Goal: Information Seeking & Learning: Learn about a topic

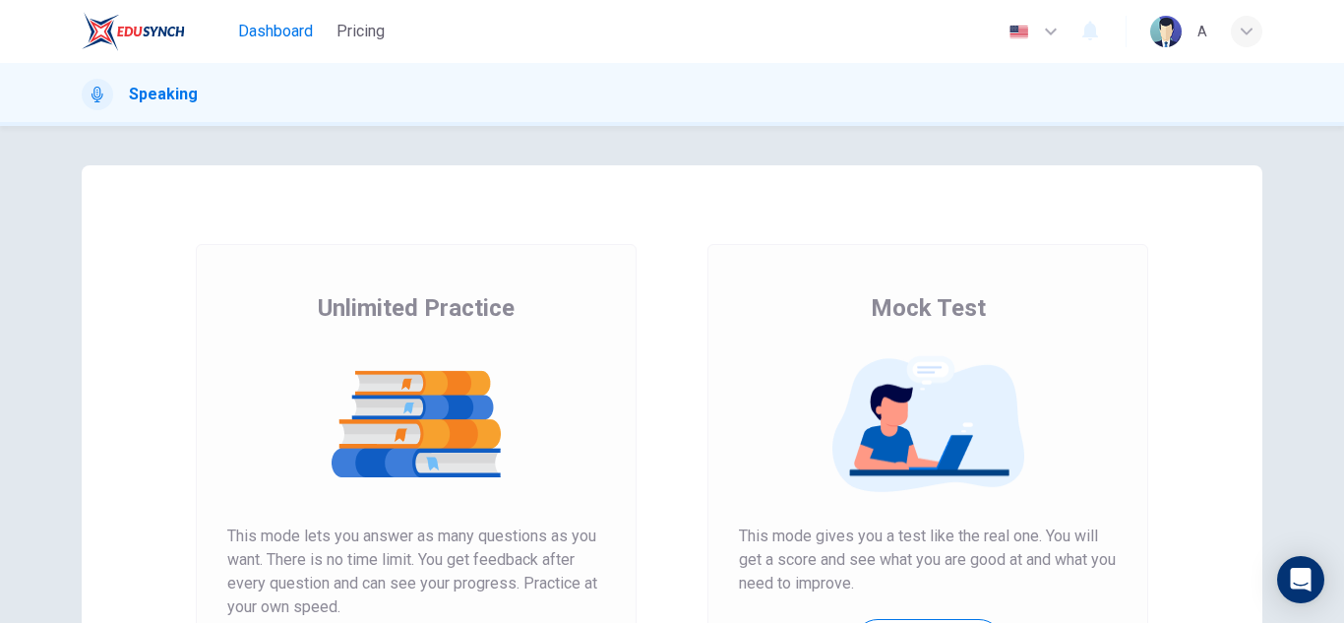
click at [298, 28] on span "Dashboard" at bounding box center [275, 32] width 75 height 24
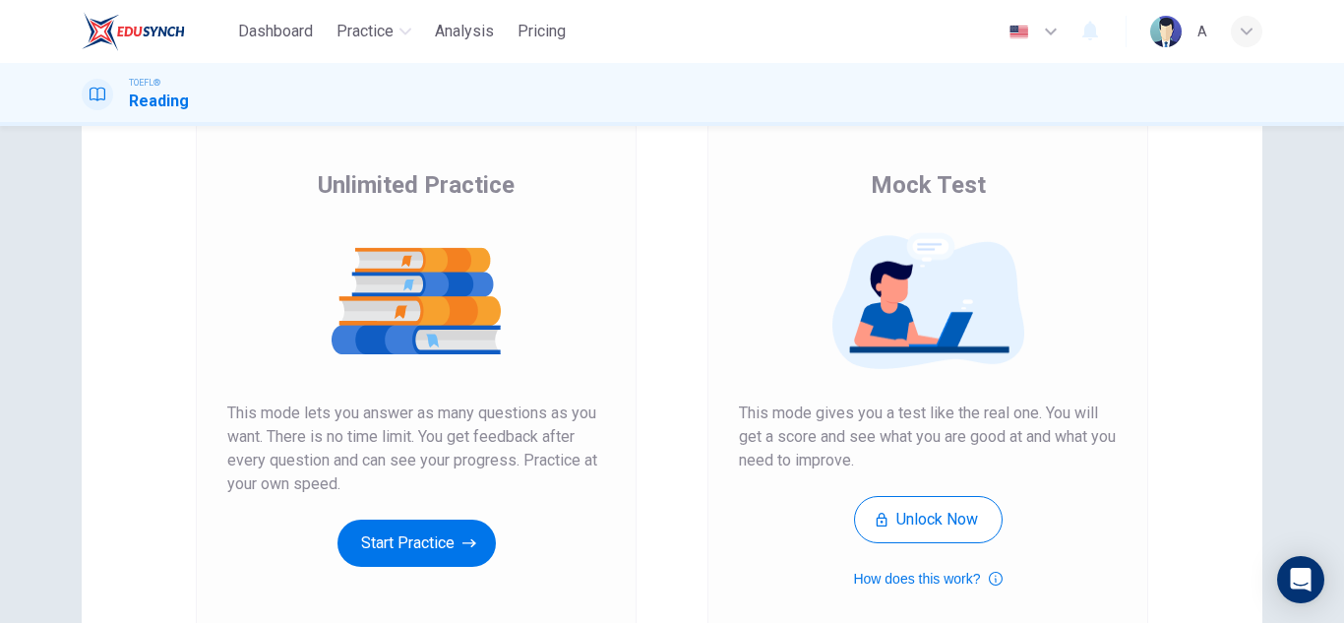
scroll to position [295, 0]
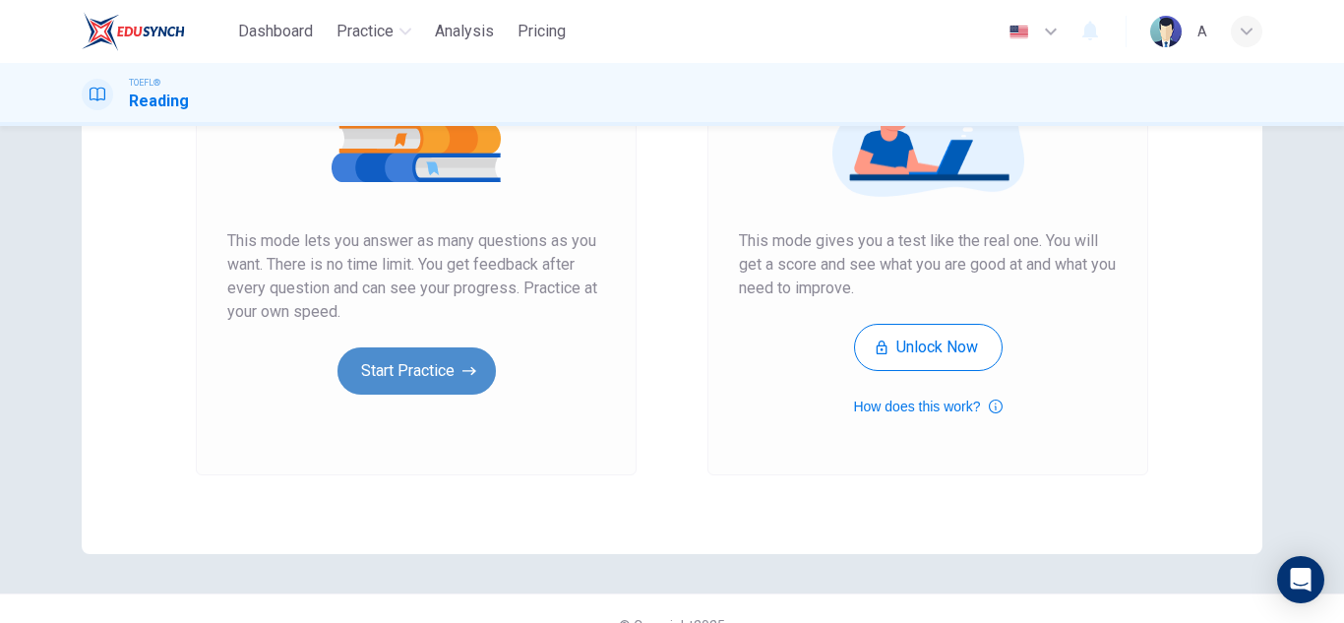
click at [425, 393] on button "Start Practice" at bounding box center [416, 370] width 158 height 47
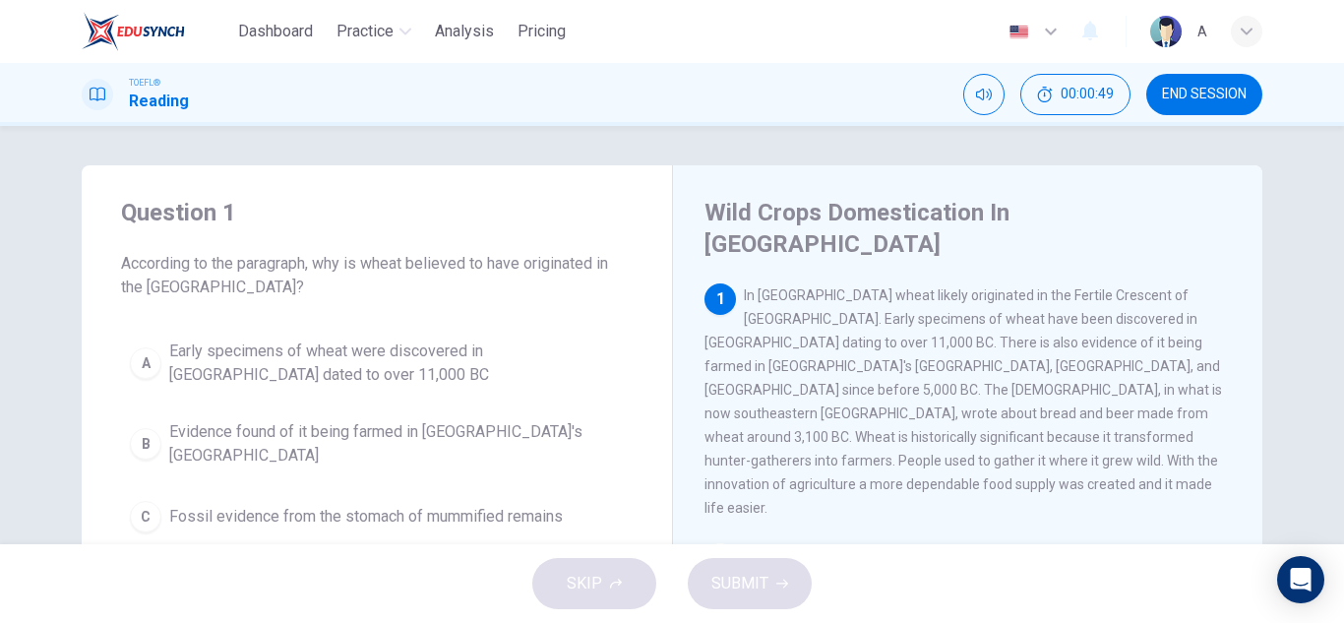
drag, startPoint x: 549, startPoint y: 338, endPoint x: 637, endPoint y: 364, distance: 92.1
click at [554, 337] on button "A Early specimens of wheat were discovered in [GEOGRAPHIC_DATA] dated to over 1…" at bounding box center [376, 362] width 511 height 65
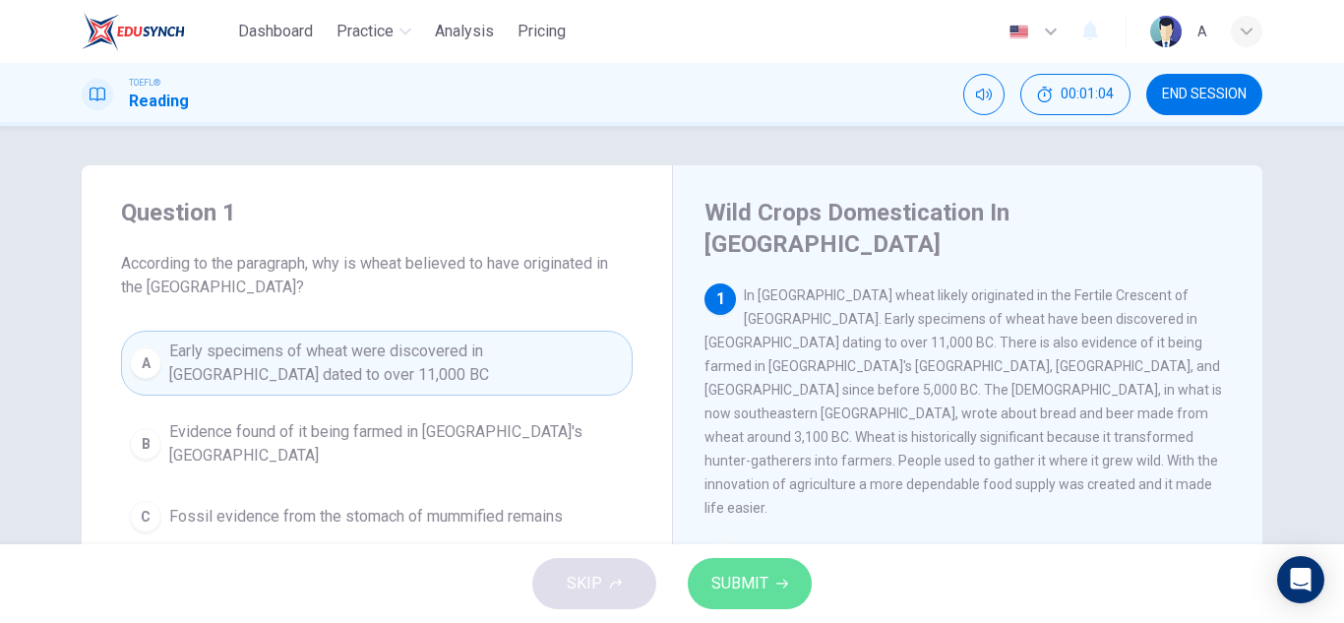
click at [787, 579] on button "SUBMIT" at bounding box center [750, 583] width 124 height 51
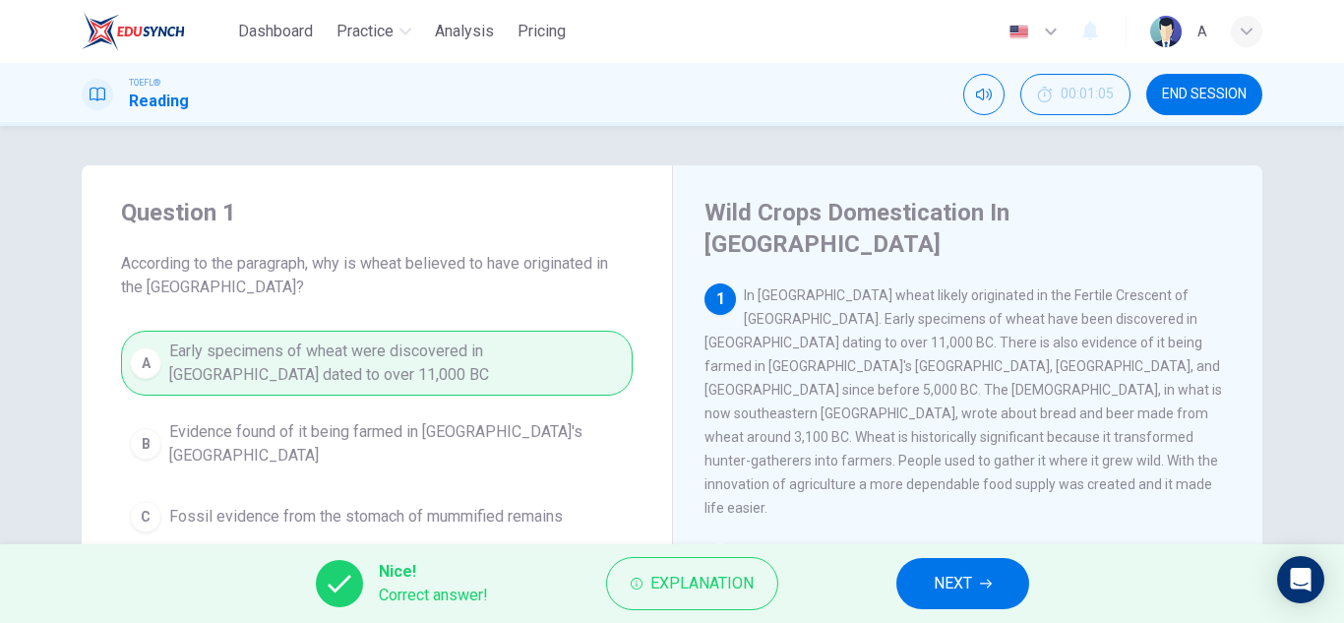
click at [937, 566] on button "NEXT" at bounding box center [962, 583] width 133 height 51
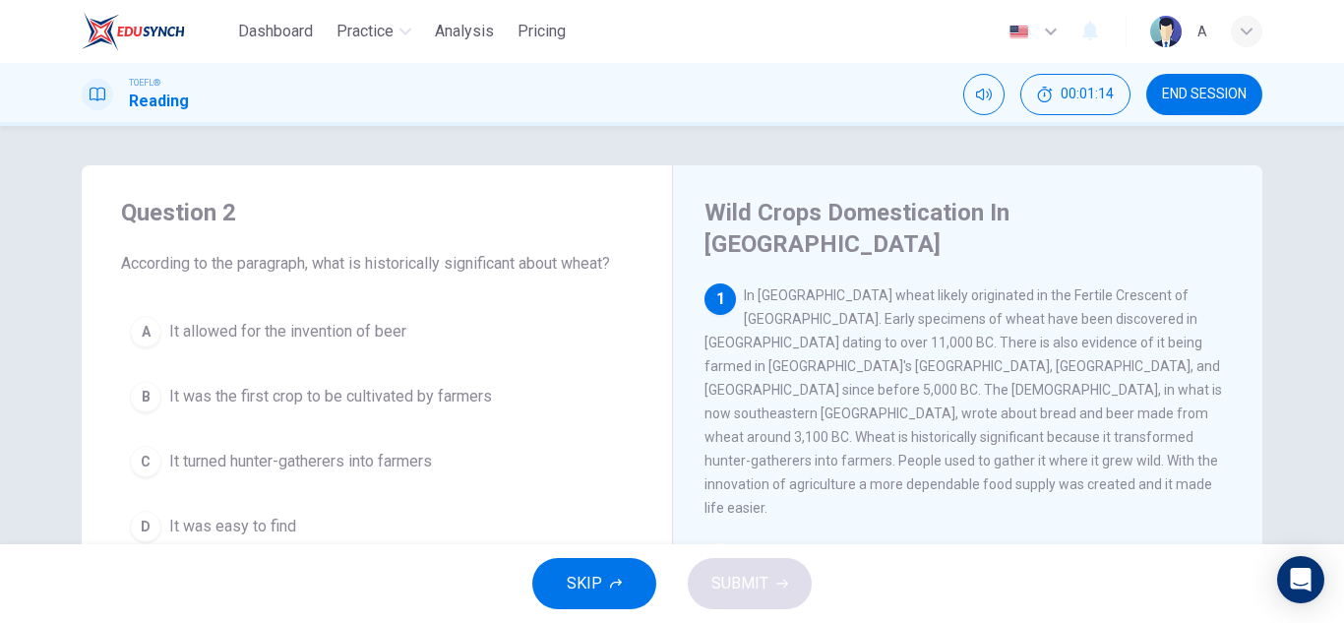
click at [451, 454] on button "C It turned hunter-gatherers into farmers" at bounding box center [376, 461] width 511 height 49
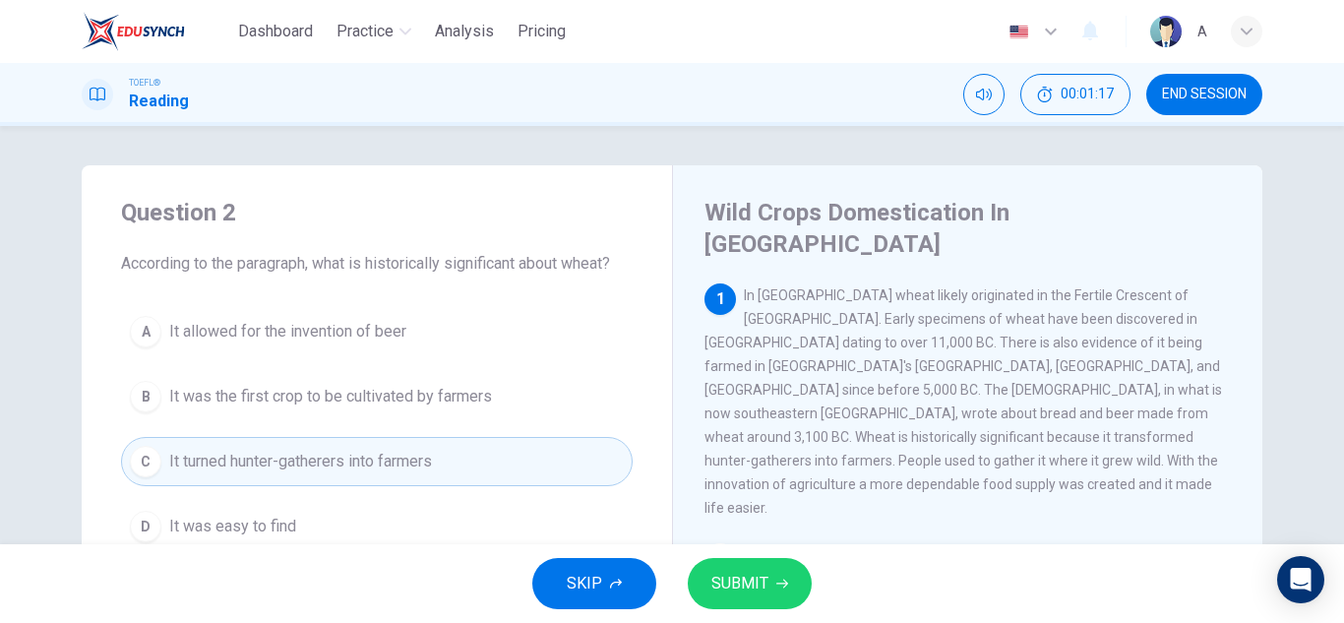
click at [710, 573] on button "SUBMIT" at bounding box center [750, 583] width 124 height 51
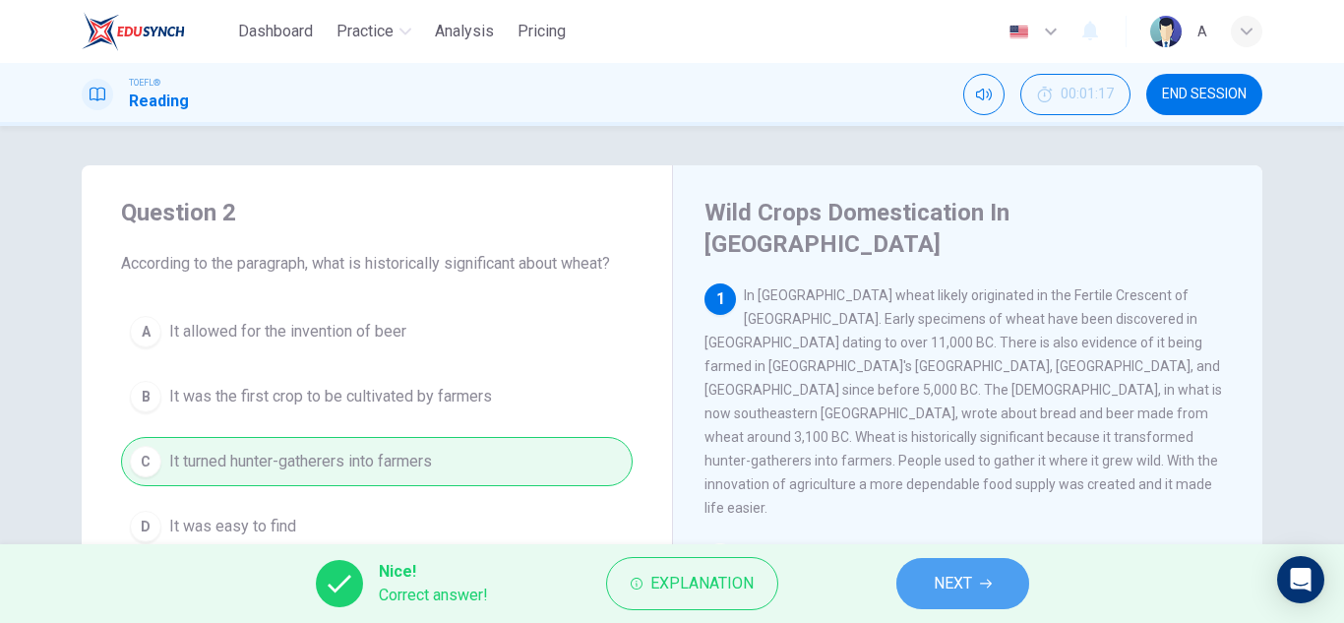
click at [996, 599] on button "NEXT" at bounding box center [962, 583] width 133 height 51
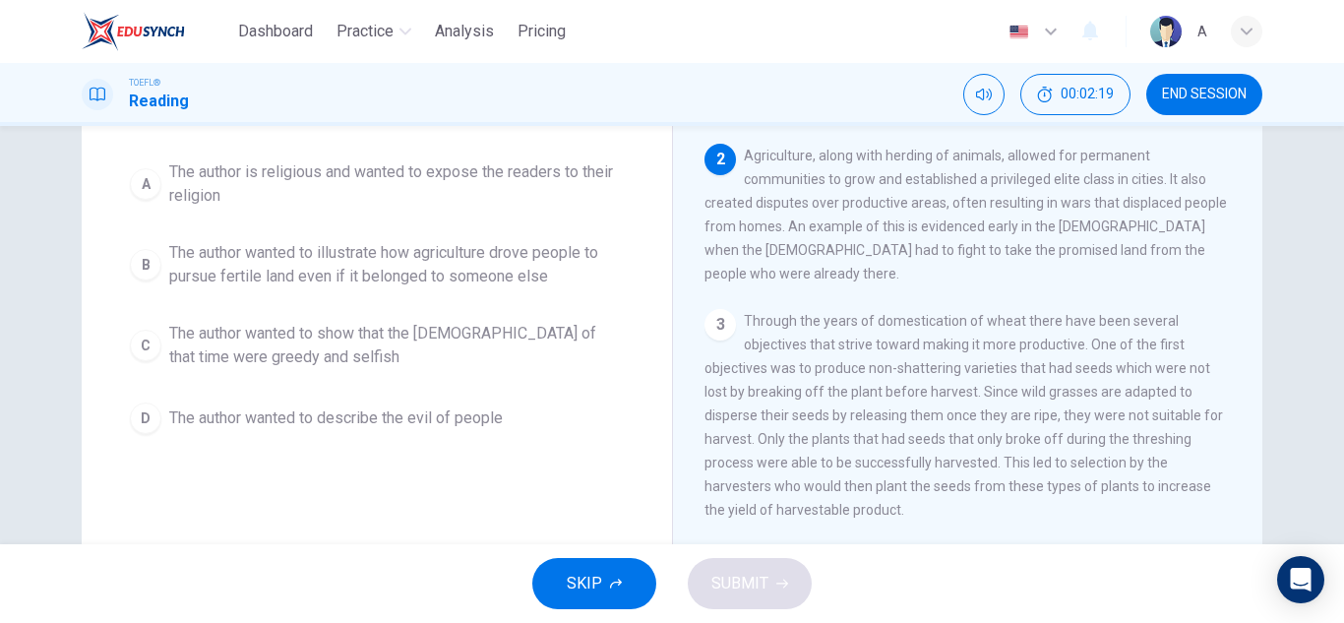
scroll to position [197, 0]
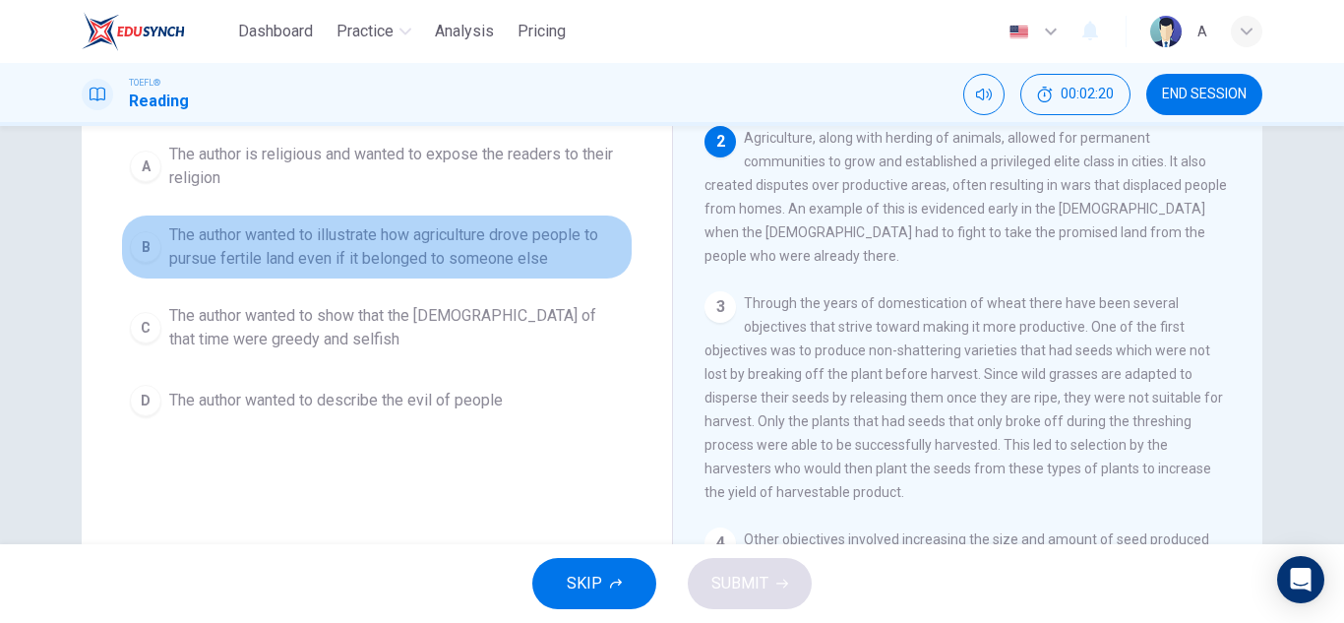
click at [522, 265] on span "The author wanted to illustrate how agriculture drove people to pursue fertile …" at bounding box center [396, 246] width 454 height 47
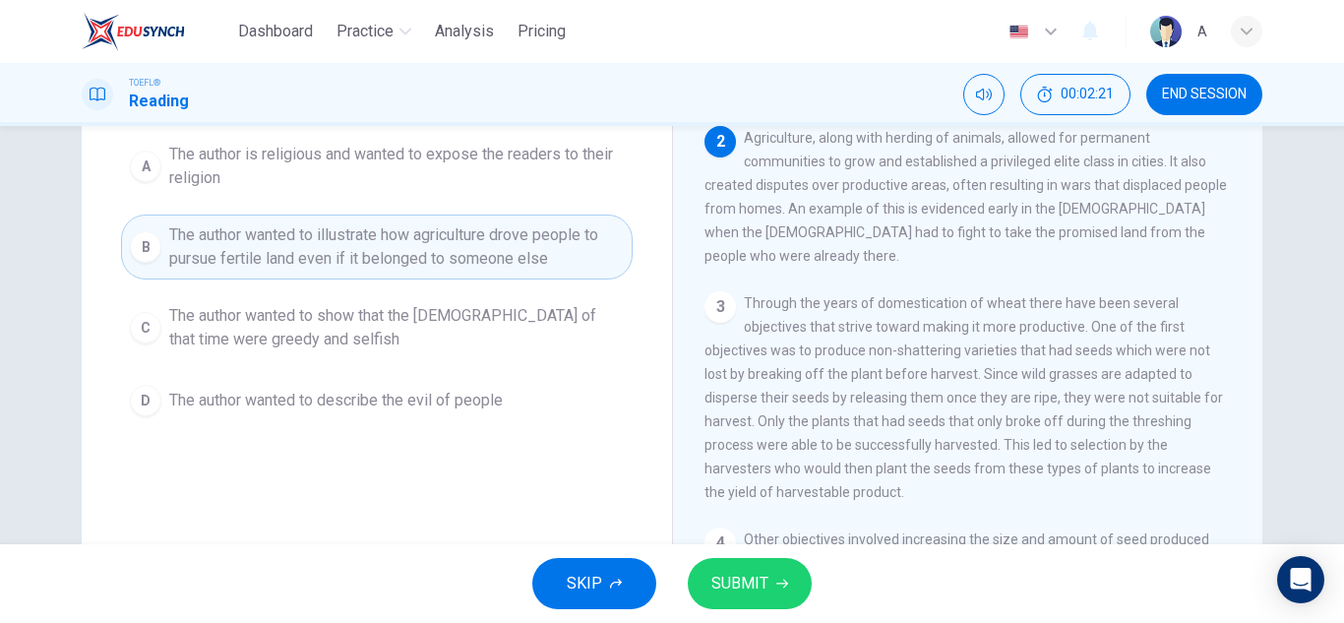
click at [760, 583] on span "SUBMIT" at bounding box center [739, 584] width 57 height 28
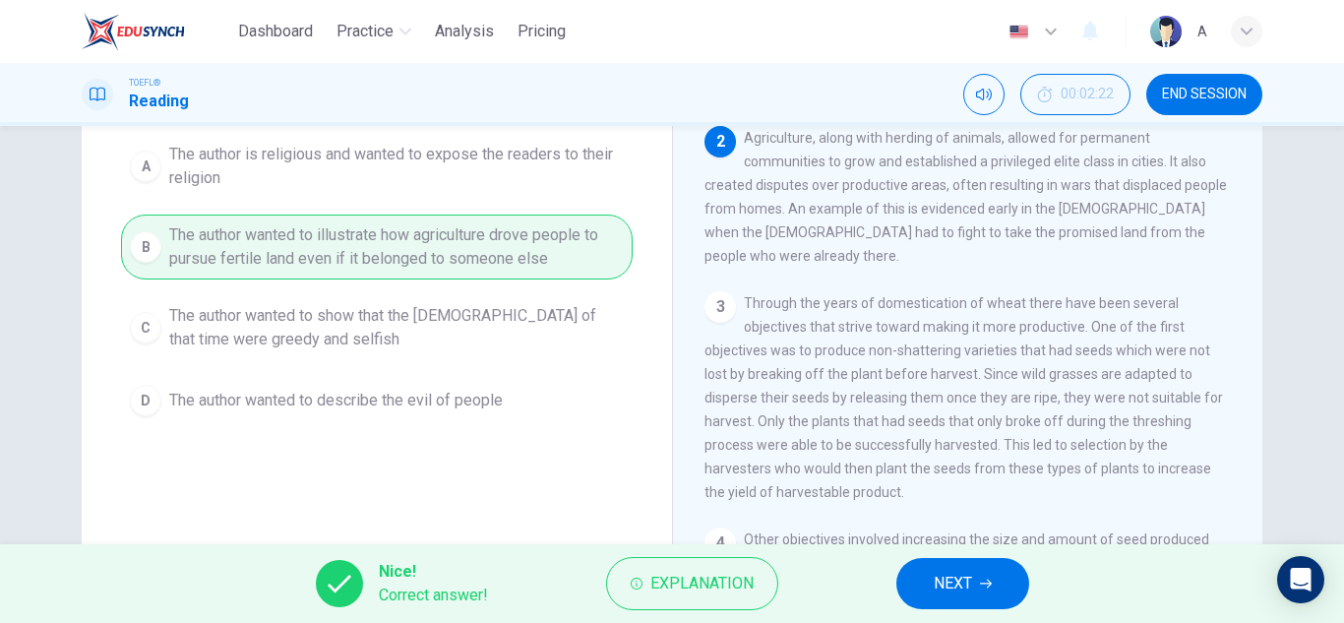
scroll to position [122, 0]
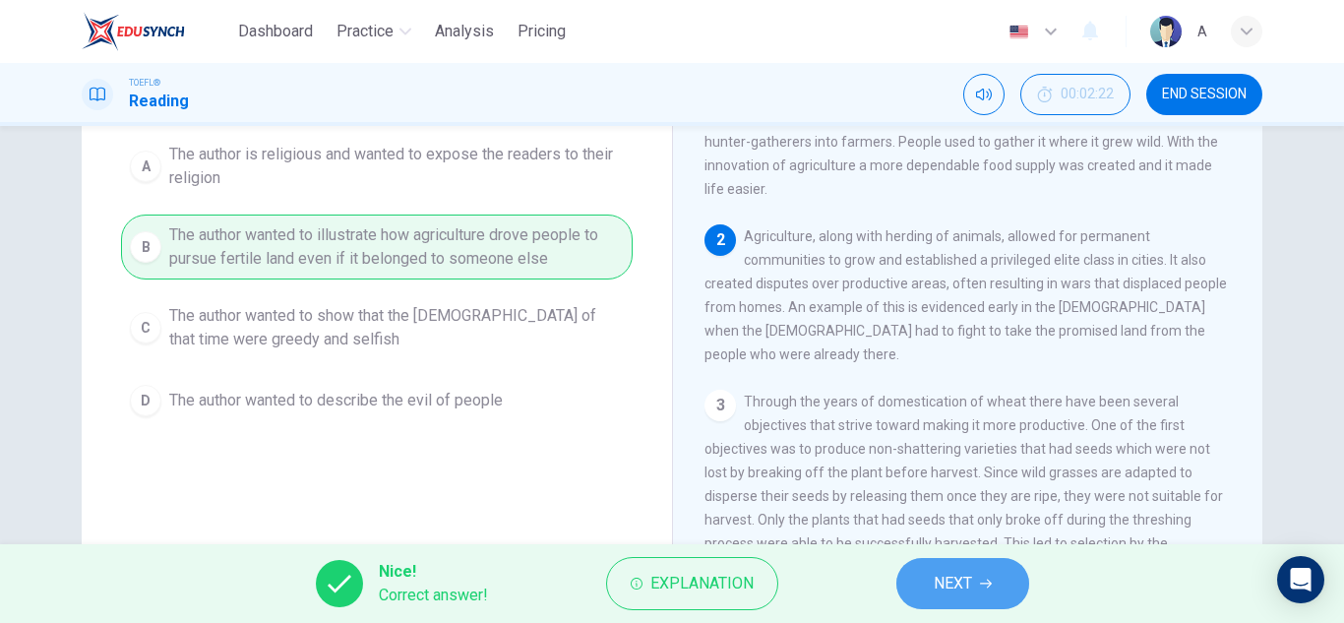
click at [999, 563] on button "NEXT" at bounding box center [962, 583] width 133 height 51
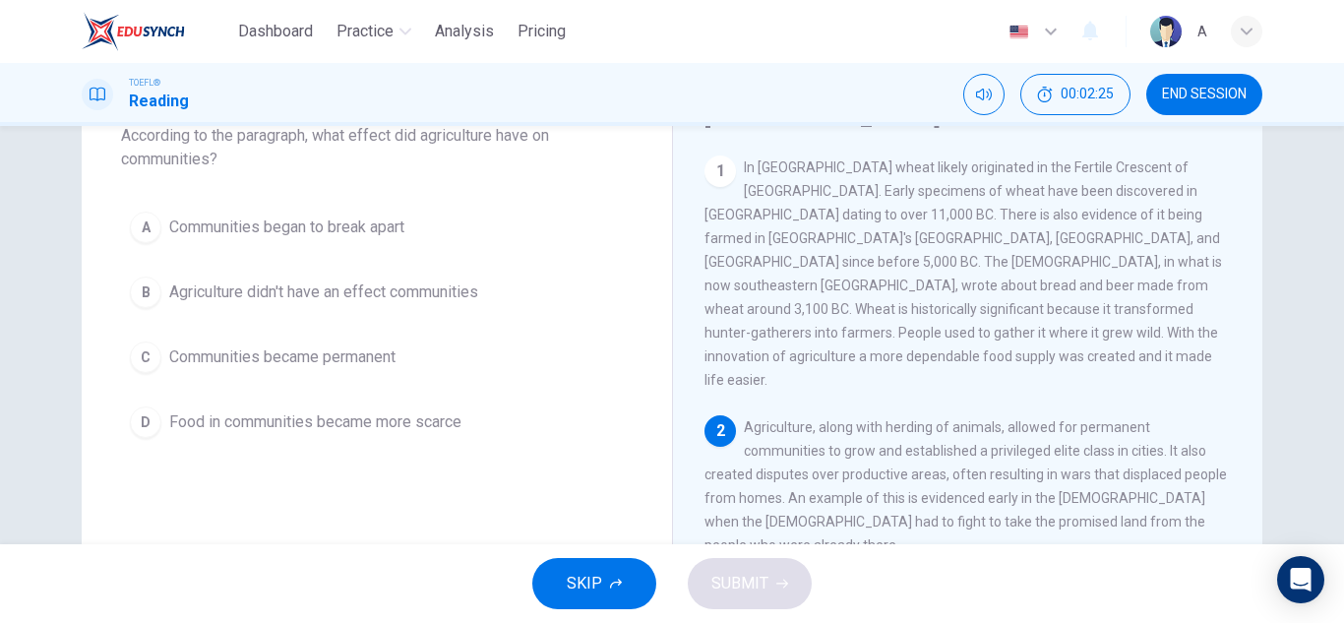
scroll to position [98, 0]
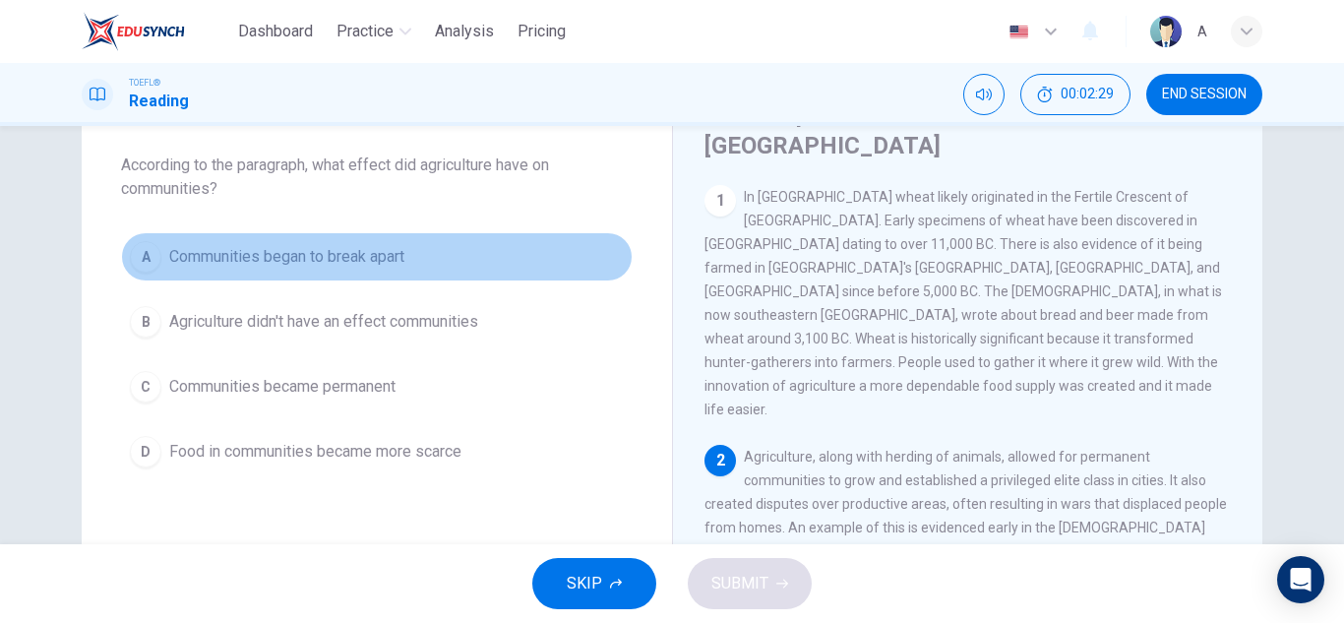
click at [424, 249] on button "A Communities began to break apart" at bounding box center [376, 256] width 511 height 49
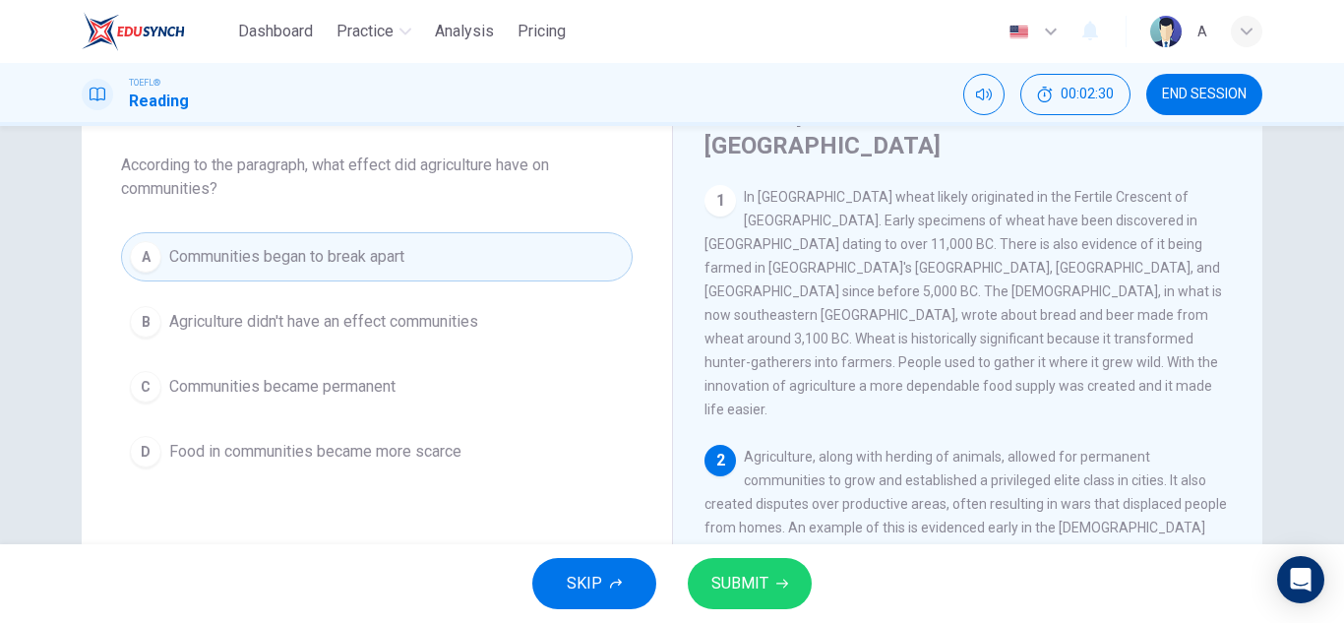
click at [696, 576] on button "SUBMIT" at bounding box center [750, 583] width 124 height 51
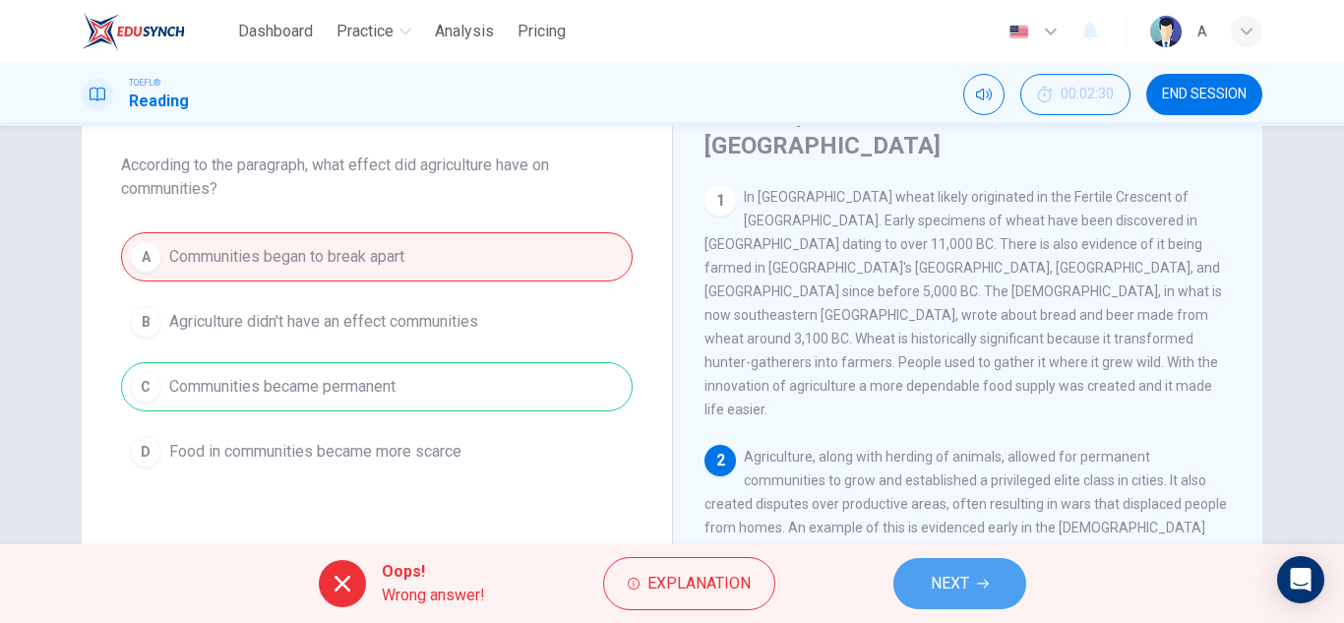
click at [954, 581] on span "NEXT" at bounding box center [949, 584] width 38 height 28
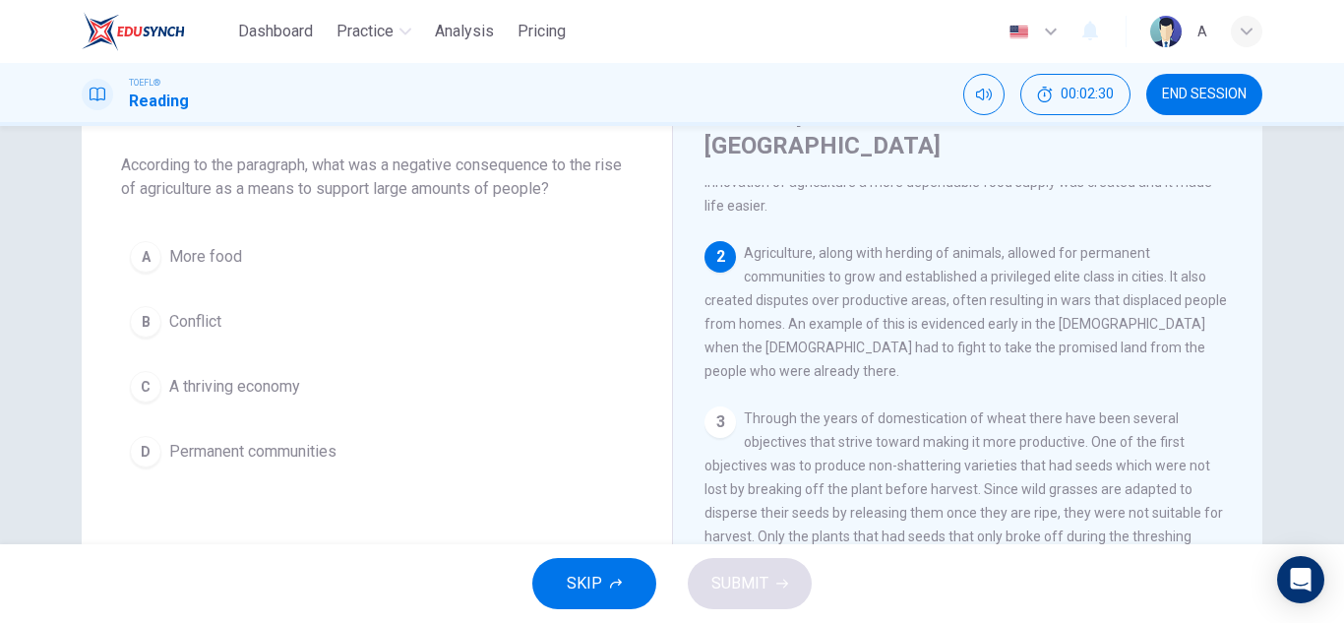
scroll to position [220, 0]
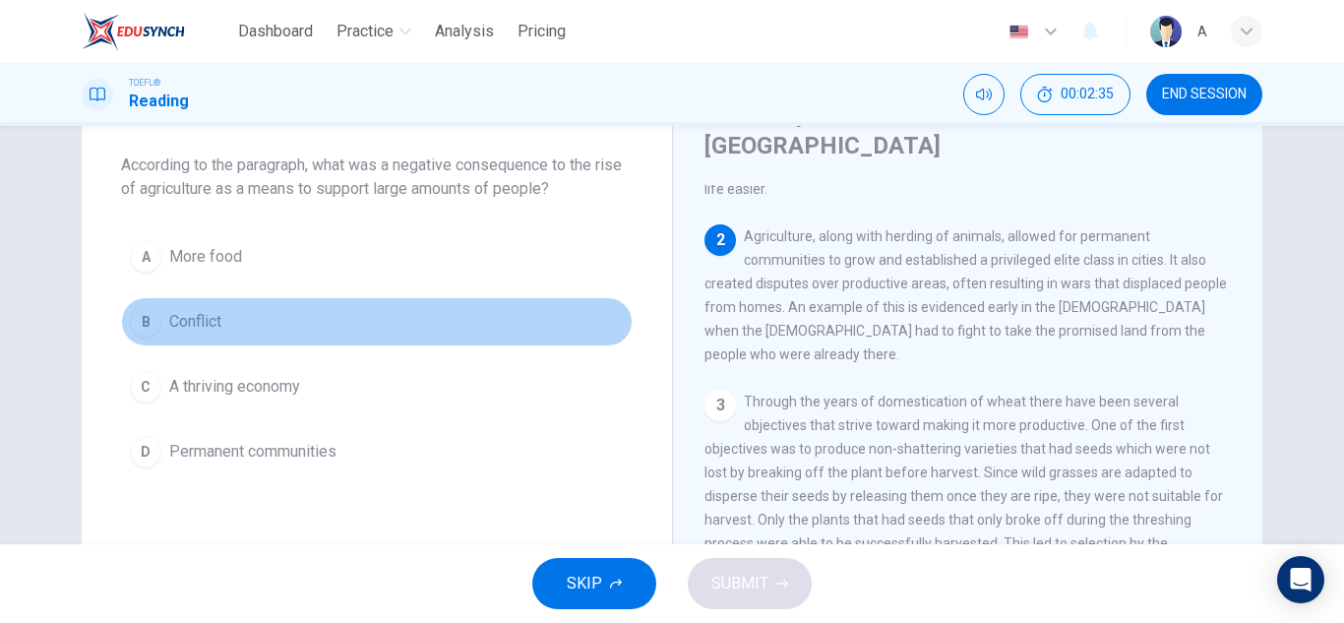
drag, startPoint x: 349, startPoint y: 328, endPoint x: 483, endPoint y: 416, distance: 160.4
click at [351, 326] on button "B Conflict" at bounding box center [376, 321] width 511 height 49
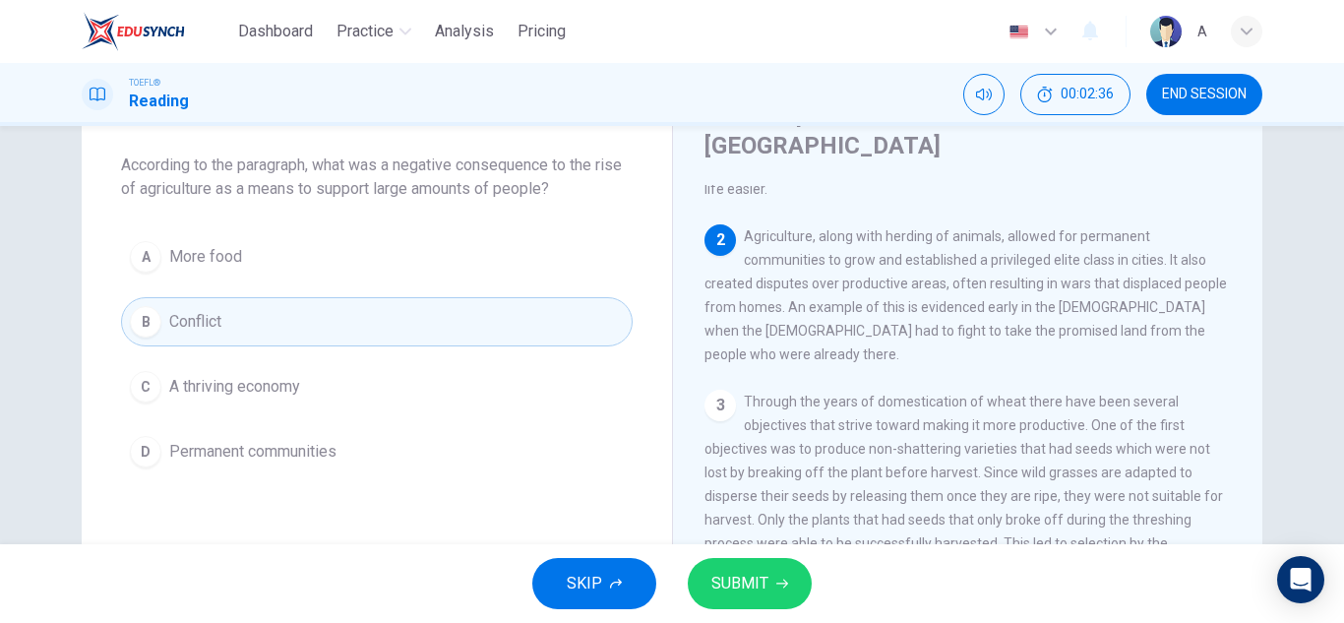
click at [701, 597] on button "SUBMIT" at bounding box center [750, 583] width 124 height 51
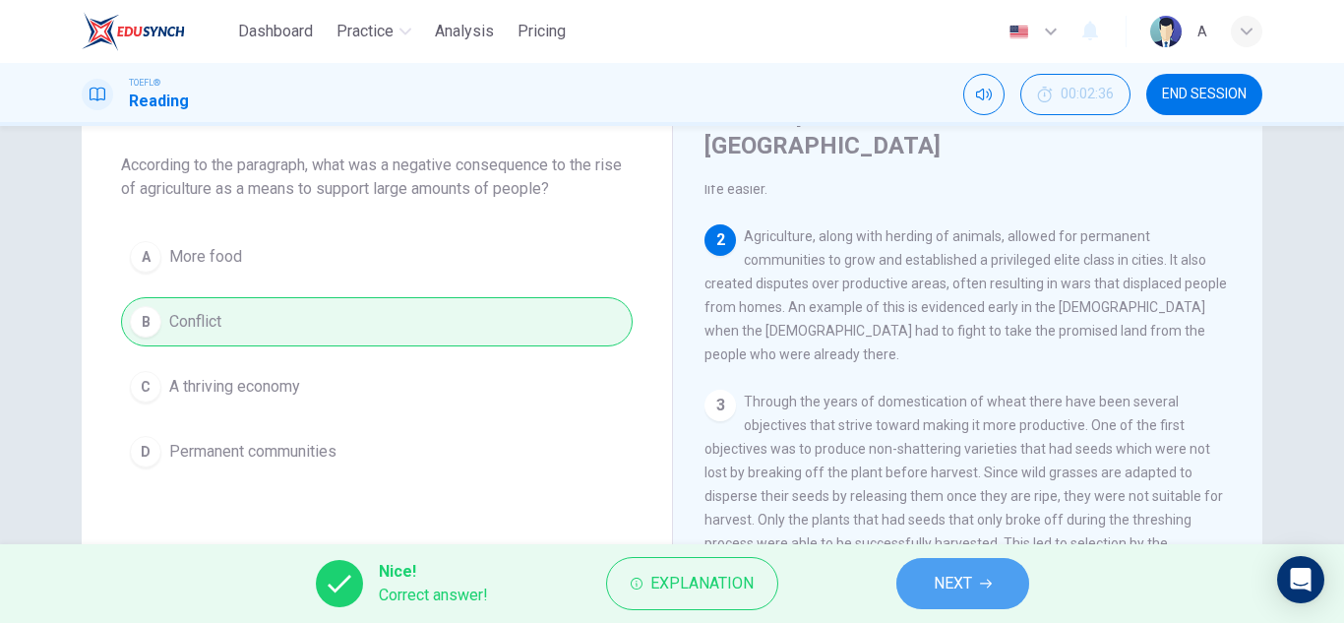
click at [931, 588] on button "NEXT" at bounding box center [962, 583] width 133 height 51
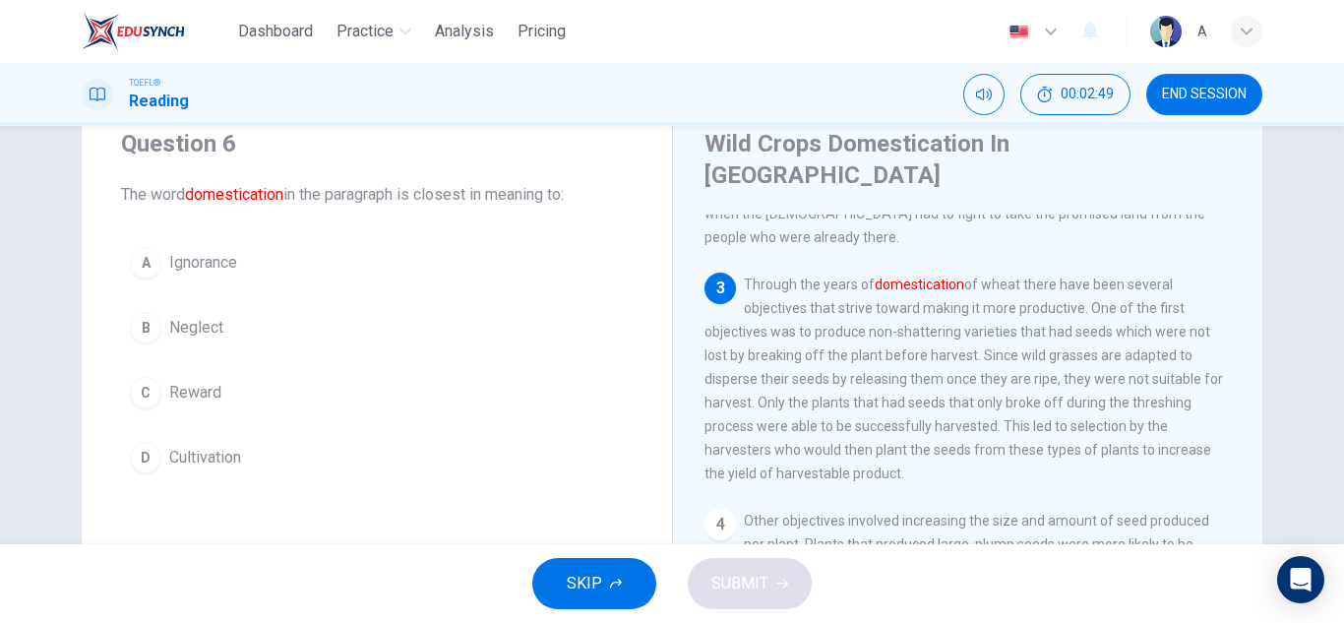
scroll to position [98, 0]
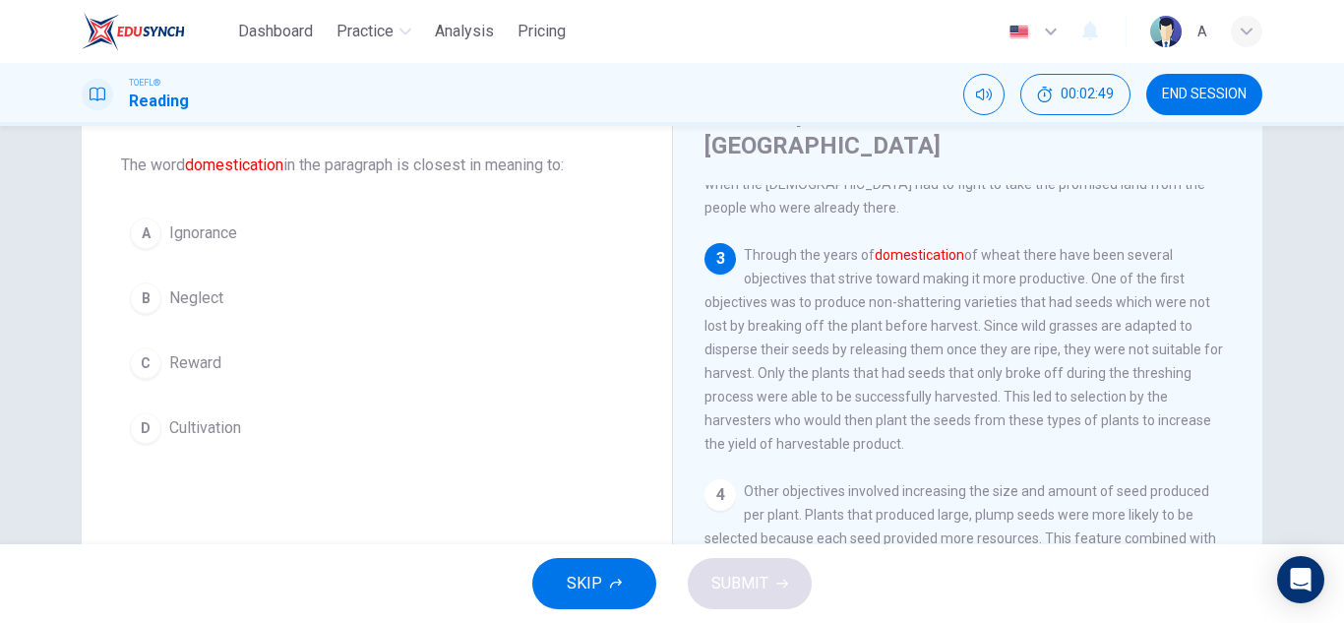
click at [353, 458] on div "Question 6 The word domestication in the paragraph is closest in meaning to: A …" at bounding box center [377, 275] width 590 height 417
click at [368, 450] on button "D Cultivation" at bounding box center [376, 427] width 511 height 49
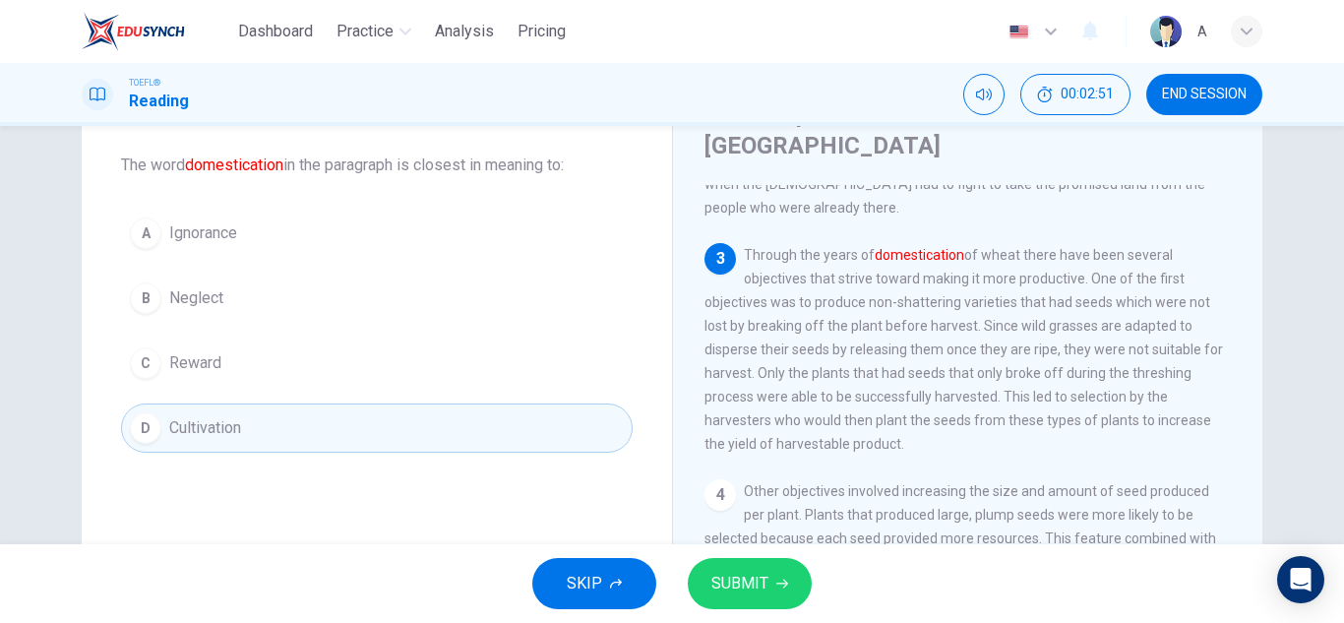
click at [718, 568] on button "SUBMIT" at bounding box center [750, 583] width 124 height 51
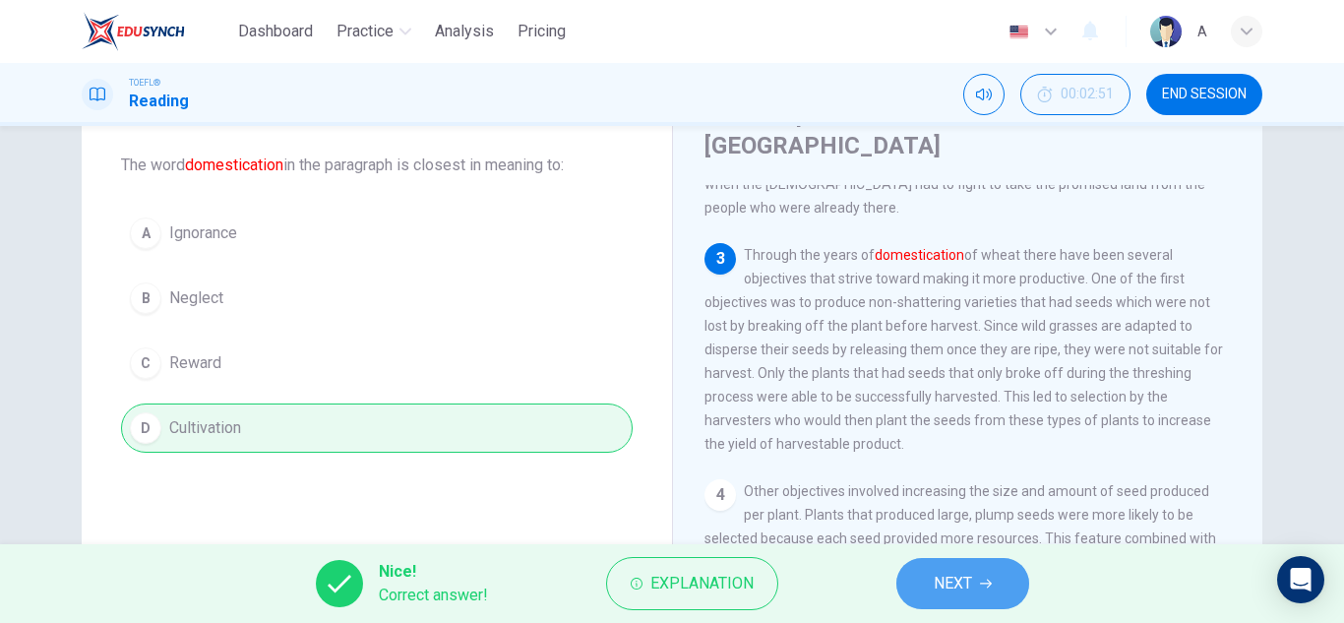
click at [906, 564] on button "NEXT" at bounding box center [962, 583] width 133 height 51
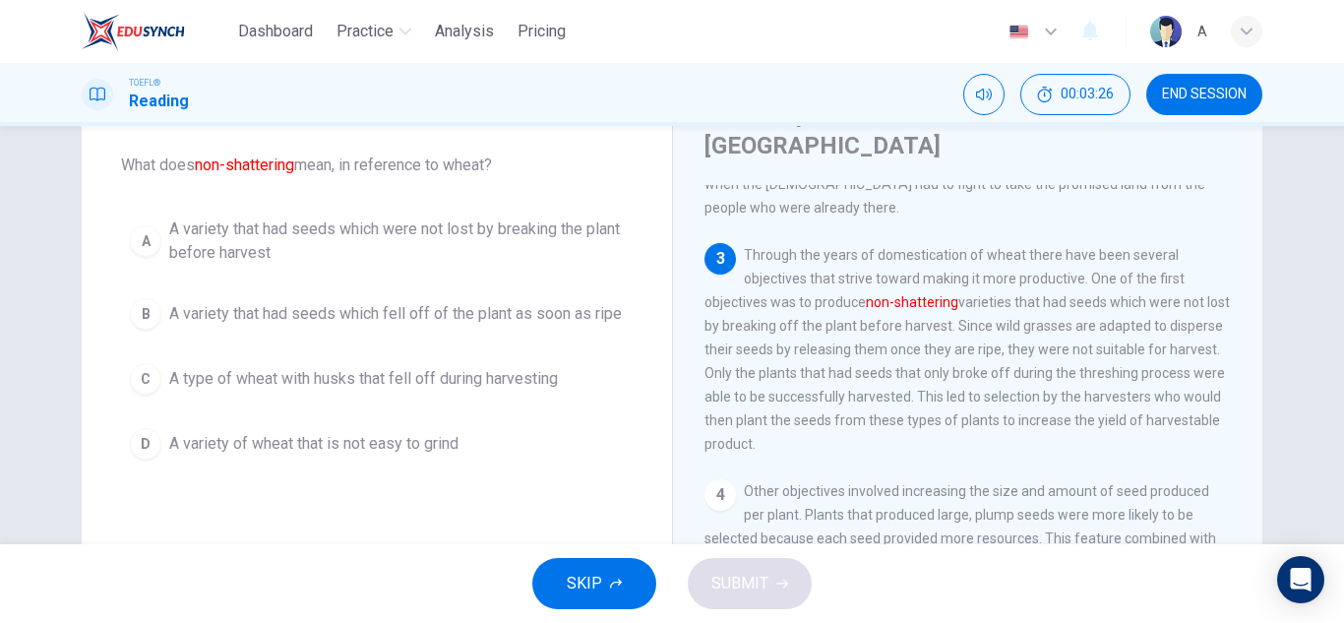
click at [460, 221] on span "A variety that had seeds which were not lost by breaking the plant before harve…" at bounding box center [396, 240] width 454 height 47
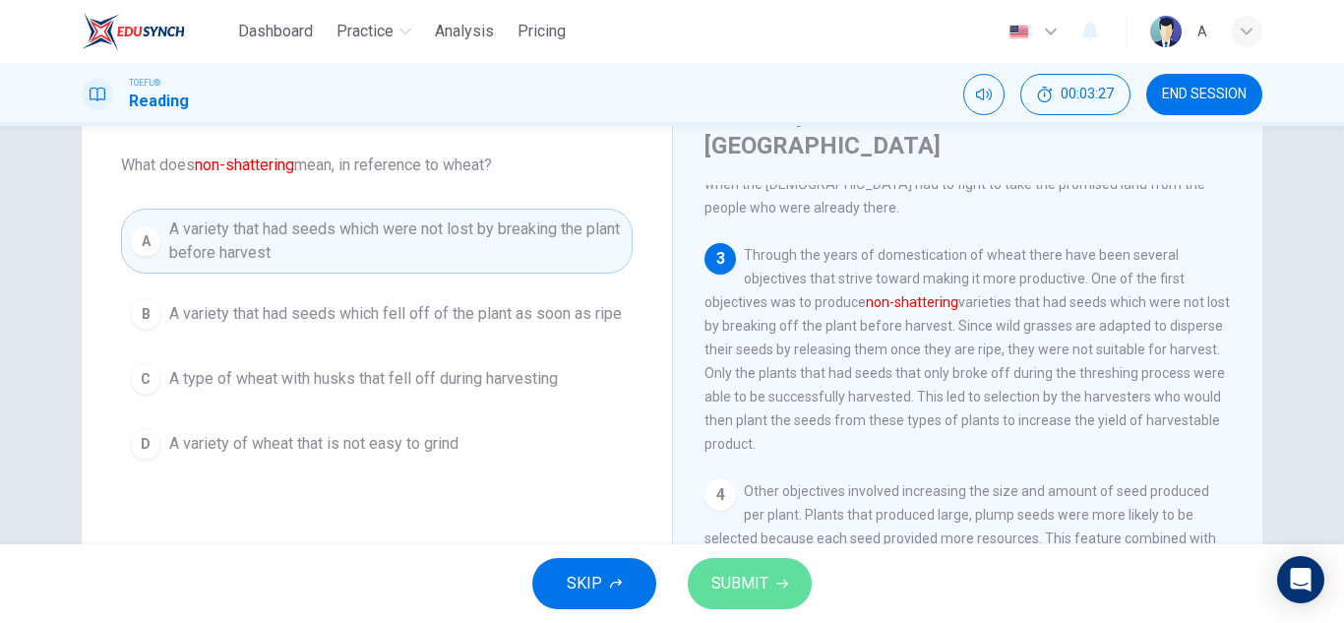
click at [753, 564] on button "SUBMIT" at bounding box center [750, 583] width 124 height 51
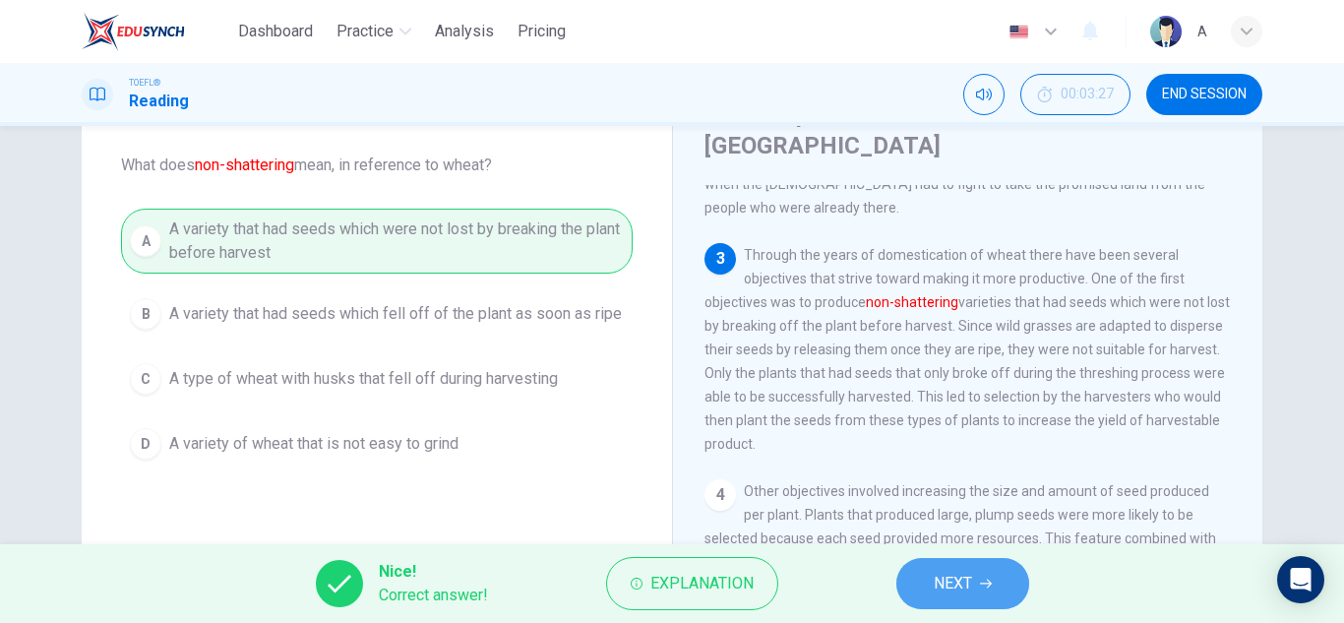
click at [940, 576] on span "NEXT" at bounding box center [952, 584] width 38 height 28
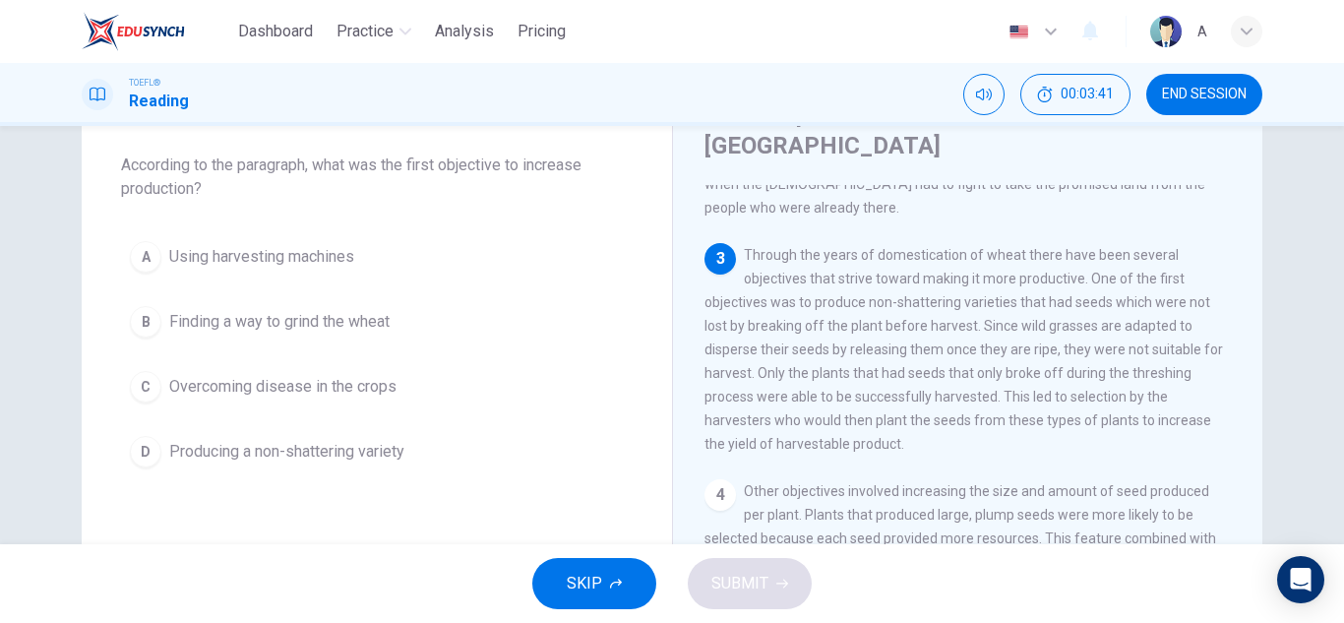
drag, startPoint x: 535, startPoint y: 456, endPoint x: 560, endPoint y: 463, distance: 25.5
click at [535, 455] on button "D Producing a non-shattering variety" at bounding box center [376, 451] width 511 height 49
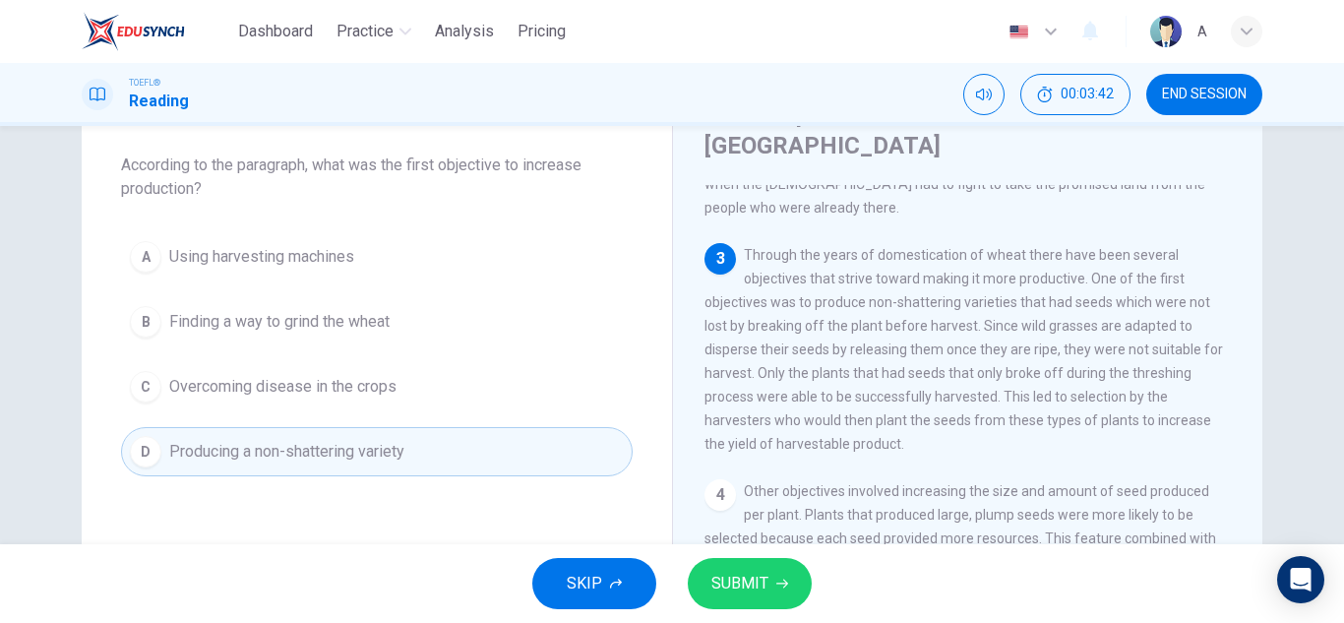
click at [709, 567] on button "SUBMIT" at bounding box center [750, 583] width 124 height 51
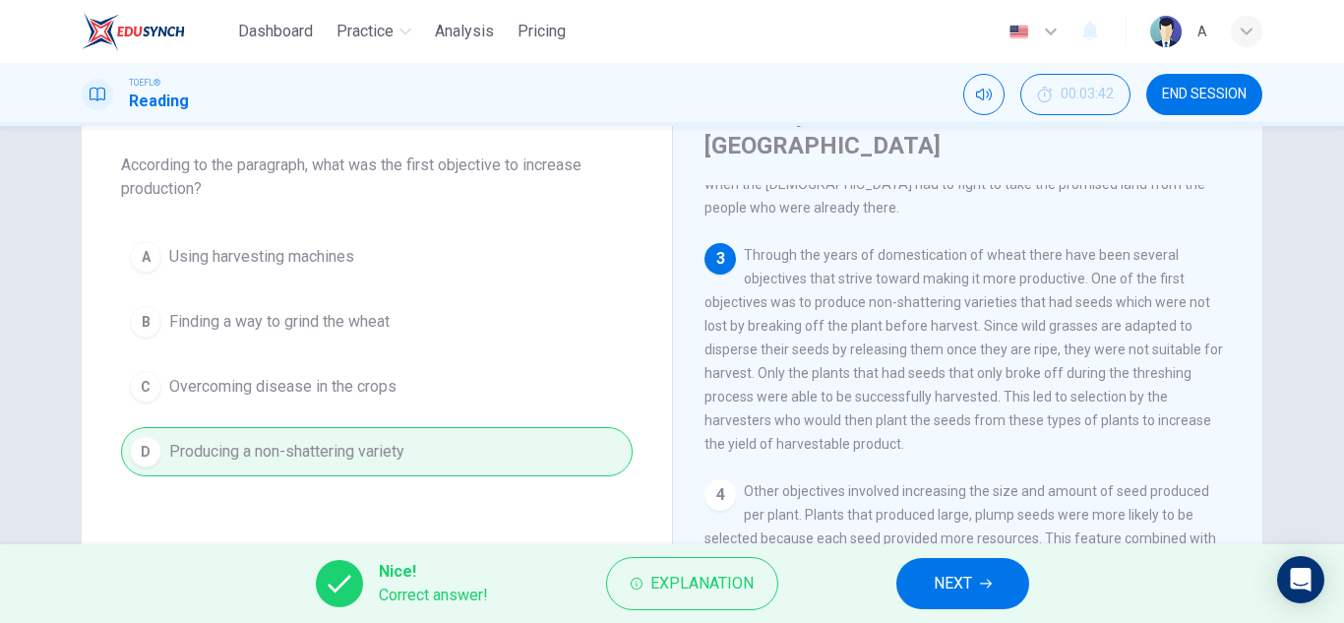
click at [945, 563] on button "NEXT" at bounding box center [962, 583] width 133 height 51
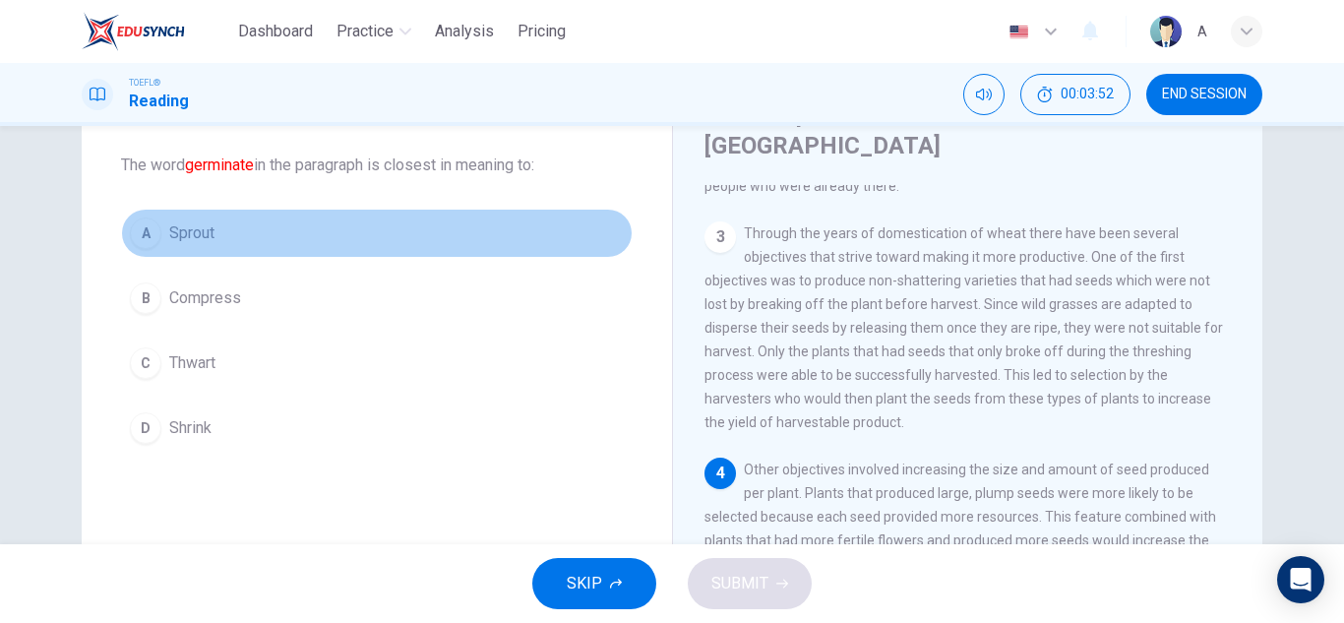
drag, startPoint x: 351, startPoint y: 233, endPoint x: 361, endPoint y: 228, distance: 11.0
click at [352, 233] on button "A Sprout" at bounding box center [376, 233] width 511 height 49
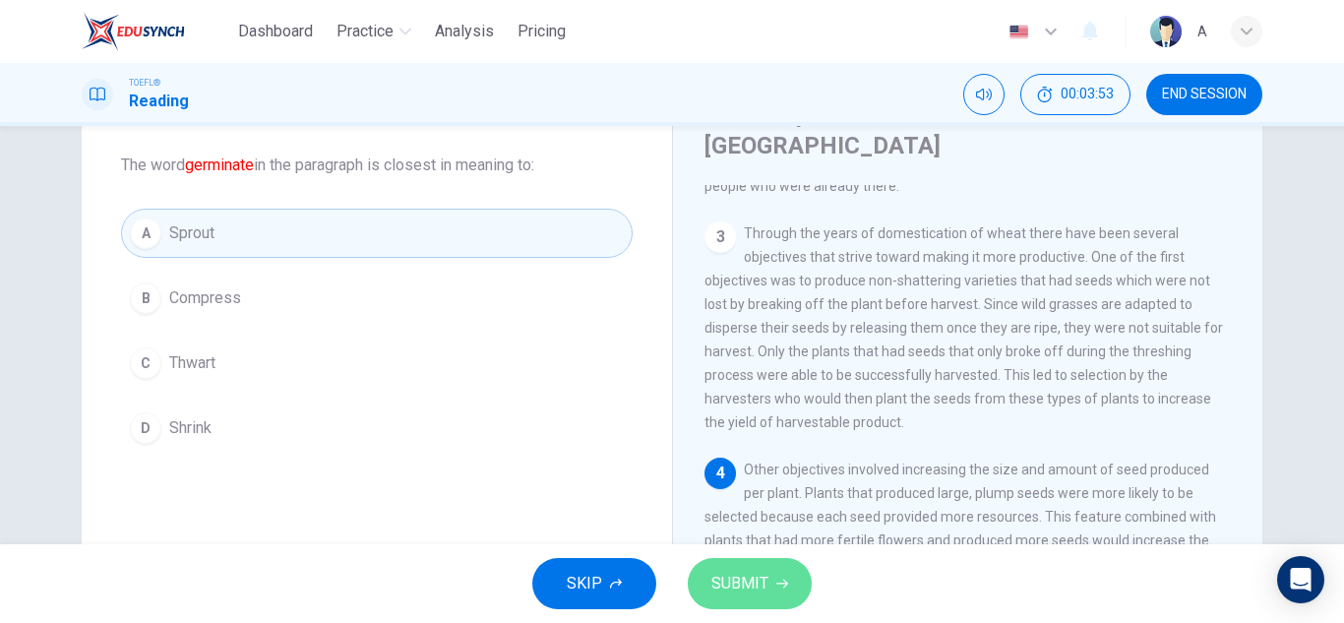
click at [751, 584] on span "SUBMIT" at bounding box center [739, 584] width 57 height 28
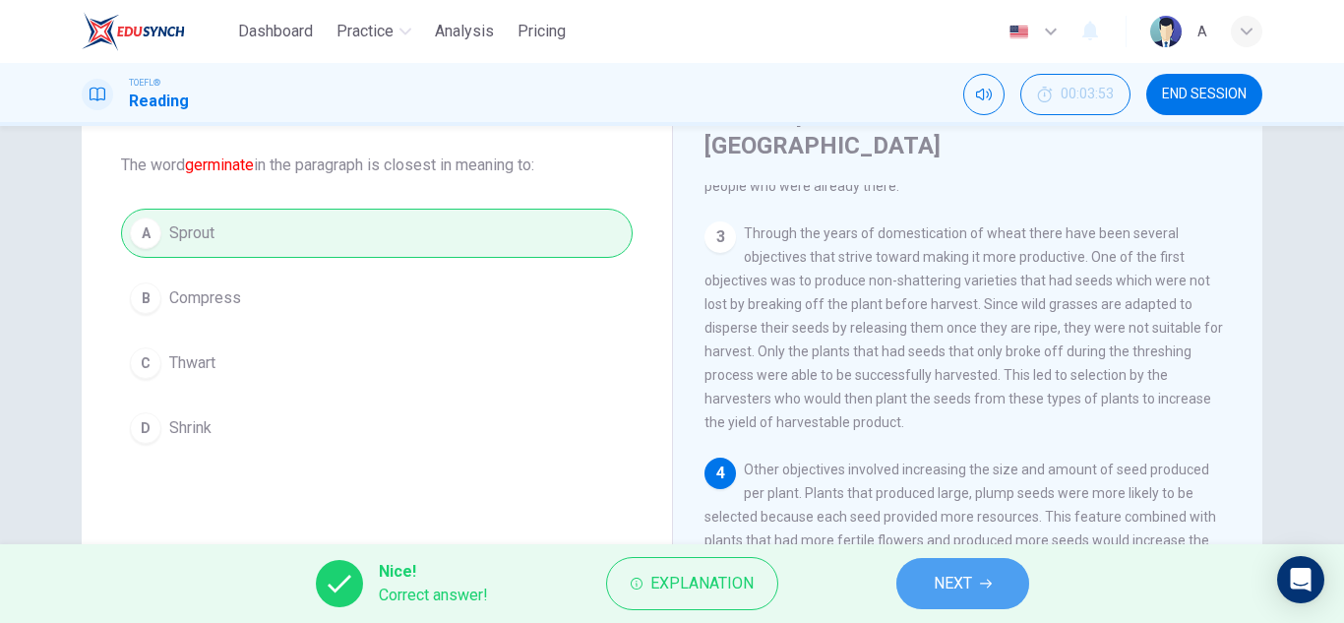
click at [927, 586] on button "NEXT" at bounding box center [962, 583] width 133 height 51
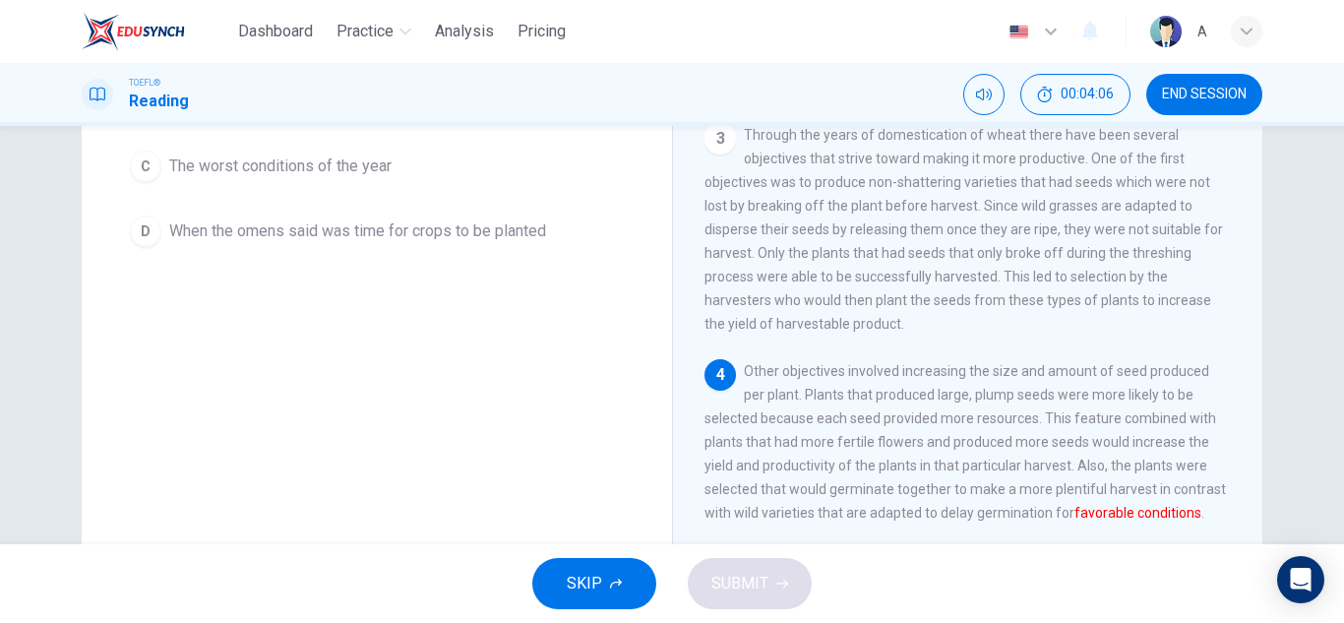
scroll to position [197, 0]
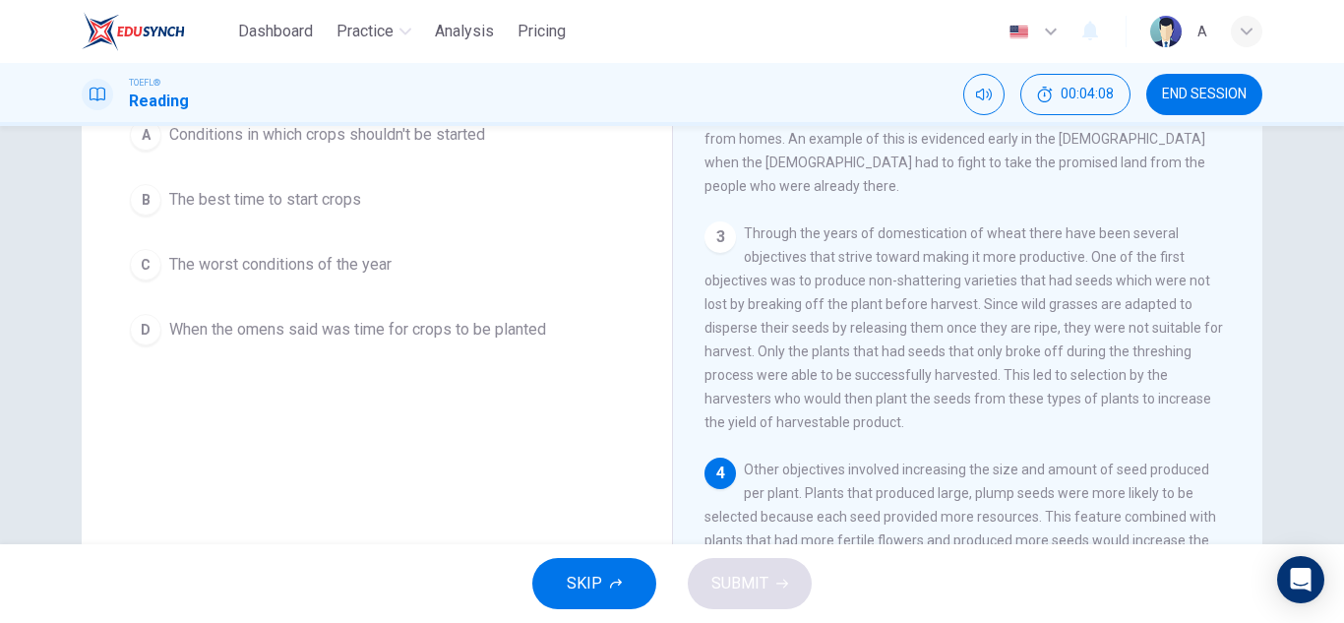
click at [400, 181] on button "B The best time to start crops" at bounding box center [376, 199] width 511 height 49
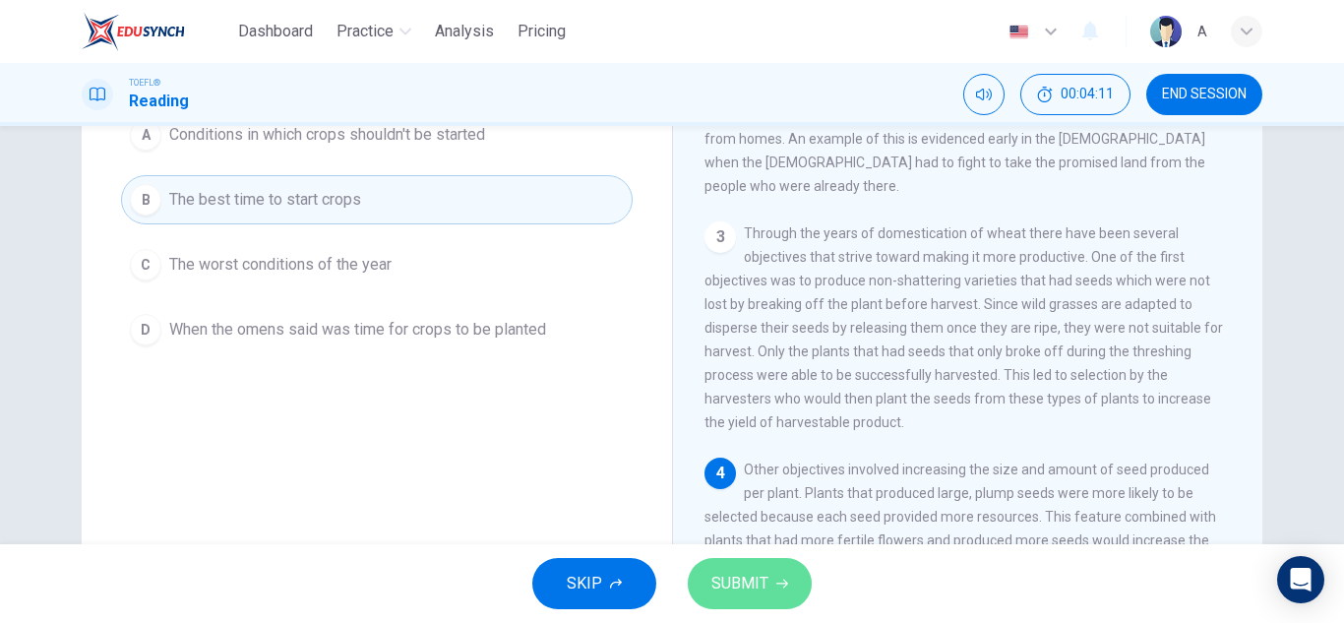
click at [771, 582] on button "SUBMIT" at bounding box center [750, 583] width 124 height 51
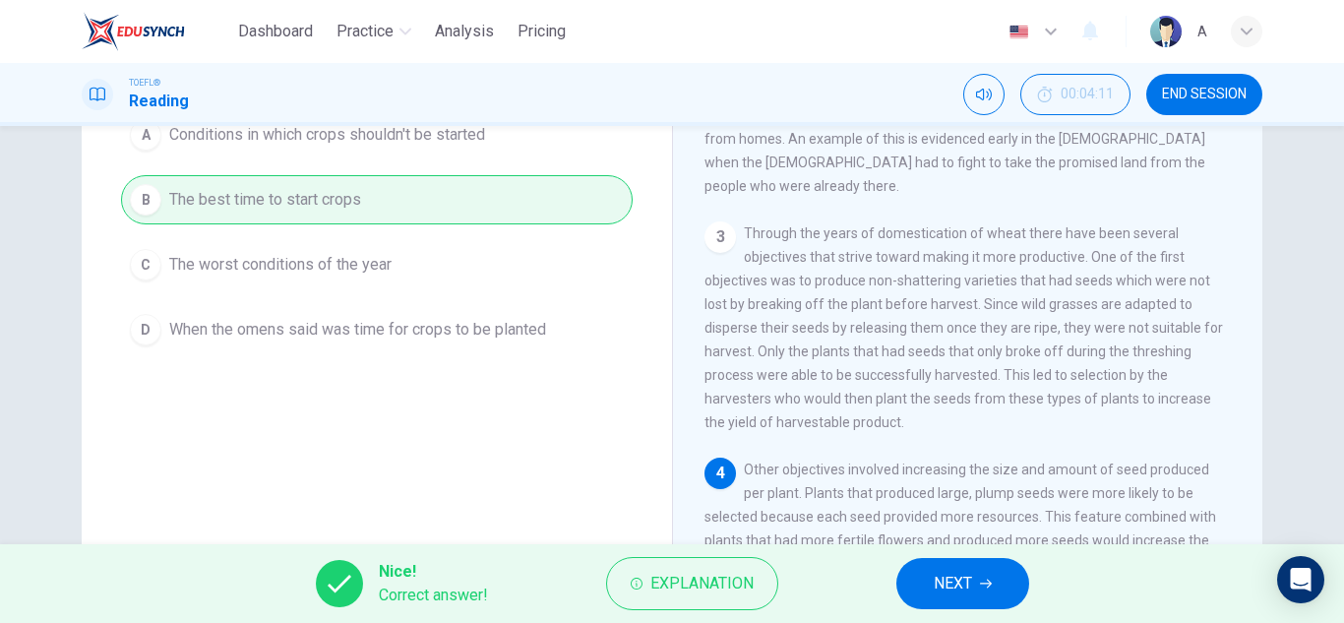
click at [933, 574] on span "NEXT" at bounding box center [952, 584] width 38 height 28
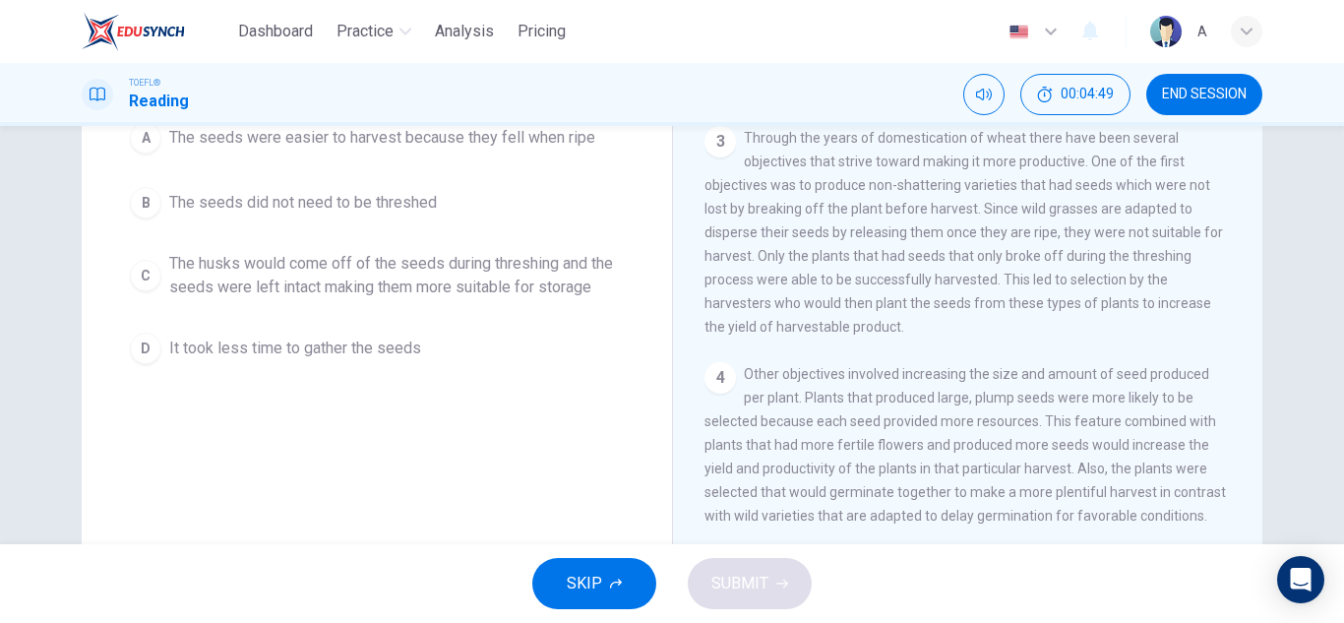
scroll to position [148, 0]
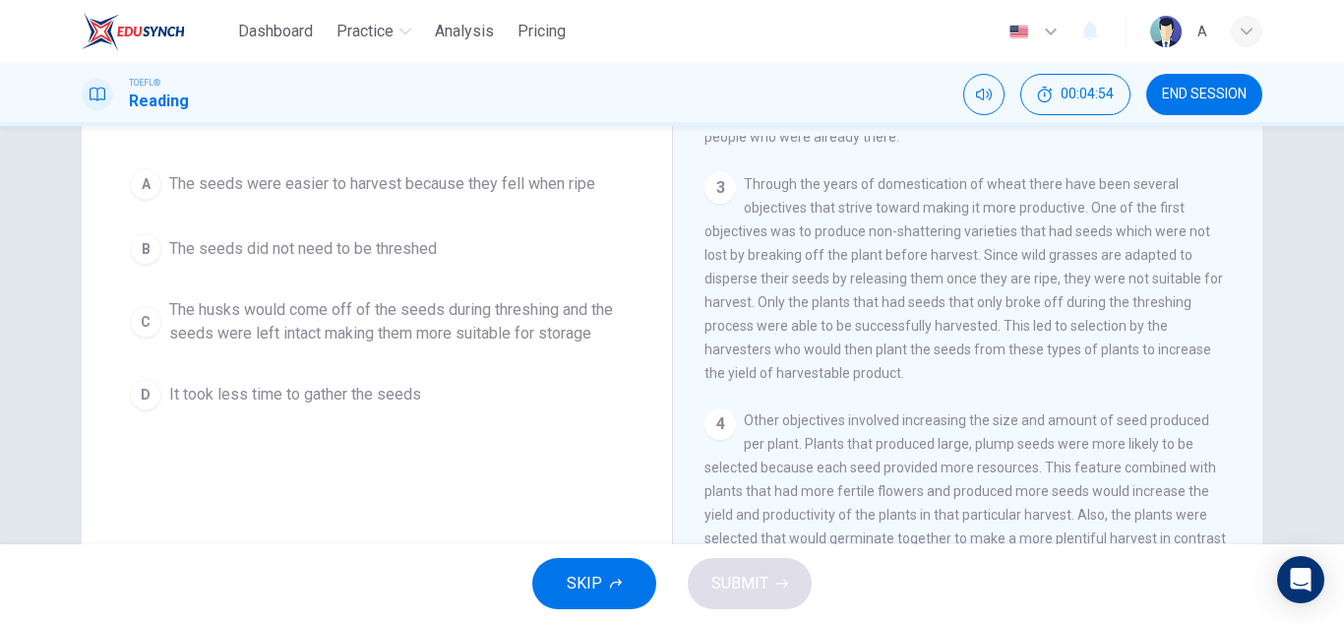
click at [403, 332] on span "The husks would come off of the seeds during threshing and the seeds were left …" at bounding box center [396, 321] width 454 height 47
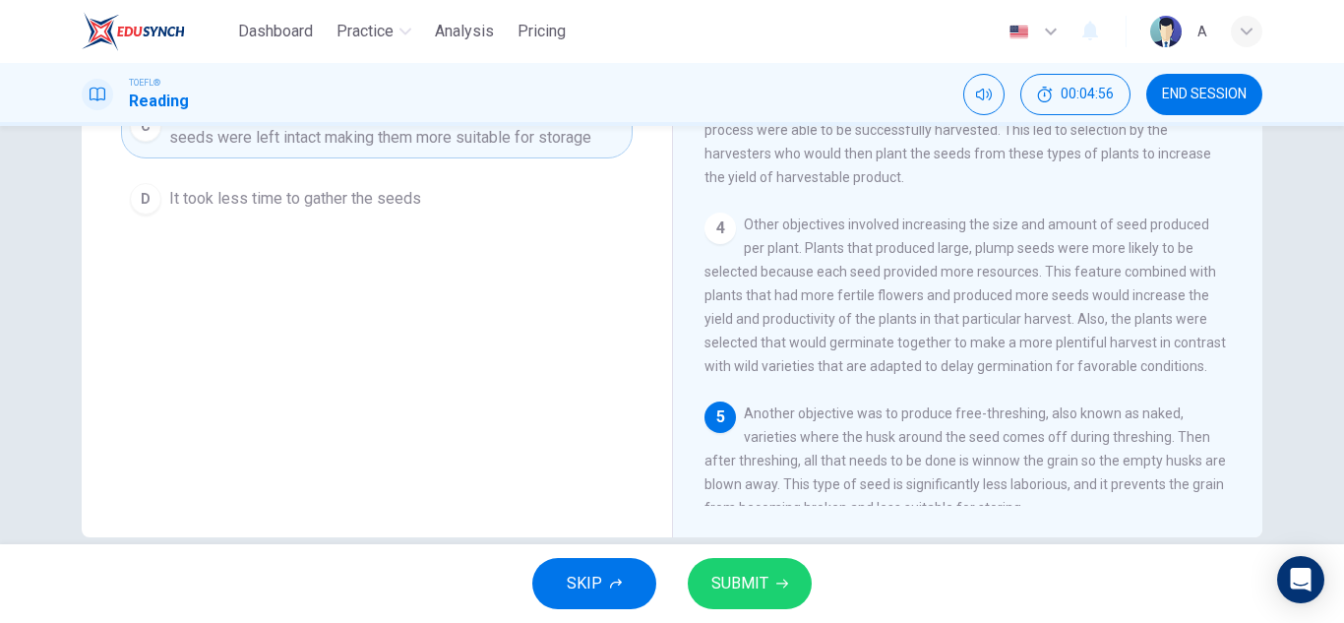
scroll to position [344, 0]
click at [738, 572] on span "SUBMIT" at bounding box center [739, 584] width 57 height 28
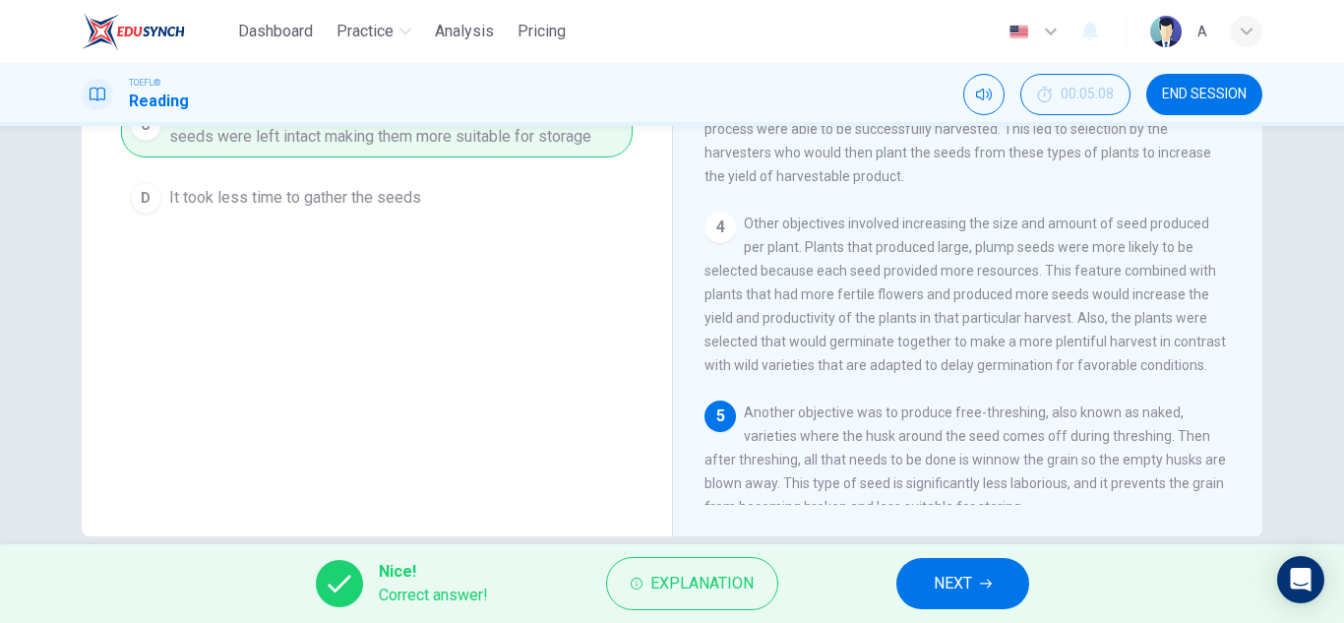
drag, startPoint x: 911, startPoint y: 600, endPoint x: 926, endPoint y: 591, distance: 17.2
click at [917, 599] on div "Nice! Correct answer! Explanation NEXT" at bounding box center [672, 583] width 1344 height 79
click at [926, 591] on button "NEXT" at bounding box center [962, 583] width 133 height 51
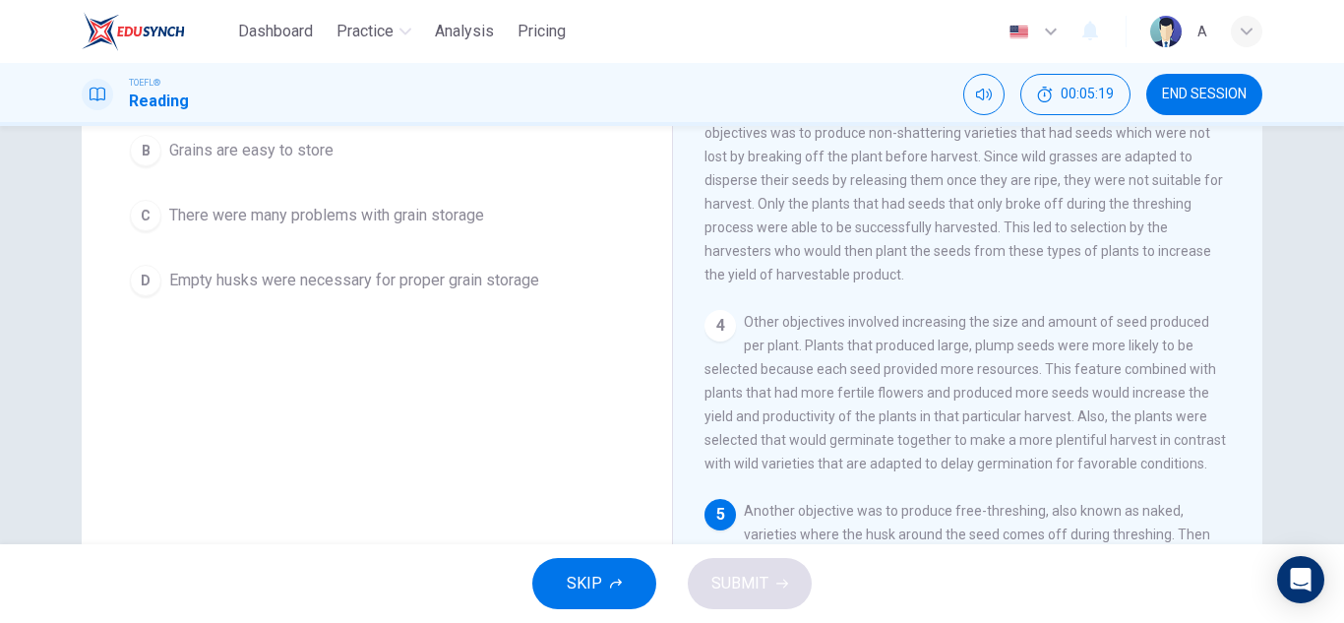
scroll to position [148, 0]
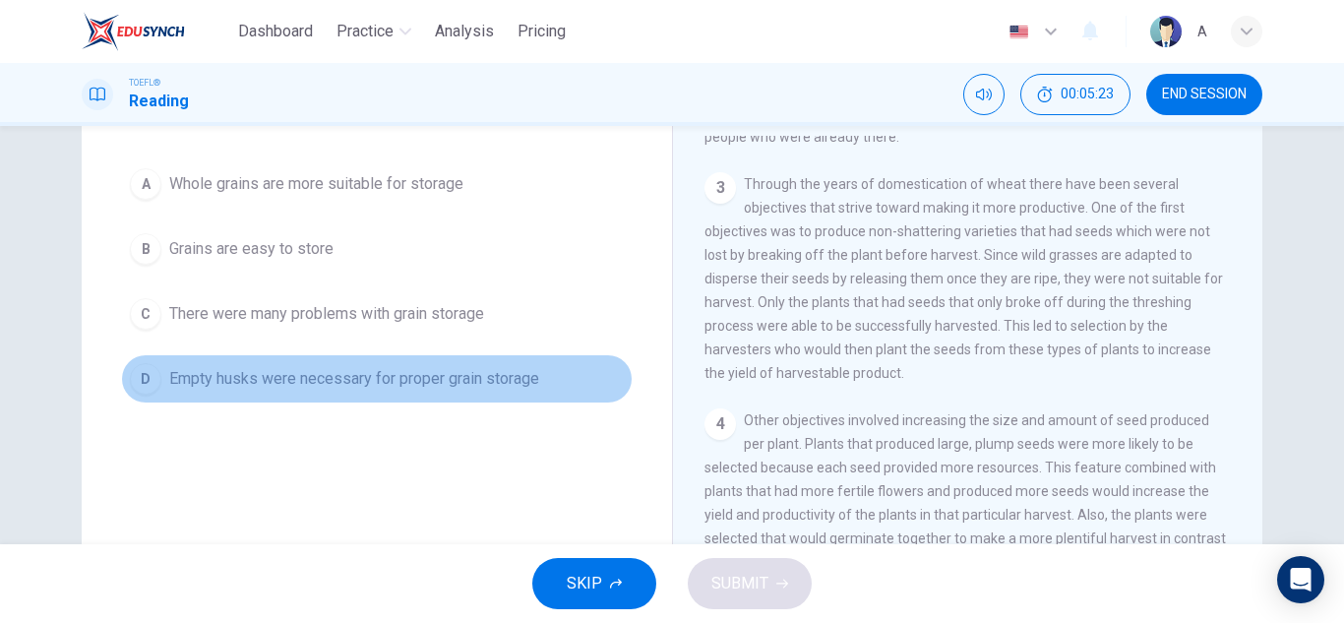
click at [370, 377] on span "Empty husks were necessary for proper grain storage" at bounding box center [354, 379] width 370 height 24
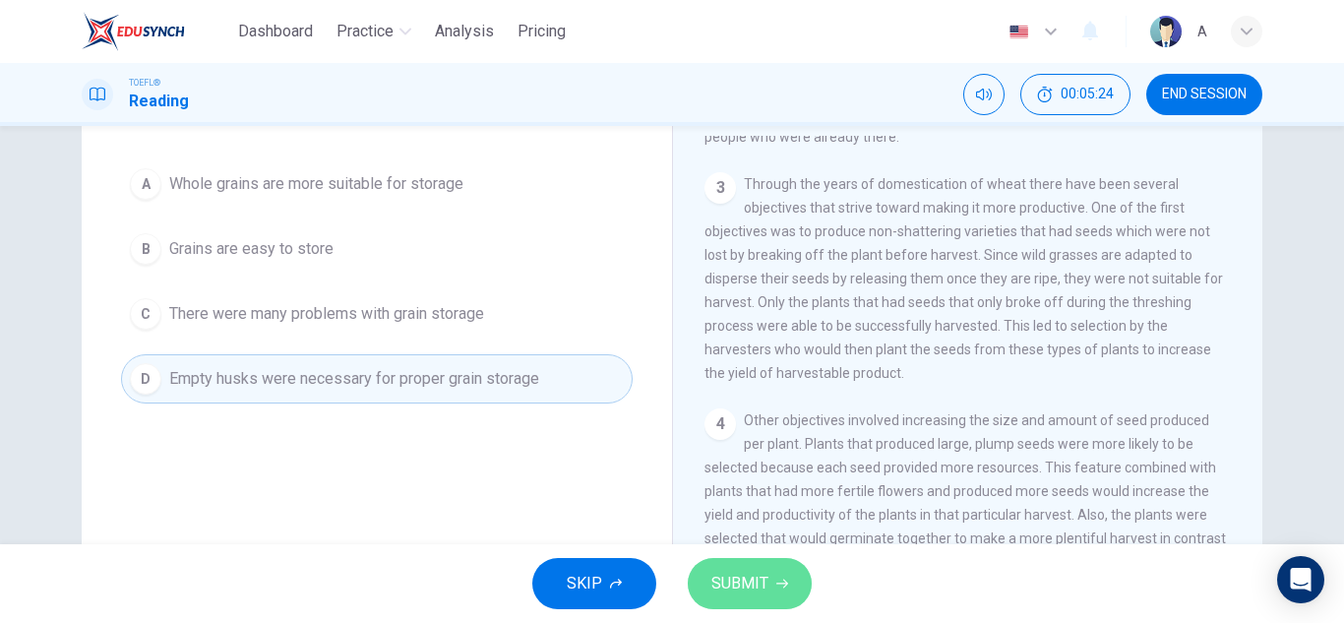
drag, startPoint x: 760, startPoint y: 591, endPoint x: 765, endPoint y: 562, distance: 29.9
click at [760, 584] on span "SUBMIT" at bounding box center [739, 584] width 57 height 28
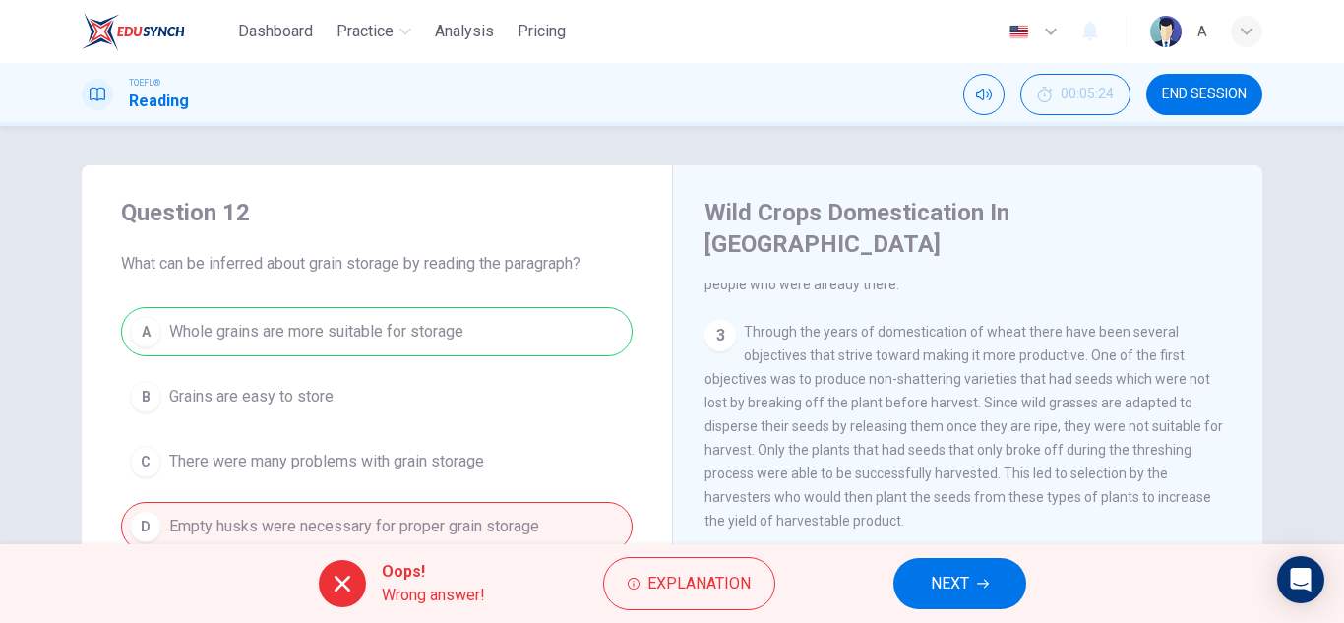
scroll to position [344, 0]
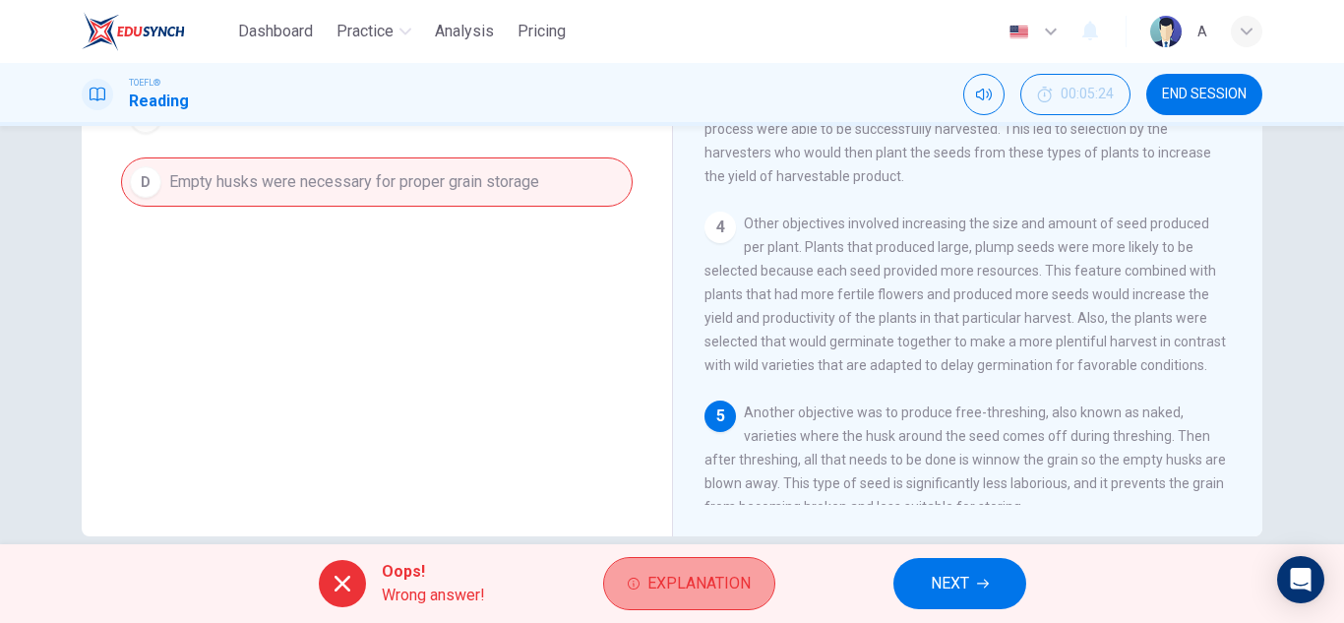
click at [630, 600] on button "Explanation" at bounding box center [689, 583] width 172 height 53
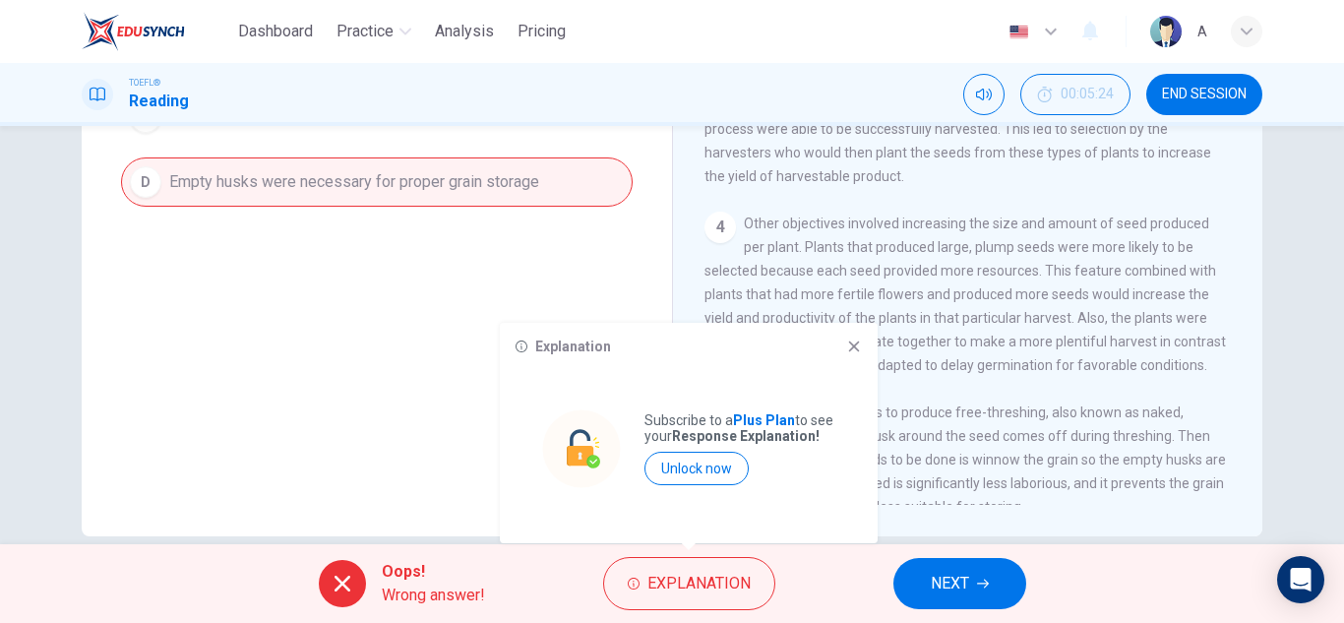
drag, startPoint x: 867, startPoint y: 355, endPoint x: 864, endPoint y: 373, distance: 17.9
click at [864, 373] on div "Explanation Subscribe to a Plus Plan to see your Response Explanation! Unlock n…" at bounding box center [689, 433] width 378 height 220
click at [863, 359] on div "Explanation Subscribe to a Plus Plan to see your Response Explanation! Unlock n…" at bounding box center [689, 433] width 378 height 220
click at [860, 338] on icon at bounding box center [854, 346] width 16 height 16
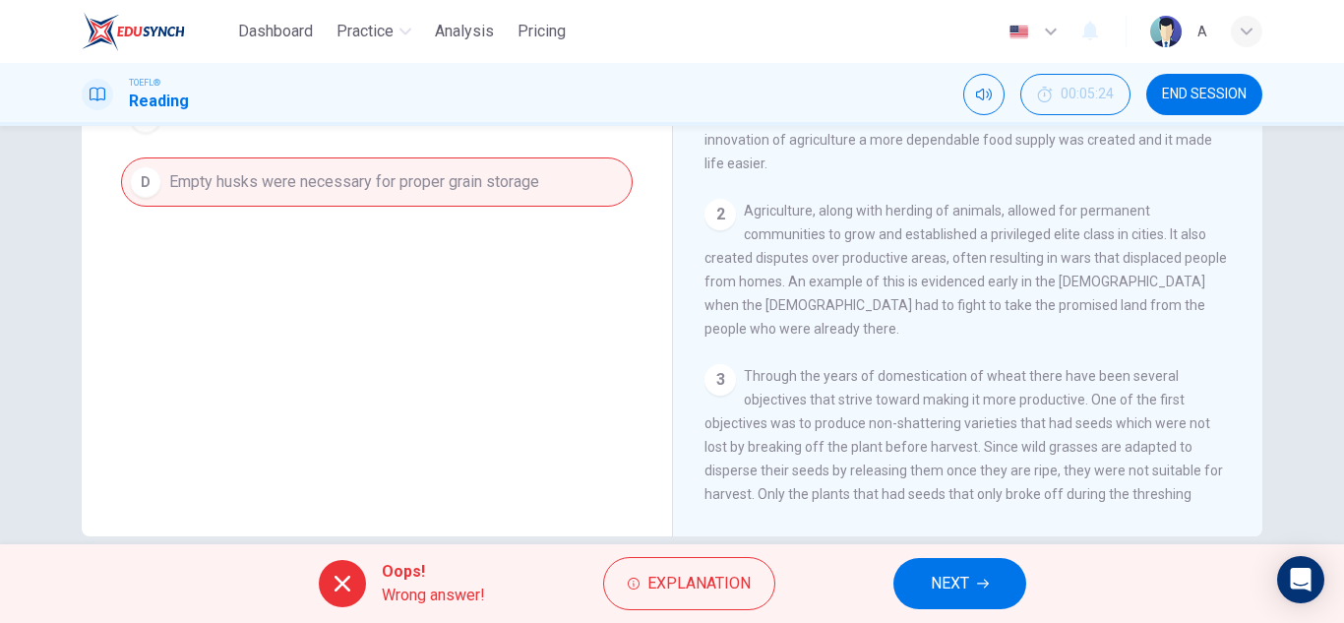
scroll to position [389, 0]
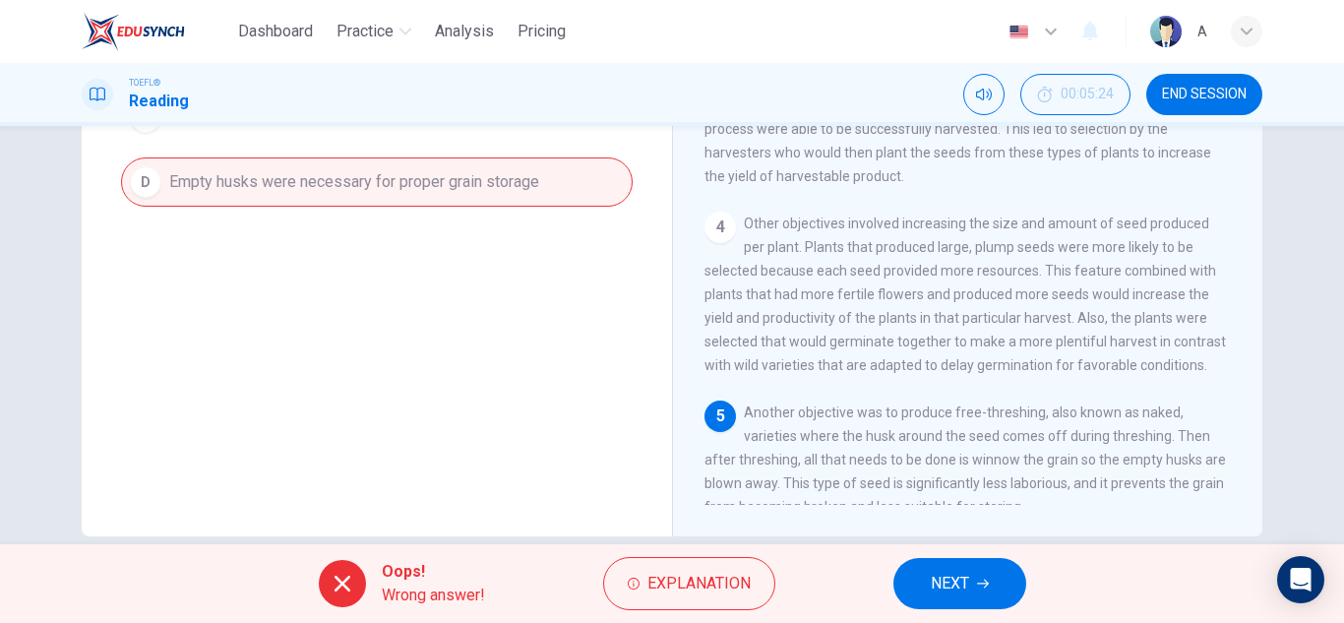
click at [972, 569] on button "NEXT" at bounding box center [959, 583] width 133 height 51
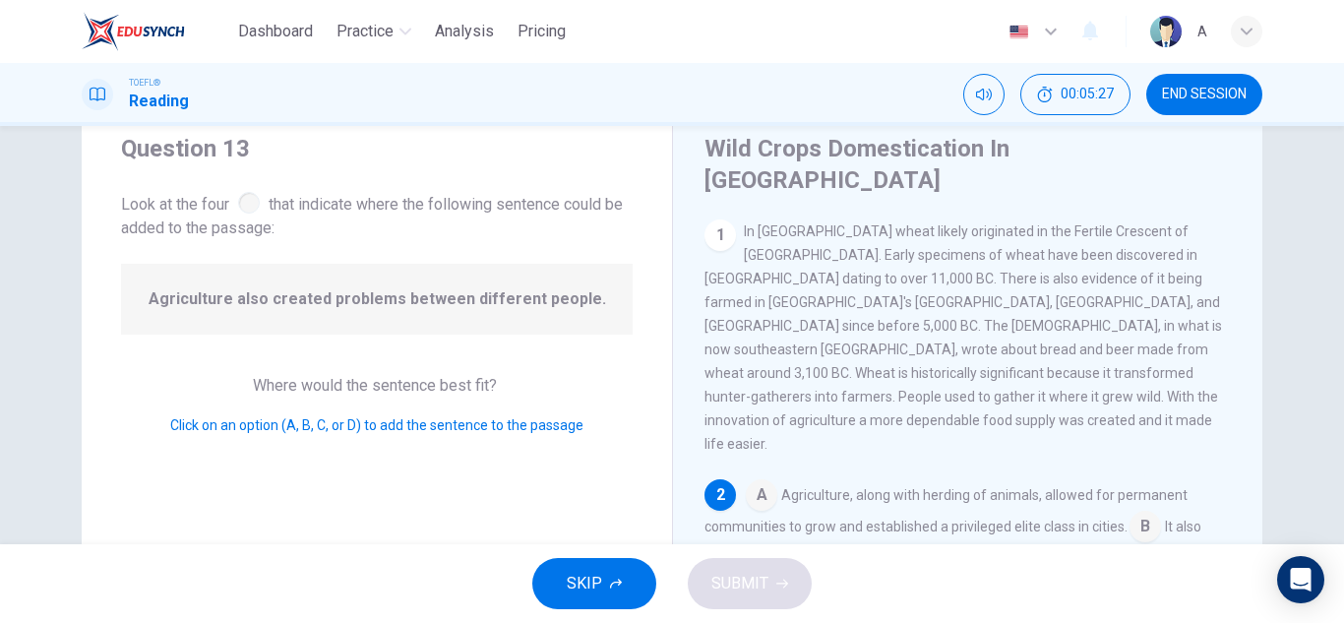
scroll to position [98, 0]
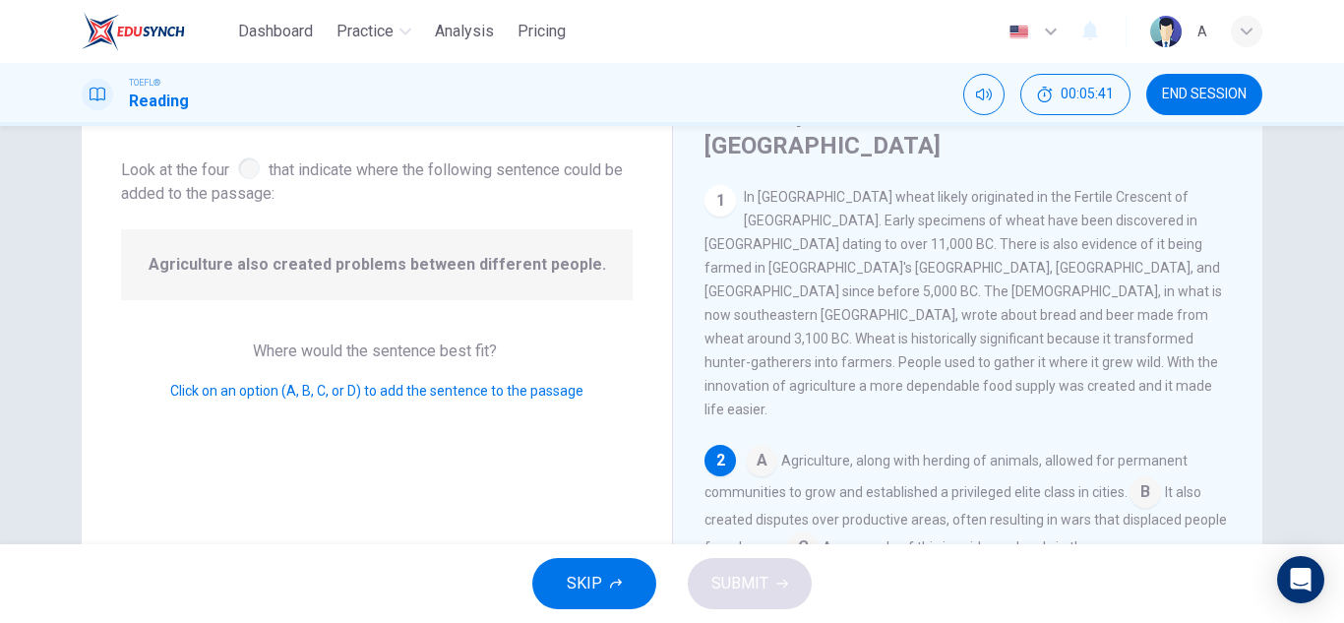
click at [1148, 478] on input at bounding box center [1144, 493] width 31 height 31
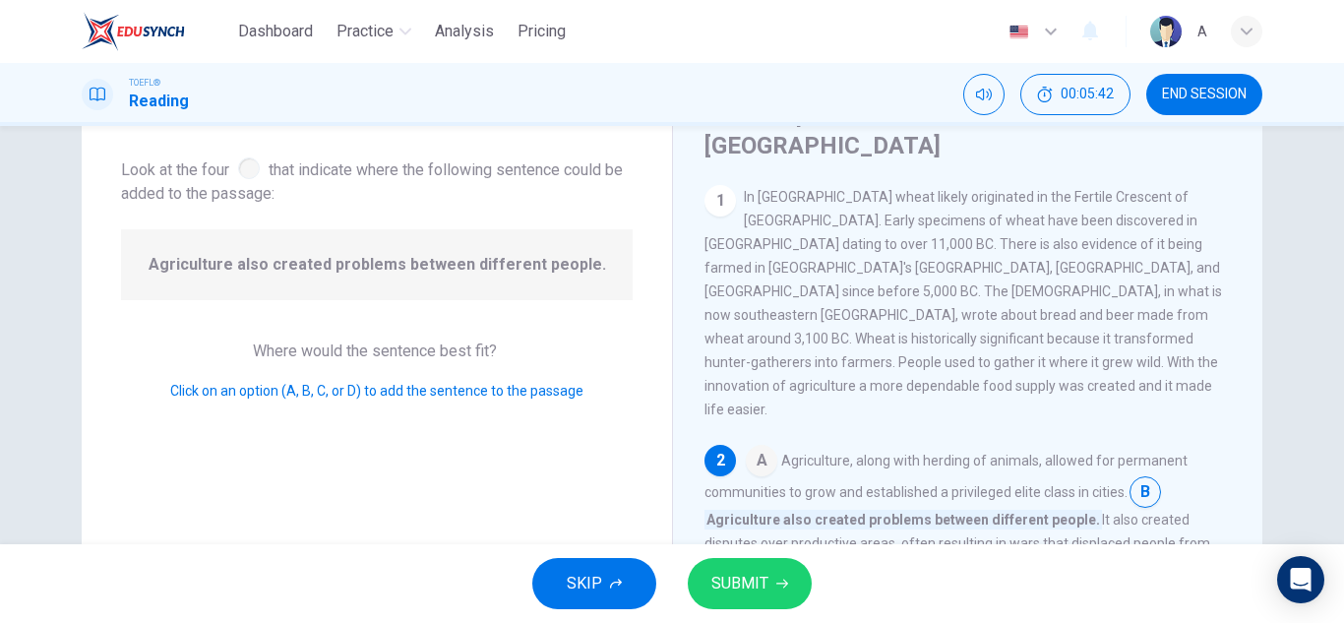
click at [754, 575] on span "SUBMIT" at bounding box center [739, 584] width 57 height 28
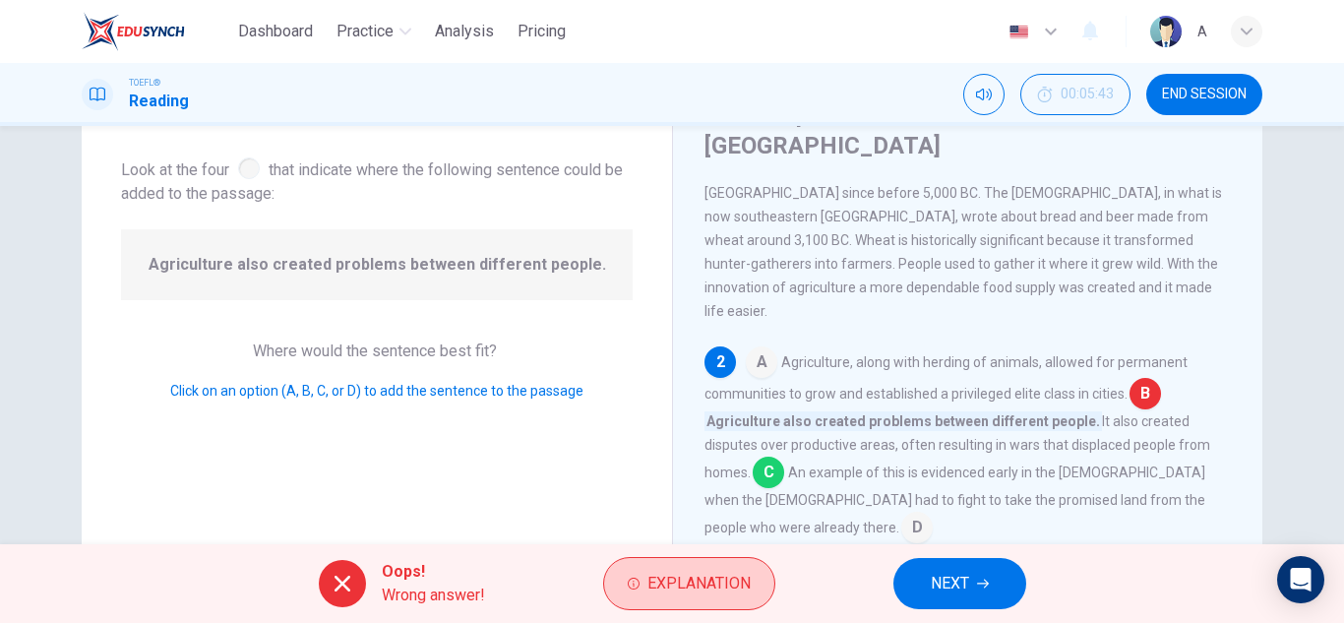
click at [657, 609] on button "Explanation" at bounding box center [689, 583] width 172 height 53
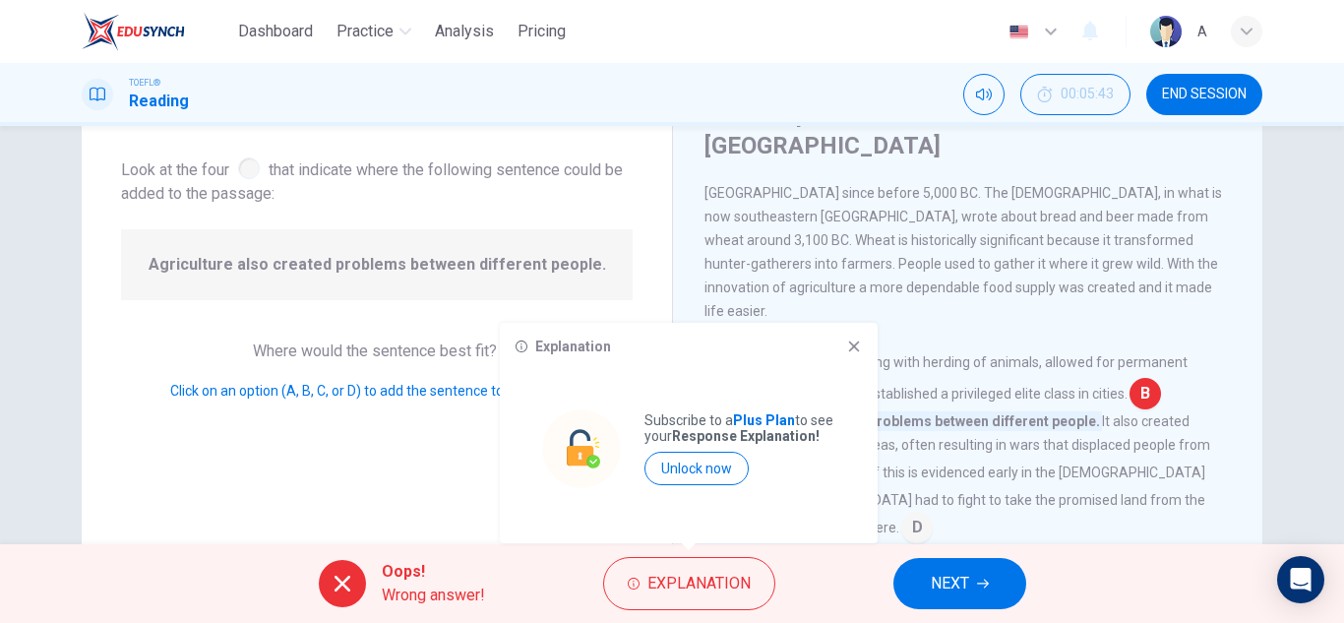
drag, startPoint x: 724, startPoint y: 419, endPoint x: 769, endPoint y: 415, distance: 45.4
click at [765, 415] on p "Subscribe to a Plus Plan to see your Response Explanation!" at bounding box center [739, 427] width 191 height 31
click at [769, 415] on strong "Plus Plan" at bounding box center [764, 420] width 62 height 16
click at [858, 348] on icon at bounding box center [854, 346] width 16 height 16
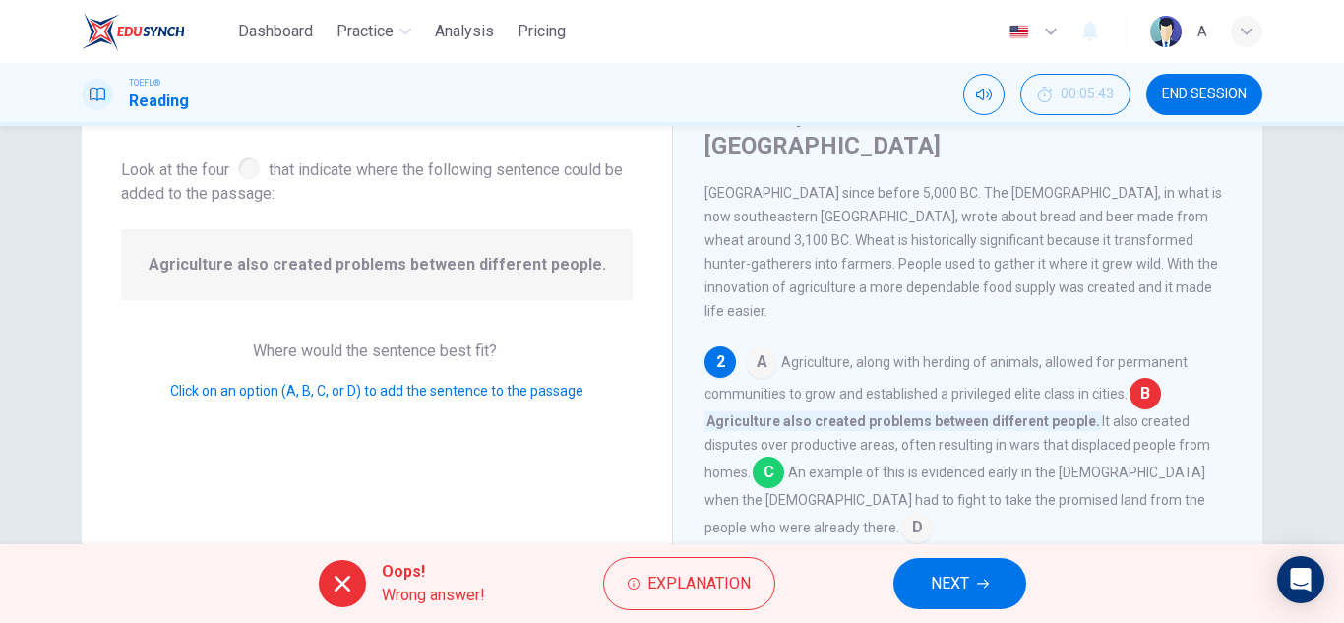
click at [1041, 30] on icon "button" at bounding box center [1051, 32] width 24 height 24
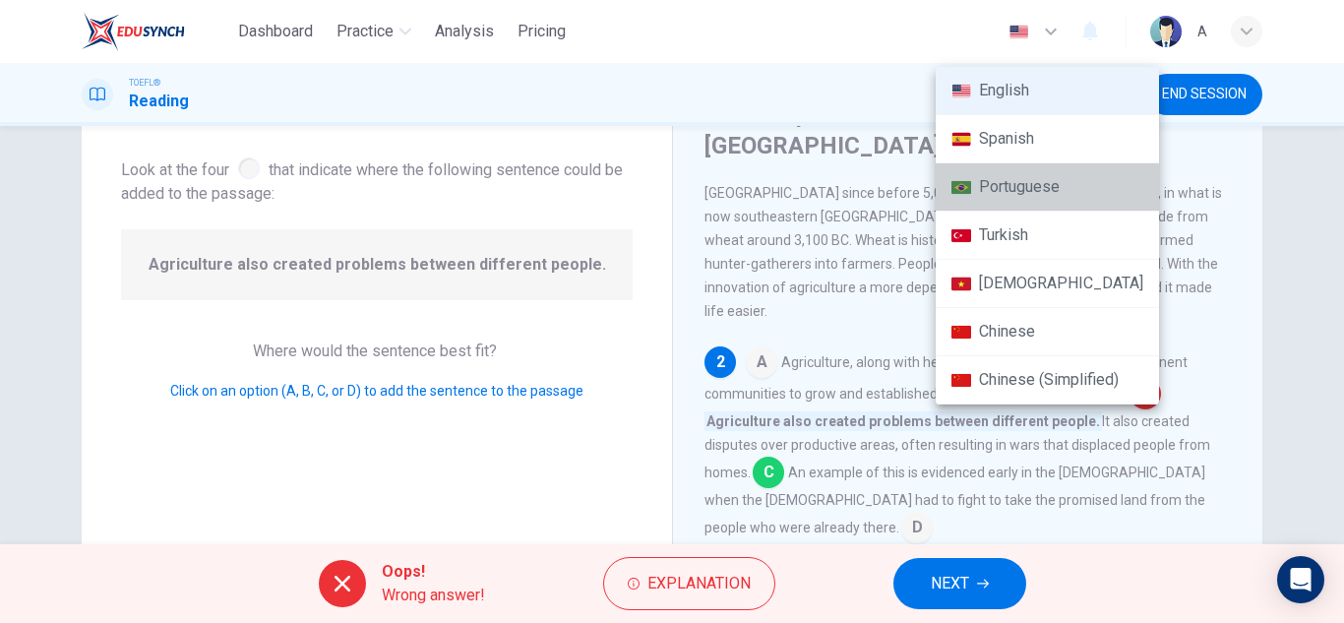
click at [1111, 198] on li "Portuguese" at bounding box center [1046, 187] width 223 height 48
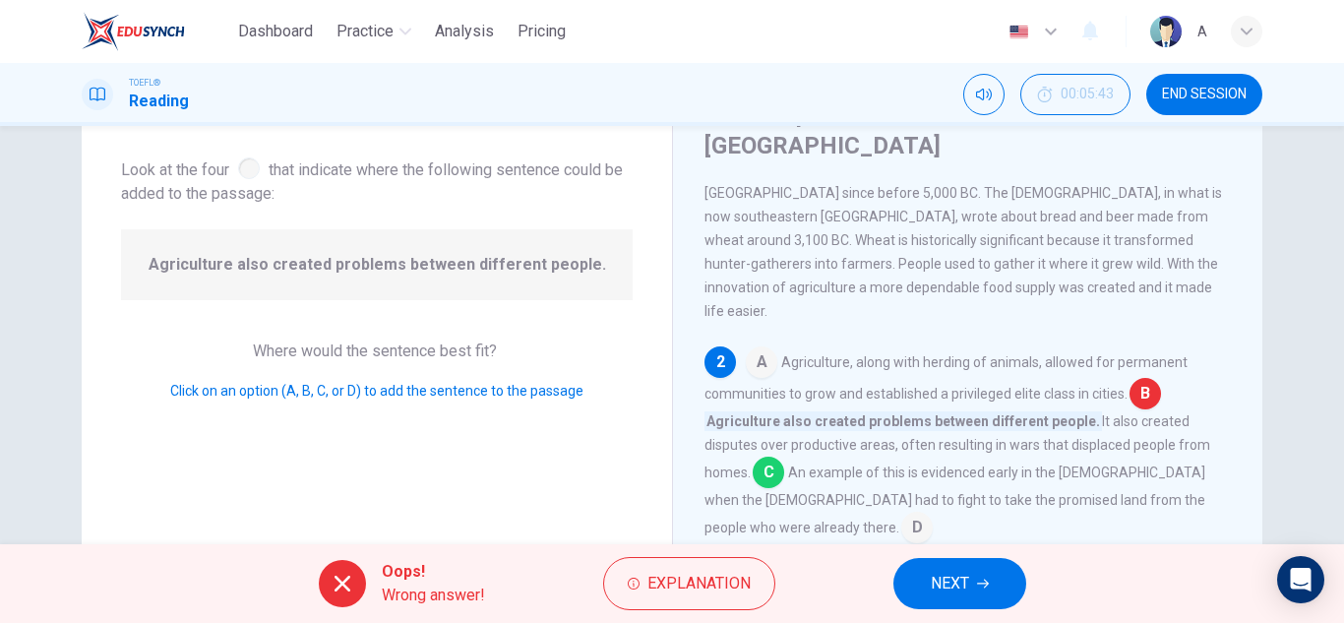
click at [1014, 18] on button "button" at bounding box center [1034, 31] width 72 height 39
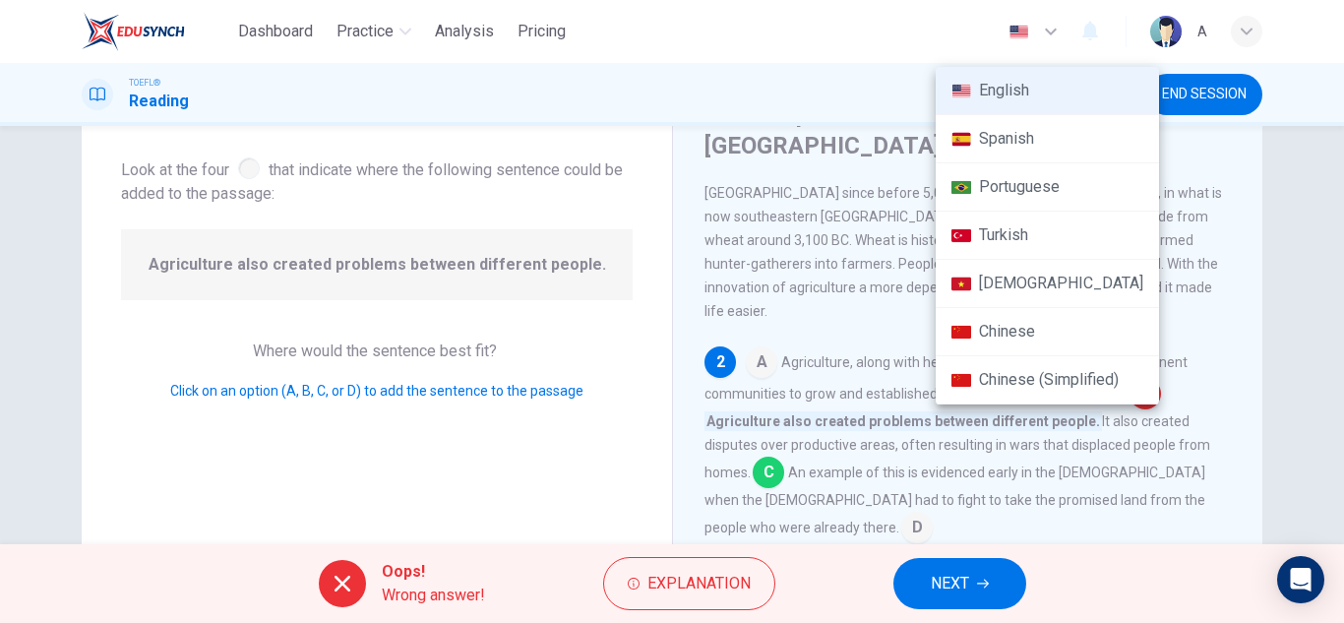
drag, startPoint x: 868, startPoint y: 283, endPoint x: 866, endPoint y: 271, distance: 12.0
click at [867, 283] on div at bounding box center [672, 311] width 1344 height 623
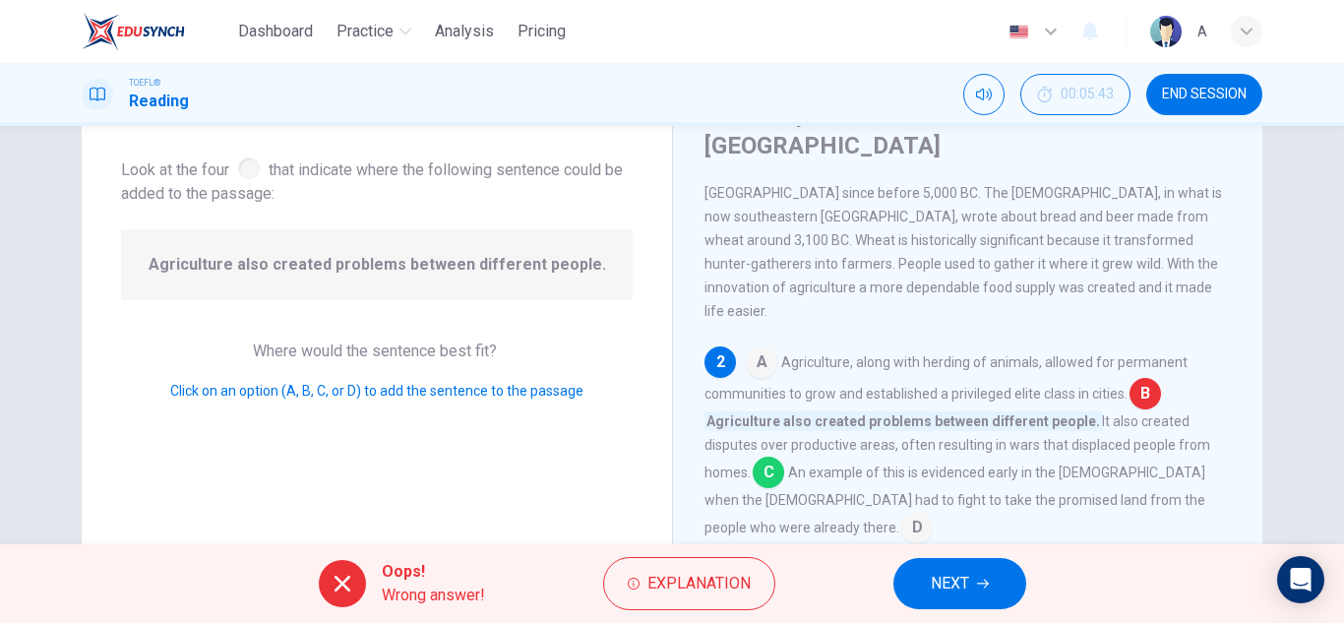
click at [1262, 30] on div "Dashboard Practice Analysis Pricing English en ​ A" at bounding box center [671, 31] width 1243 height 63
click at [1250, 31] on icon "button" at bounding box center [1246, 32] width 12 height 12
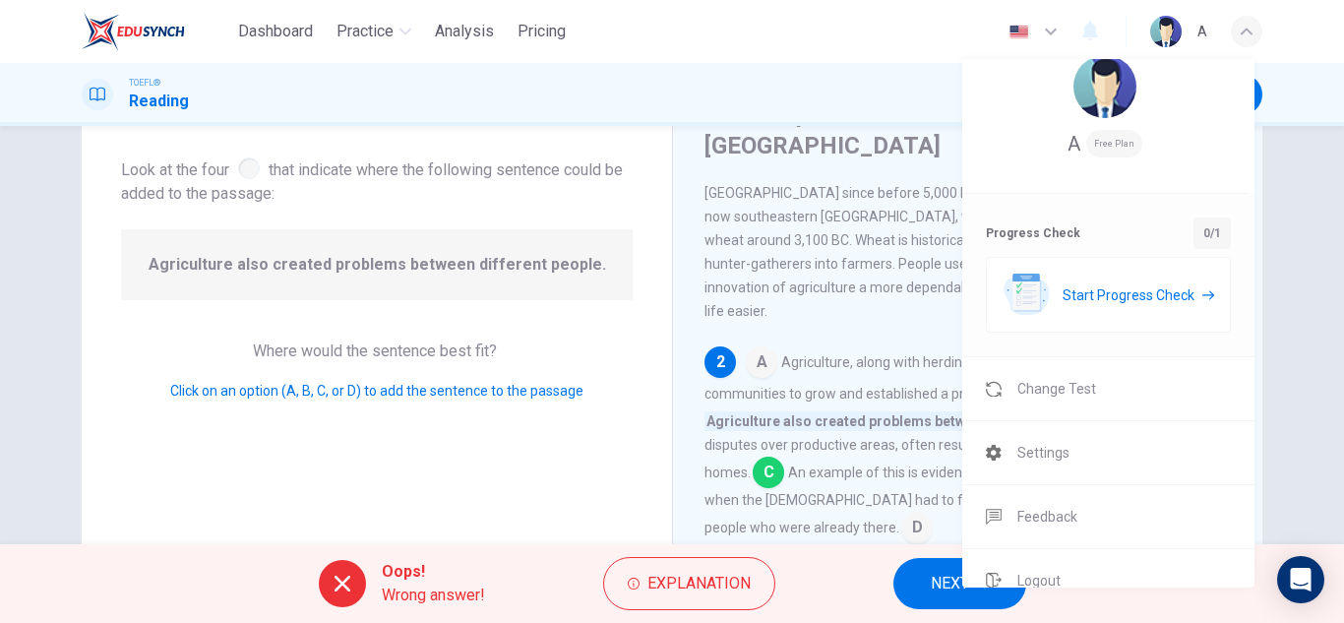
scroll to position [52, 0]
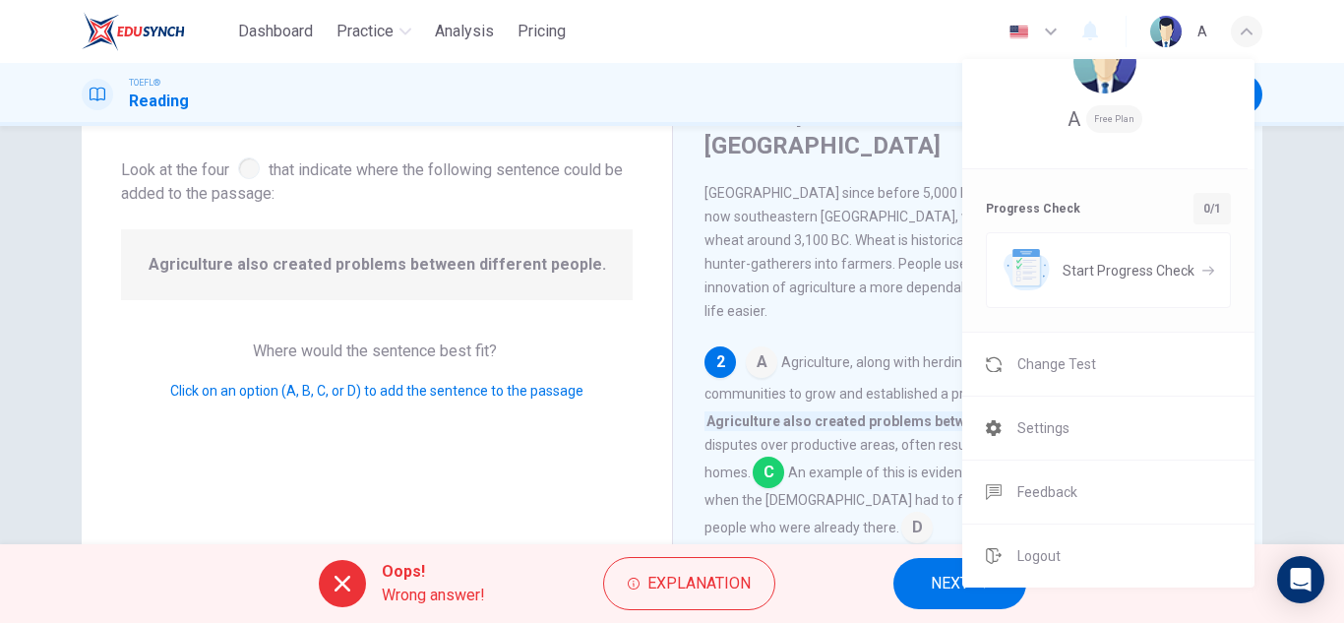
click at [1110, 116] on span "Free Plan" at bounding box center [1114, 119] width 56 height 28
drag, startPoint x: 1102, startPoint y: 121, endPoint x: 1140, endPoint y: 118, distance: 38.5
click at [1140, 118] on span "Free Plan" at bounding box center [1114, 119] width 56 height 28
drag, startPoint x: 844, startPoint y: 323, endPoint x: 859, endPoint y: 306, distance: 22.3
click at [850, 318] on div at bounding box center [672, 311] width 1344 height 623
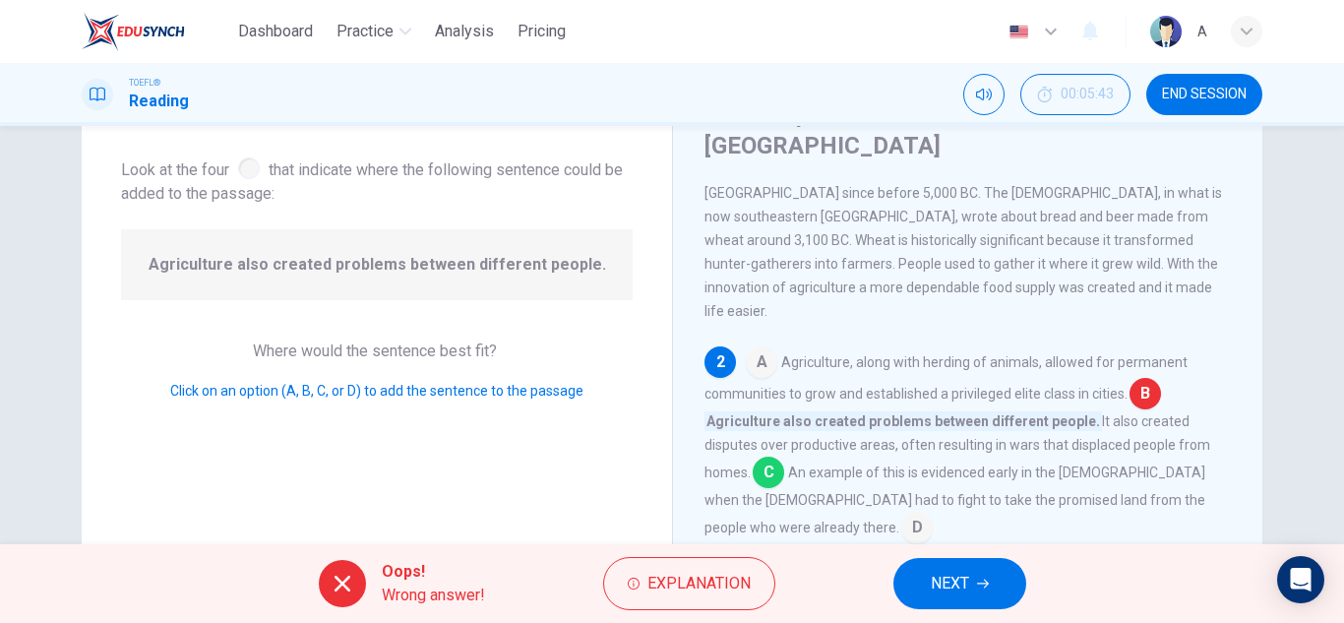
drag, startPoint x: 982, startPoint y: 583, endPoint x: 978, endPoint y: 571, distance: 12.4
click at [978, 576] on button "NEXT" at bounding box center [959, 583] width 133 height 51
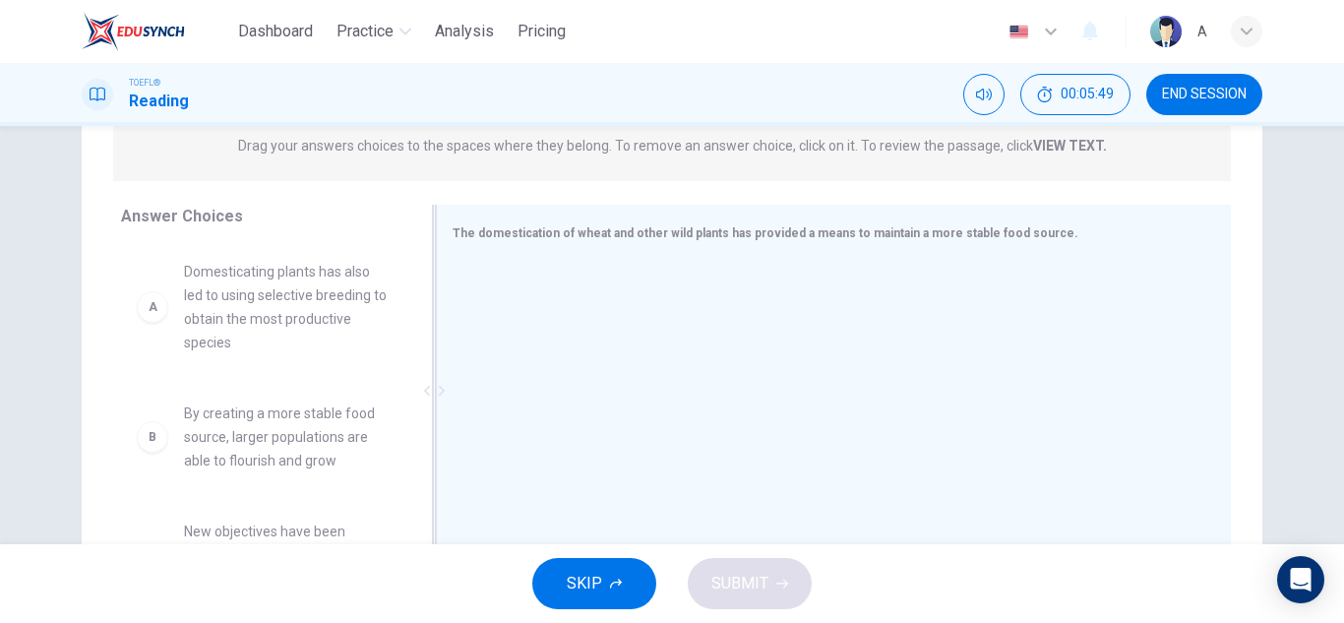
scroll to position [295, 0]
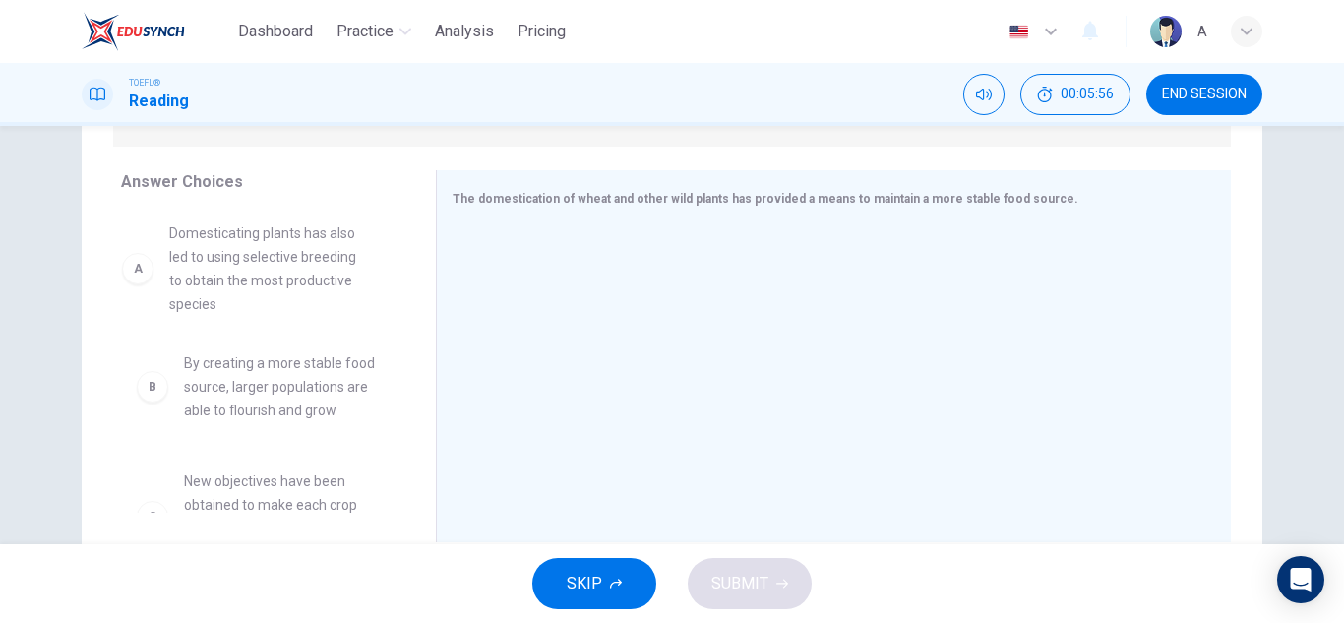
drag, startPoint x: 320, startPoint y: 310, endPoint x: 332, endPoint y: 297, distance: 18.1
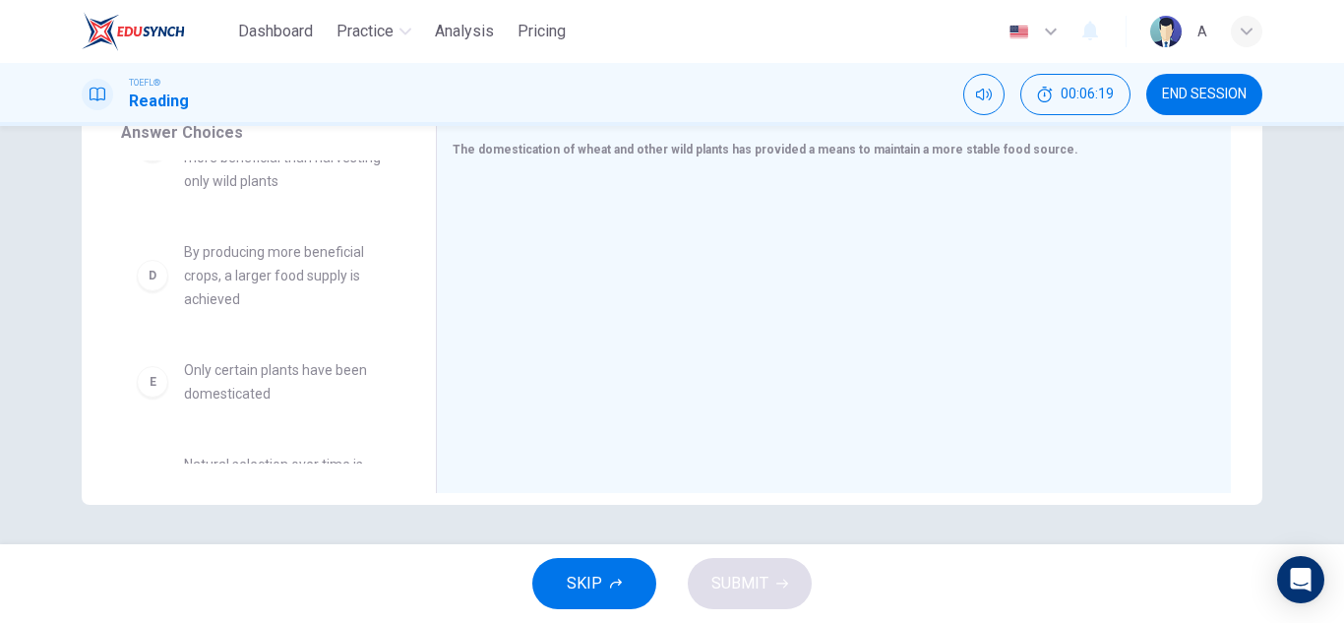
scroll to position [291, 0]
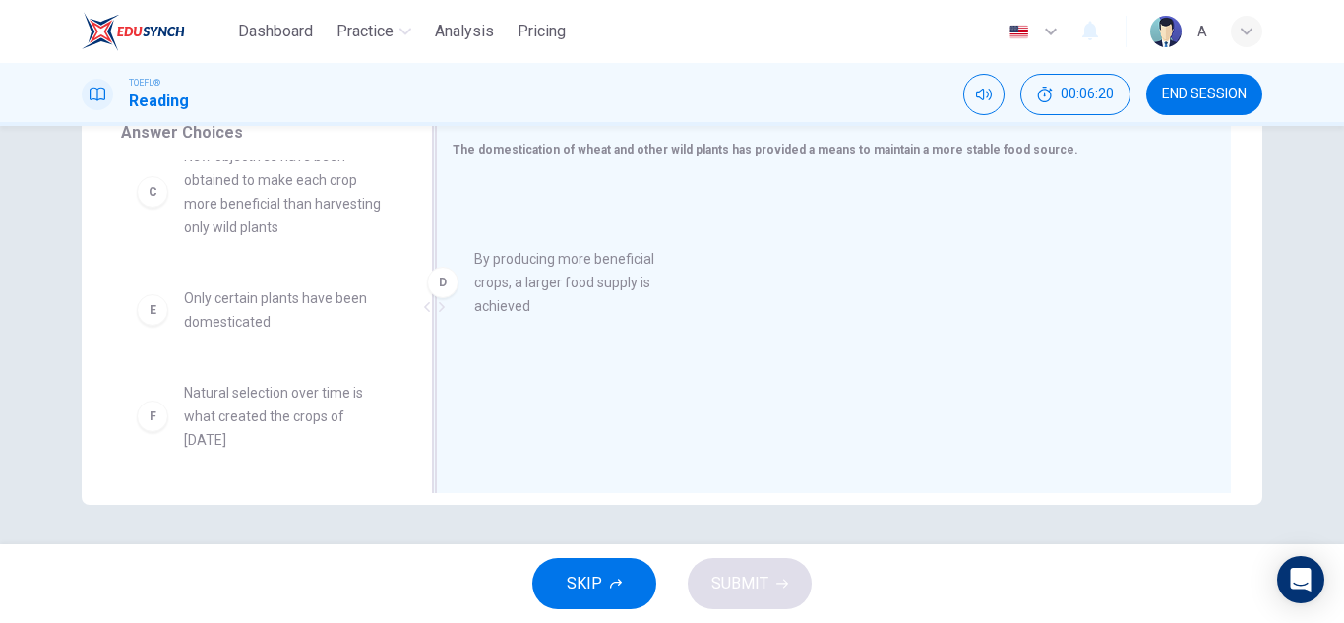
drag, startPoint x: 286, startPoint y: 372, endPoint x: 586, endPoint y: 329, distance: 303.1
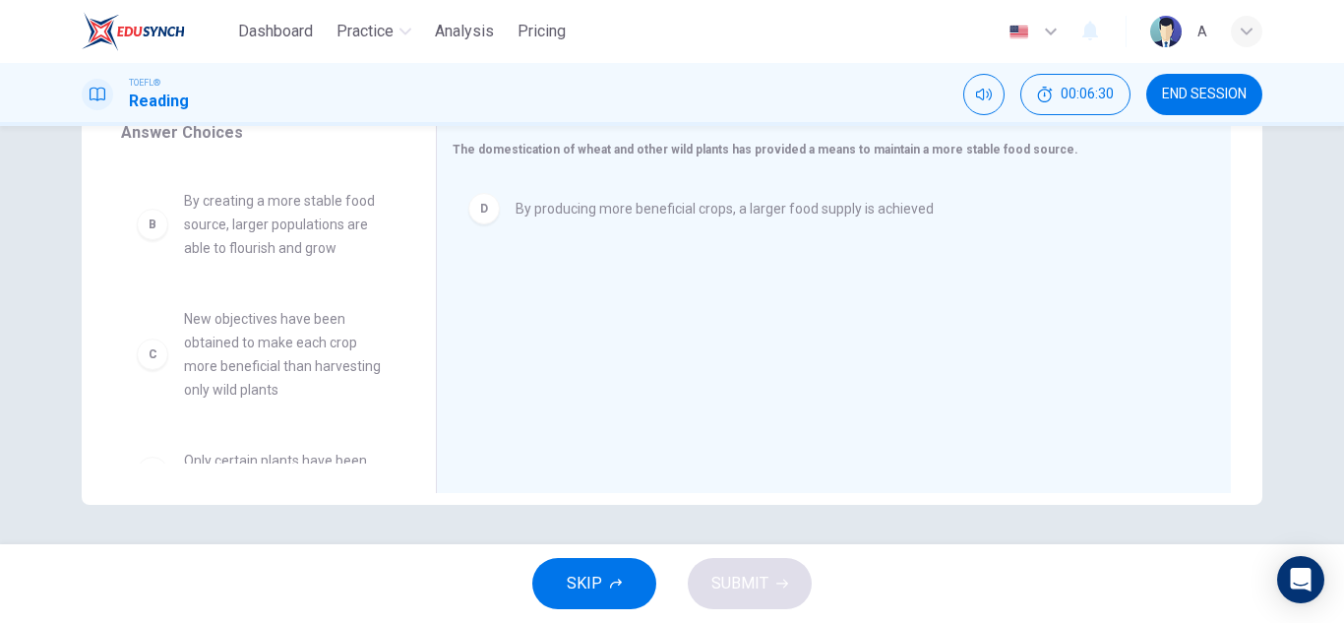
scroll to position [94, 0]
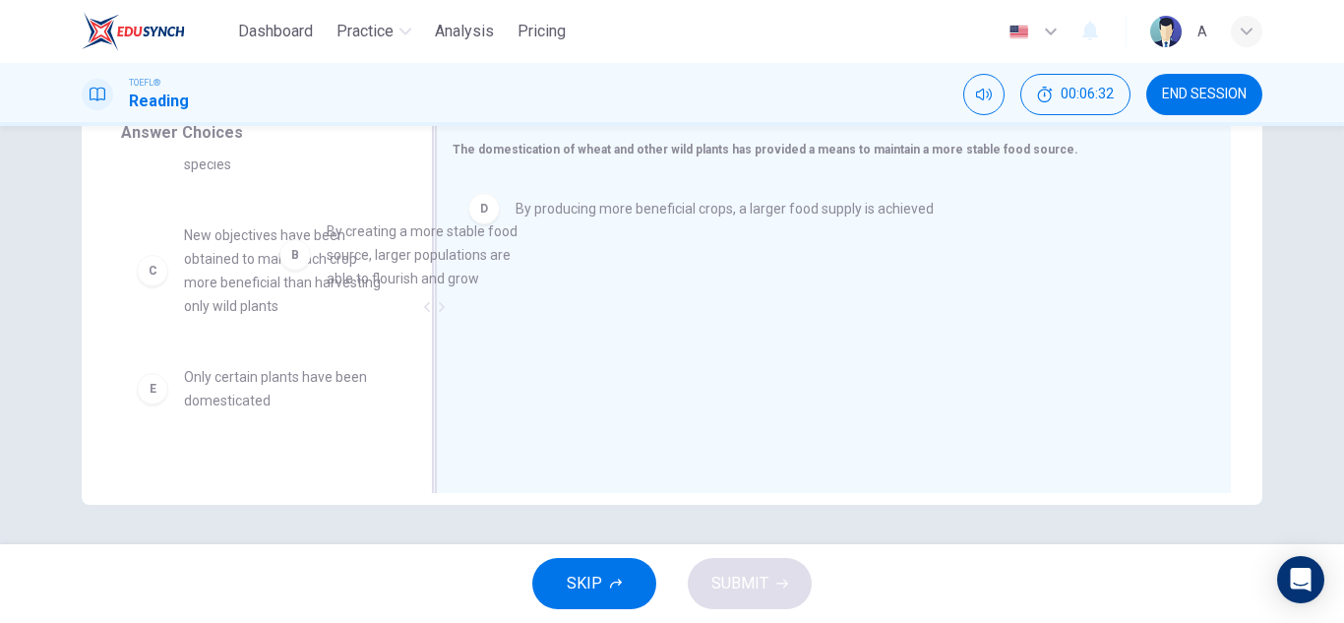
drag, startPoint x: 310, startPoint y: 290, endPoint x: 716, endPoint y: 297, distance: 406.3
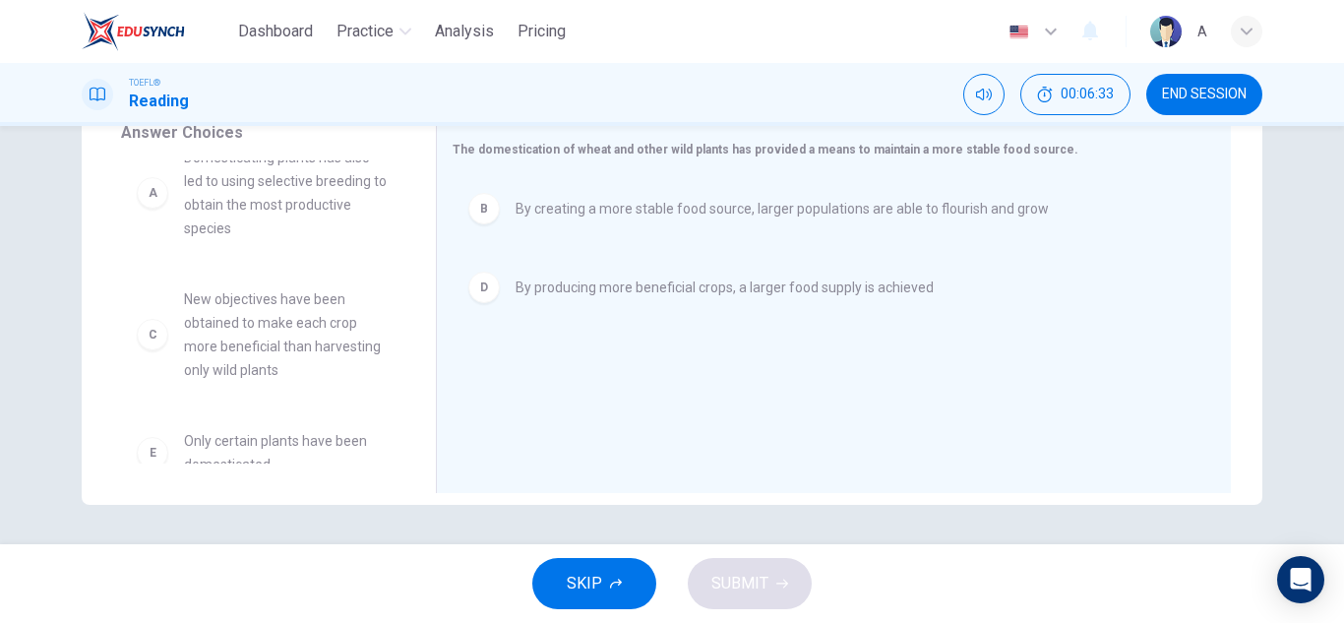
scroll to position [0, 0]
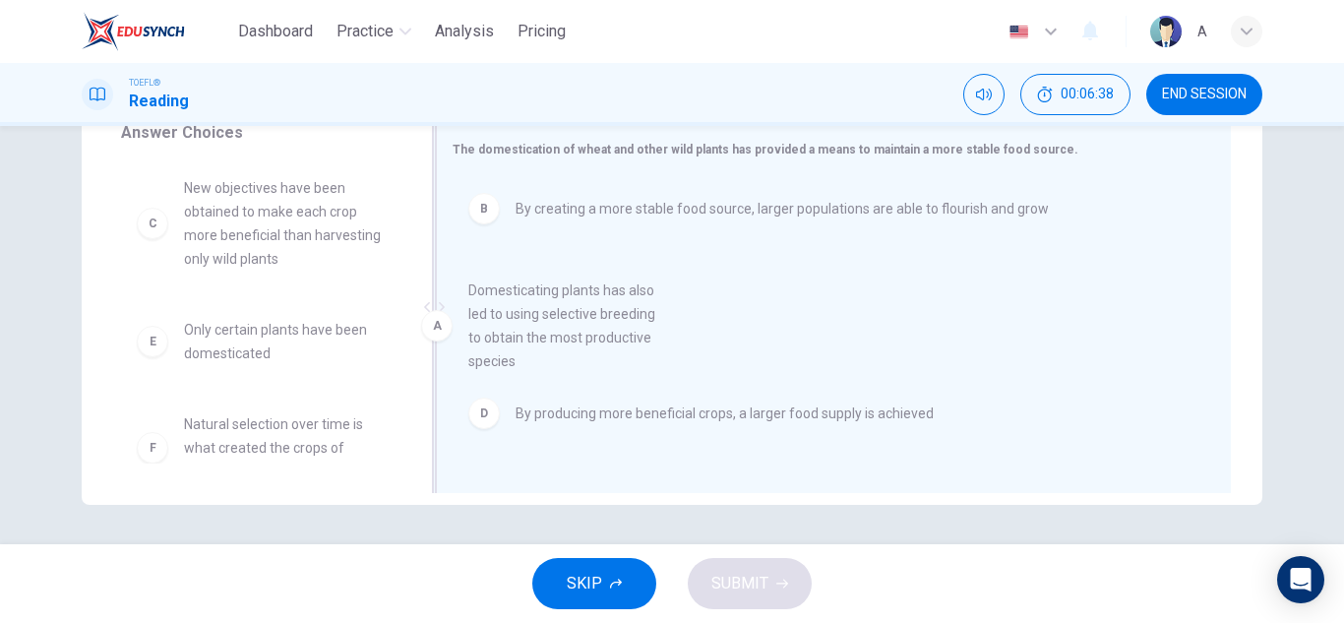
drag, startPoint x: 295, startPoint y: 256, endPoint x: 589, endPoint y: 366, distance: 314.1
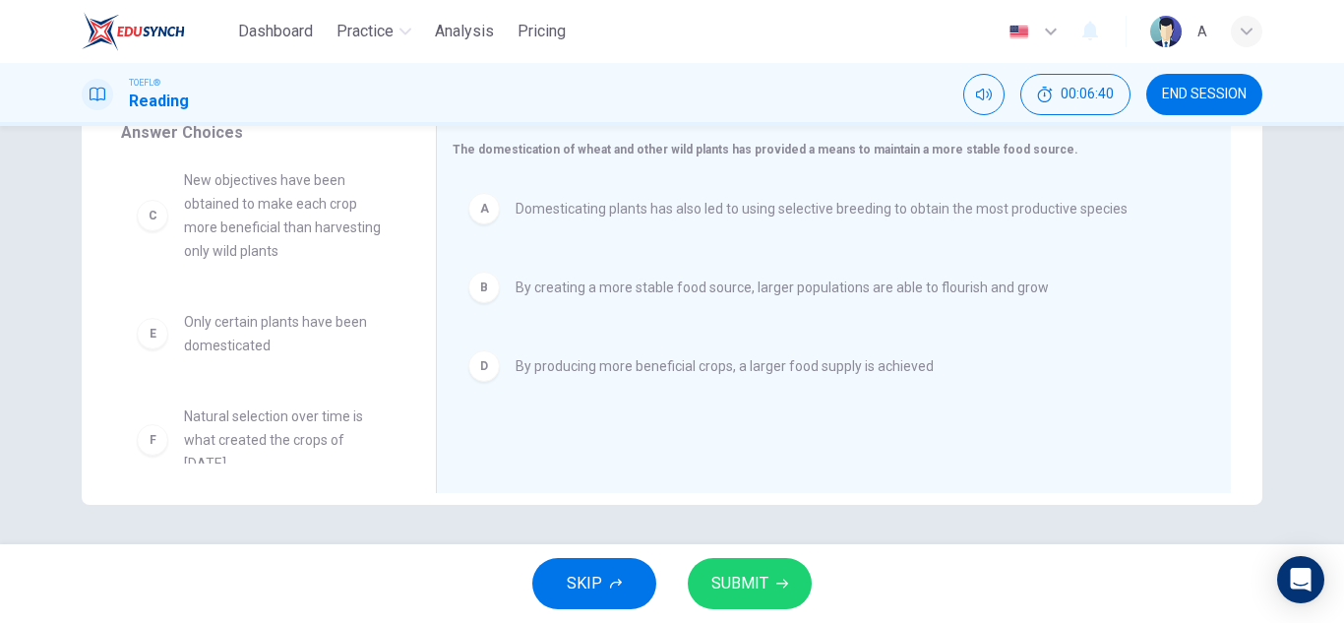
scroll to position [12, 0]
click at [742, 582] on span "SUBMIT" at bounding box center [739, 584] width 57 height 28
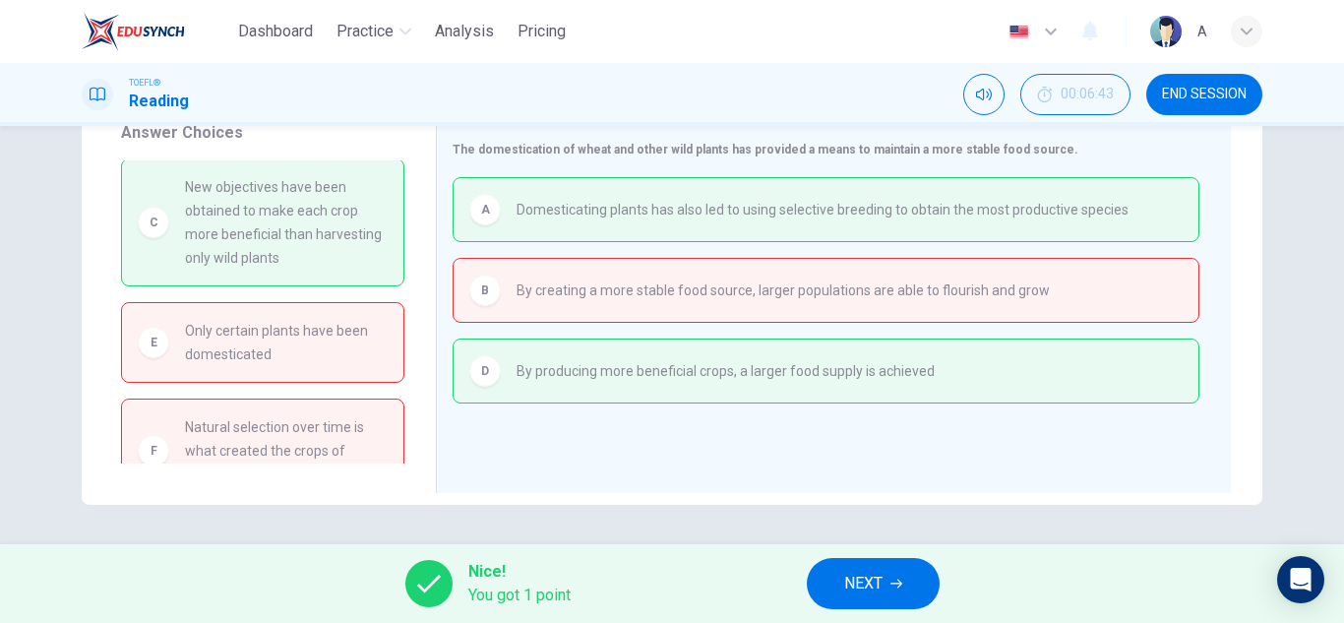
scroll to position [0, 0]
click at [853, 571] on span "NEXT" at bounding box center [863, 584] width 38 height 28
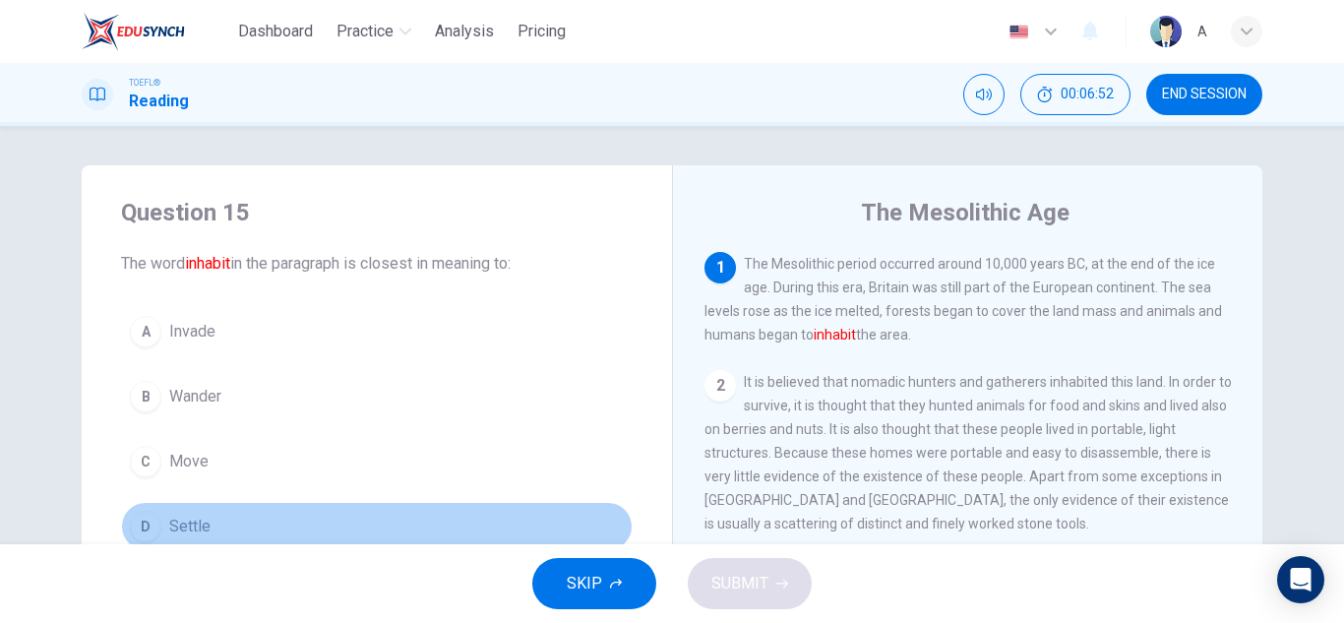
click at [260, 505] on button "D Settle" at bounding box center [376, 526] width 511 height 49
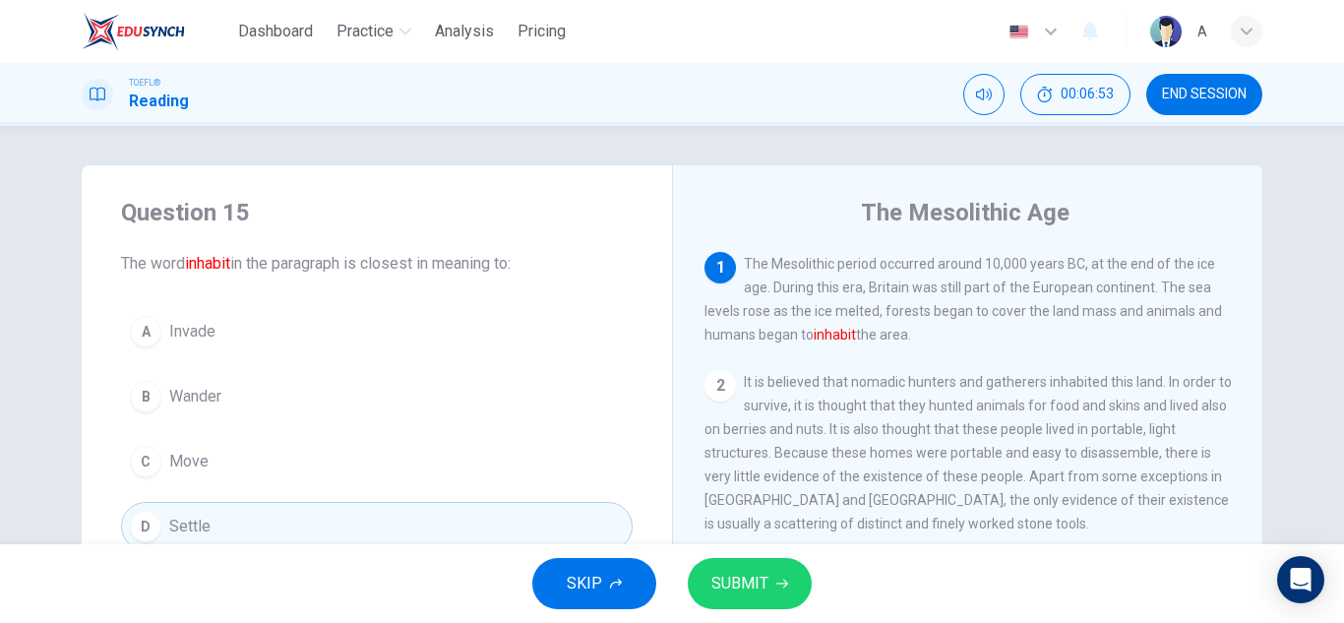
click at [735, 577] on span "SUBMIT" at bounding box center [739, 584] width 57 height 28
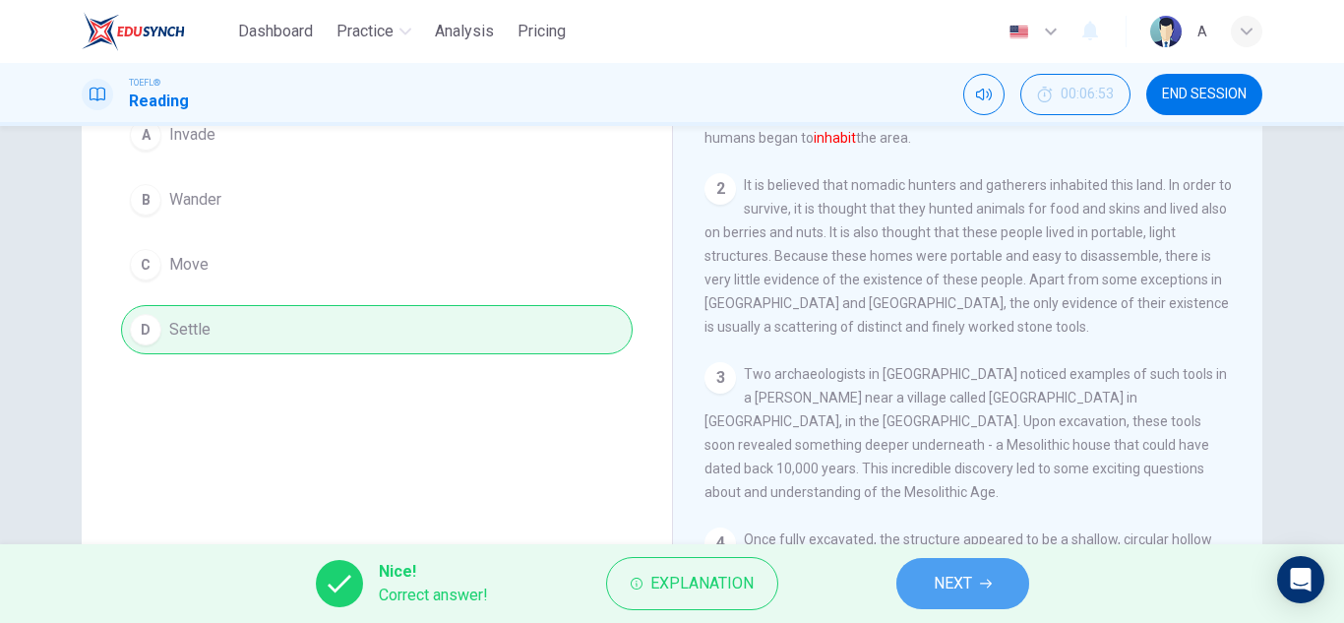
click at [945, 572] on span "NEXT" at bounding box center [952, 584] width 38 height 28
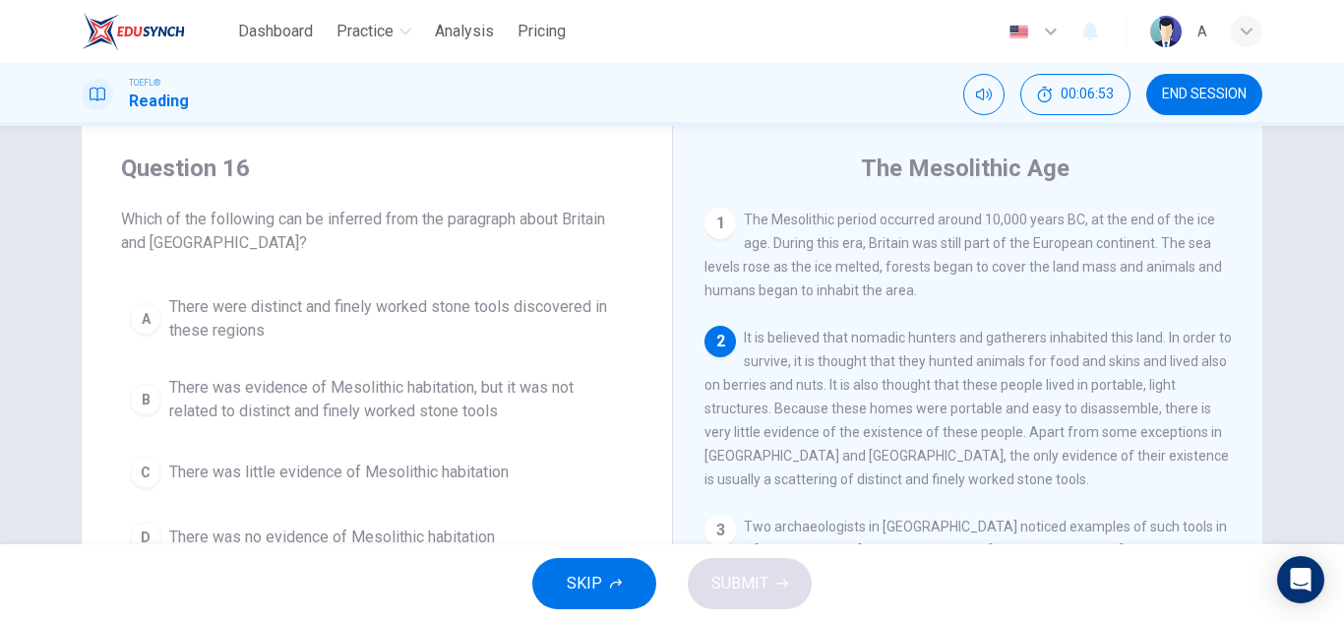
scroll to position [24, 0]
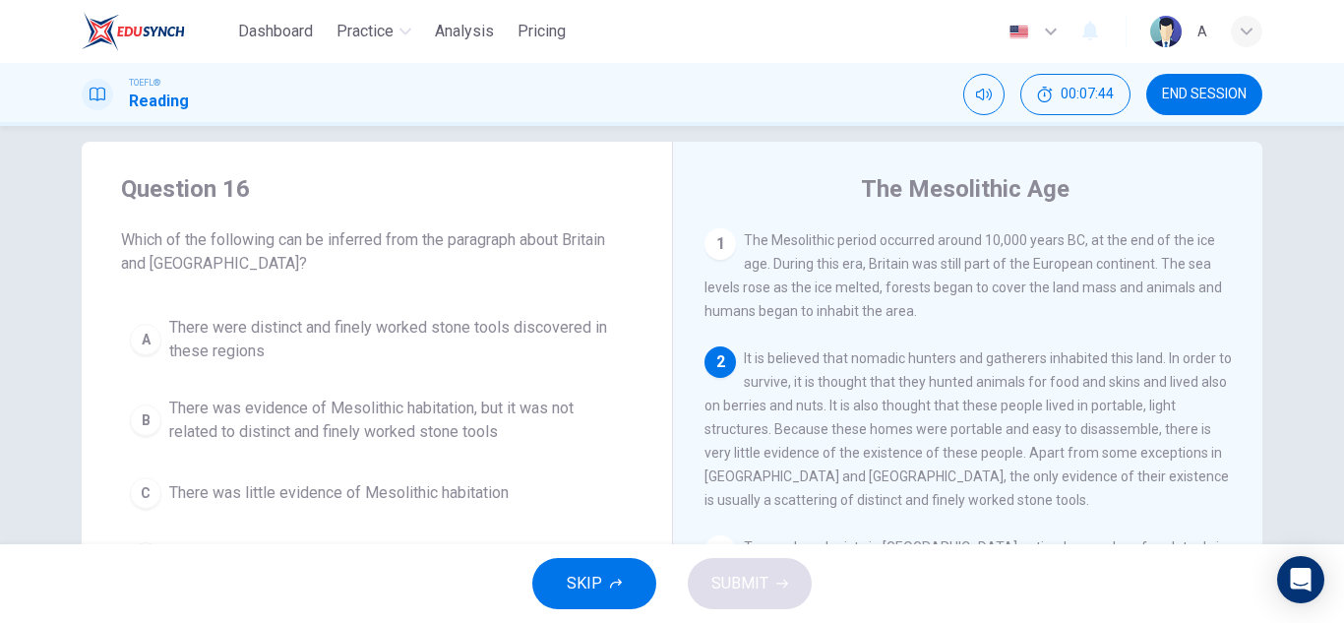
drag, startPoint x: 489, startPoint y: 327, endPoint x: 488, endPoint y: 348, distance: 21.7
click at [489, 328] on span "There were distinct and finely worked stone tools discovered in these regions" at bounding box center [396, 339] width 454 height 47
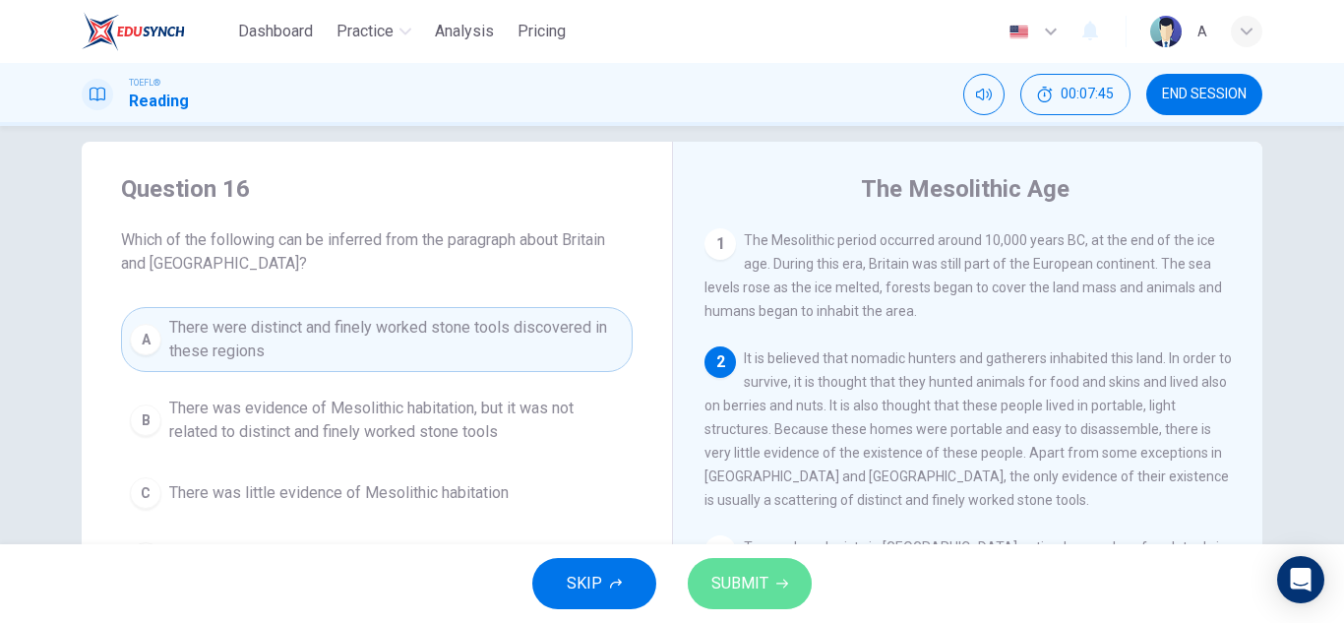
click at [788, 587] on button "SUBMIT" at bounding box center [750, 583] width 124 height 51
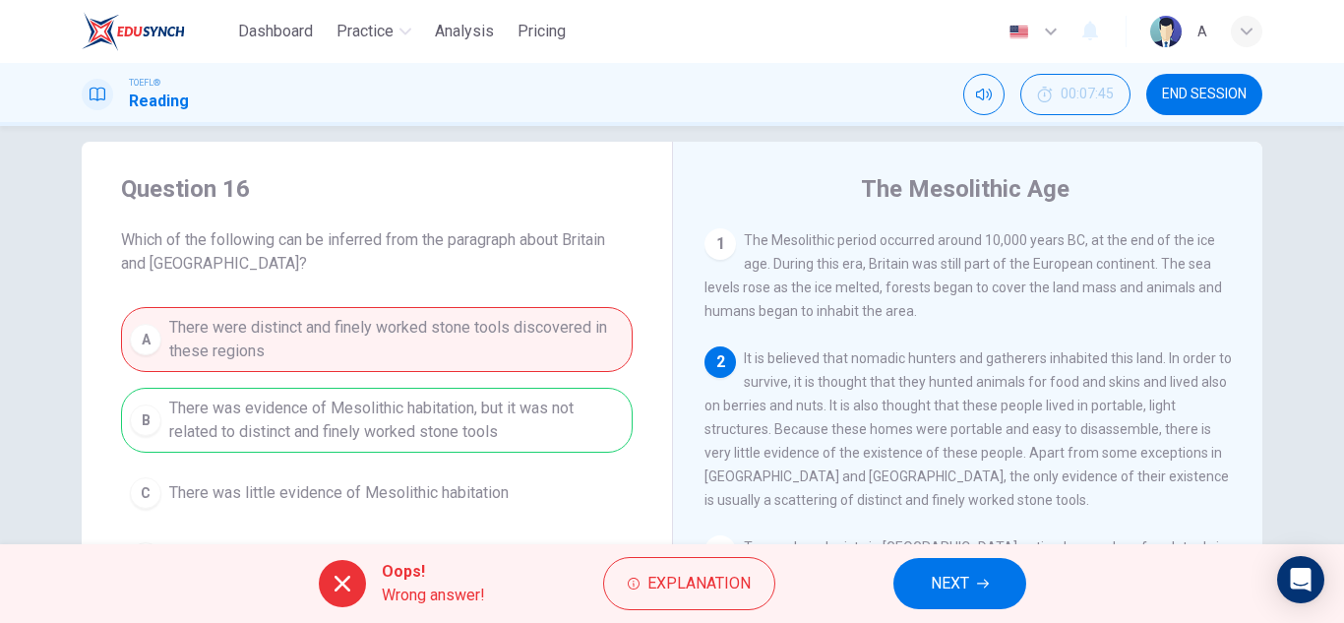
click at [970, 563] on button "NEXT" at bounding box center [959, 583] width 133 height 51
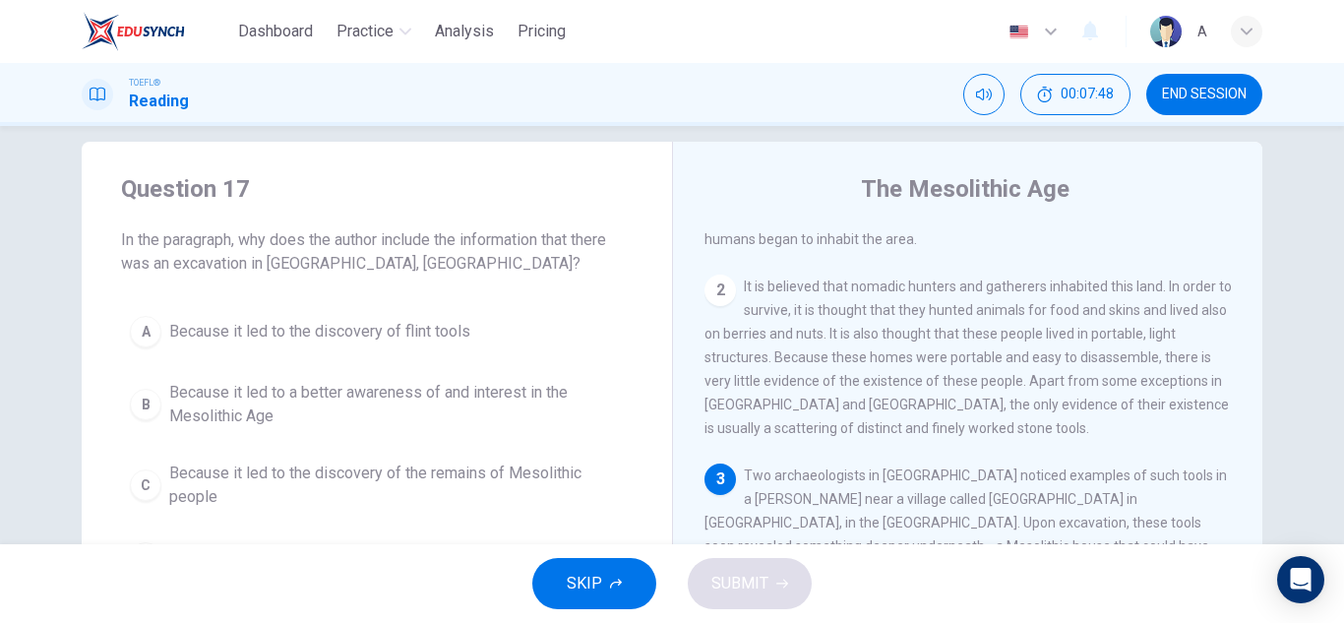
scroll to position [122, 0]
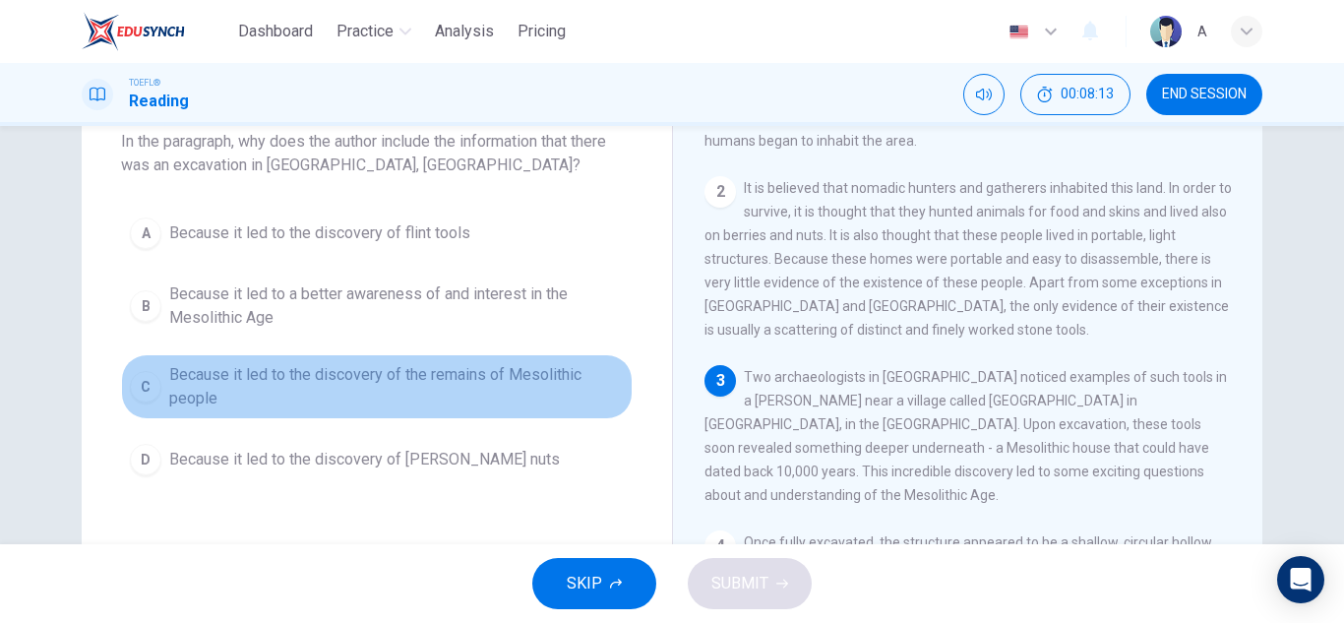
click at [452, 393] on span "Because it led to the discovery of the remains of Mesolithic people" at bounding box center [396, 386] width 454 height 47
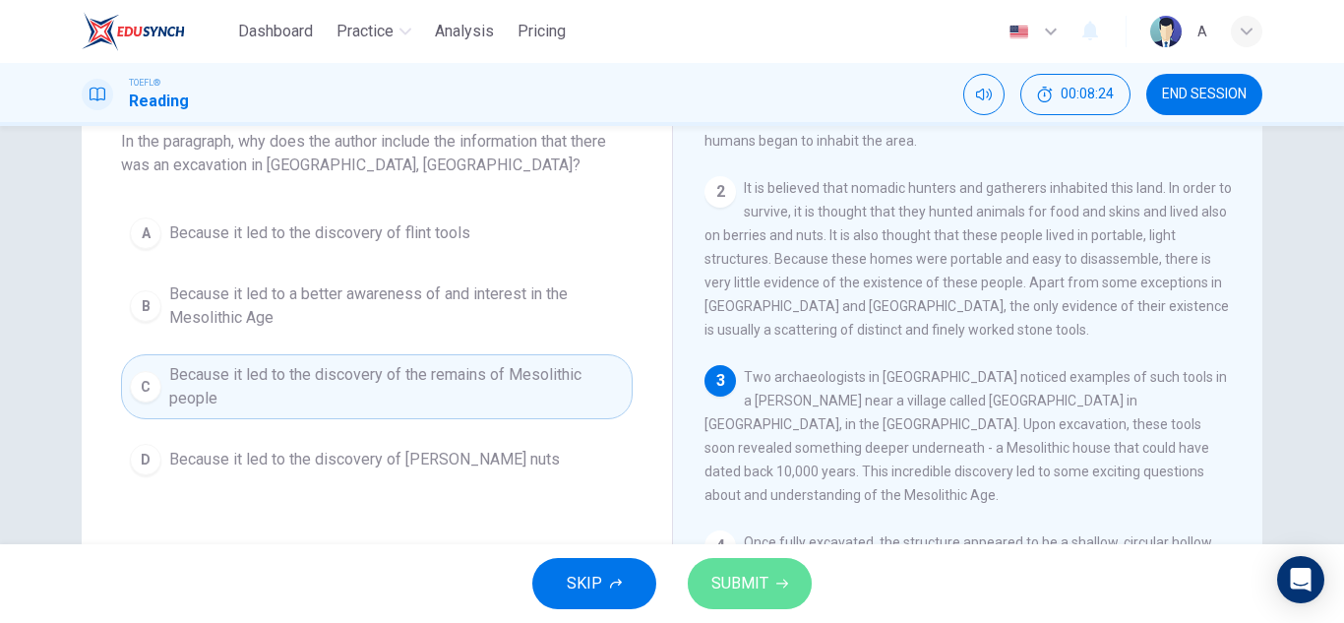
click at [768, 568] on button "SUBMIT" at bounding box center [750, 583] width 124 height 51
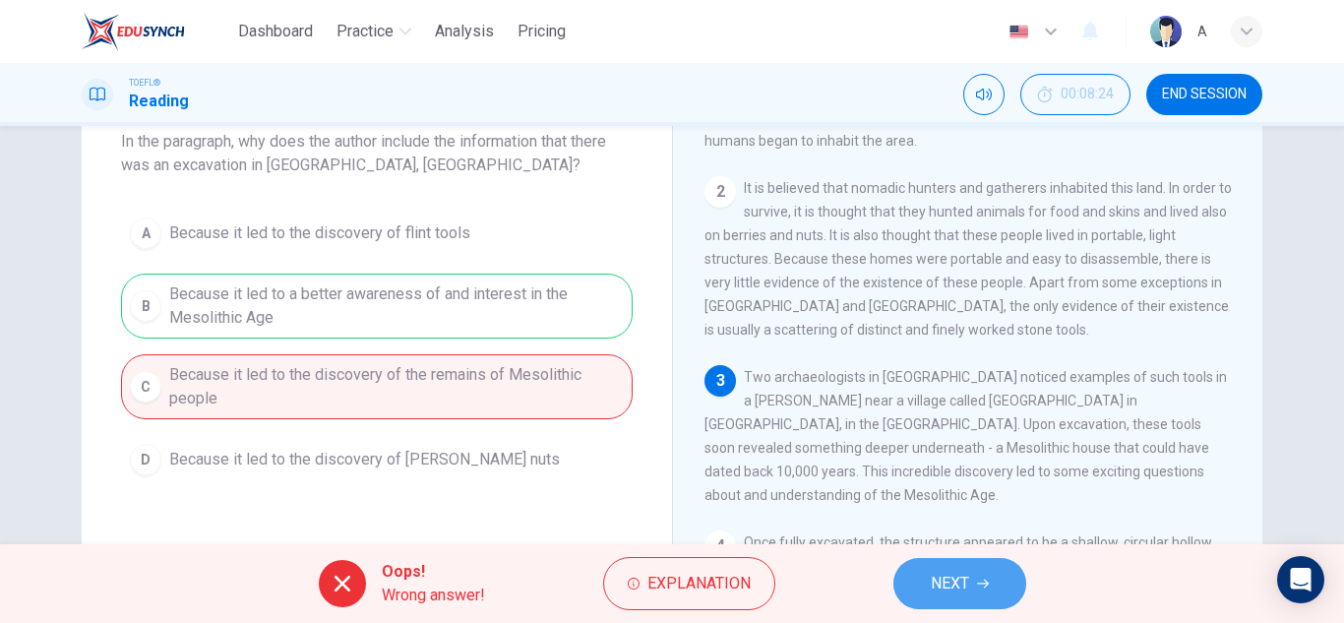
click at [1001, 567] on button "NEXT" at bounding box center [959, 583] width 133 height 51
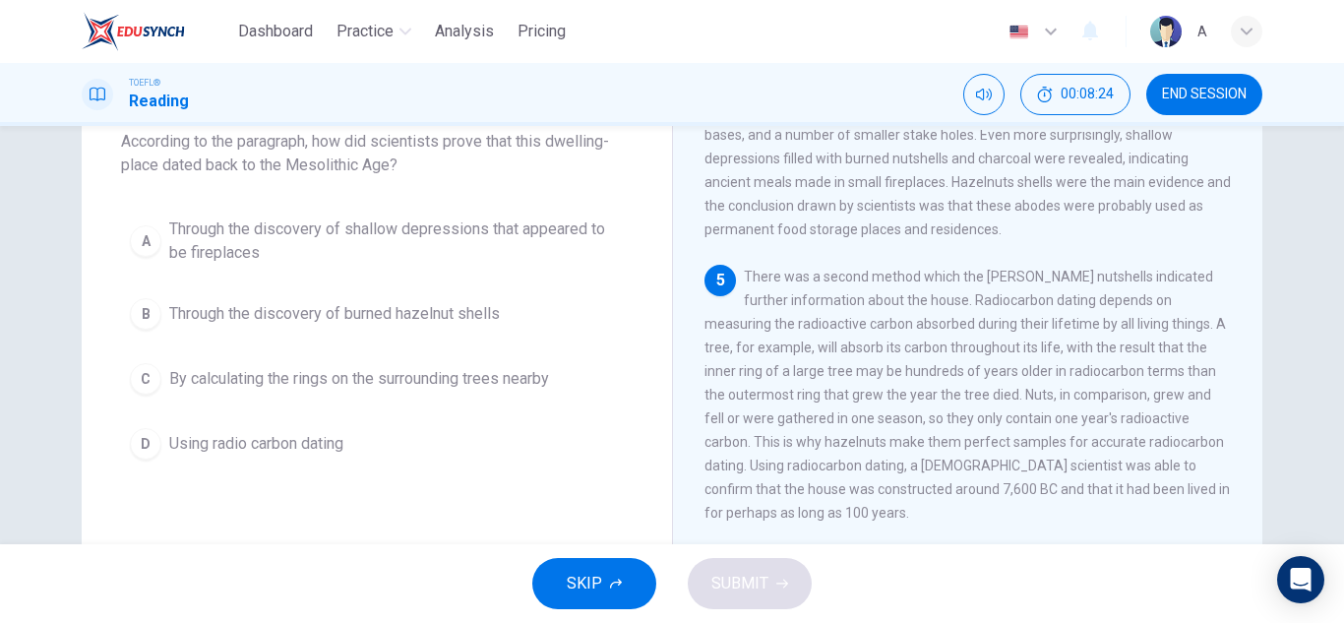
scroll to position [586, 0]
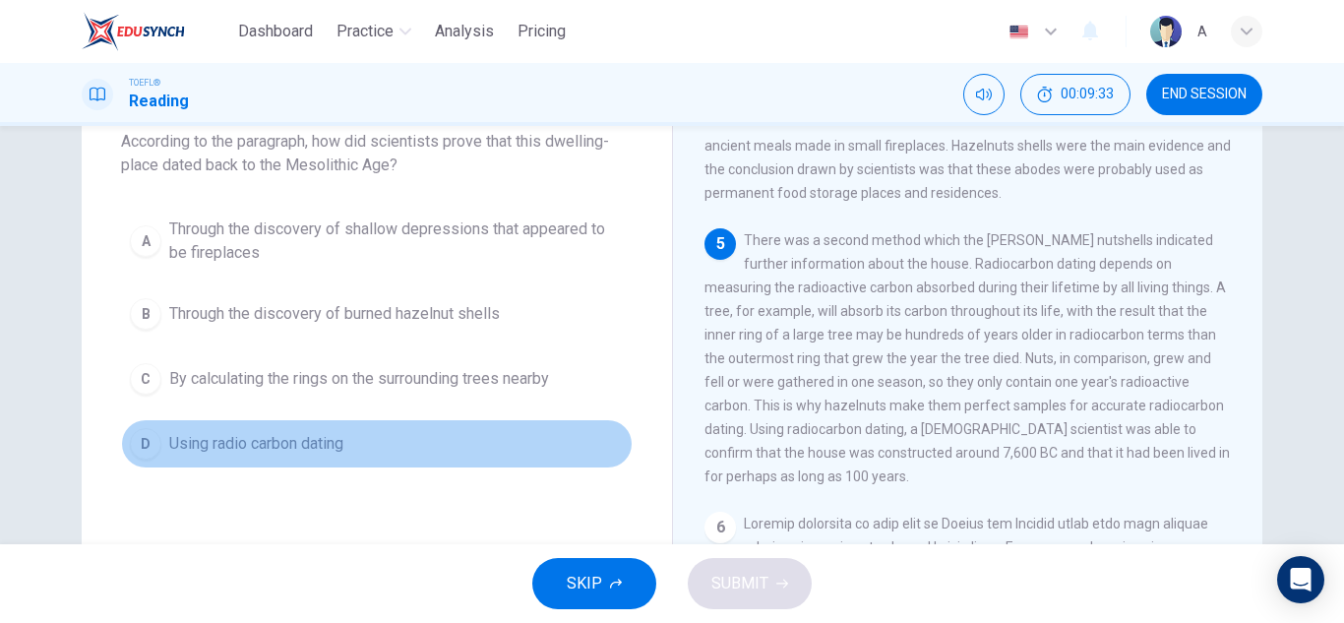
click at [293, 469] on div "Question 18 According to the paragraph, how did scientists prove that this dwel…" at bounding box center [377, 271] width 590 height 456
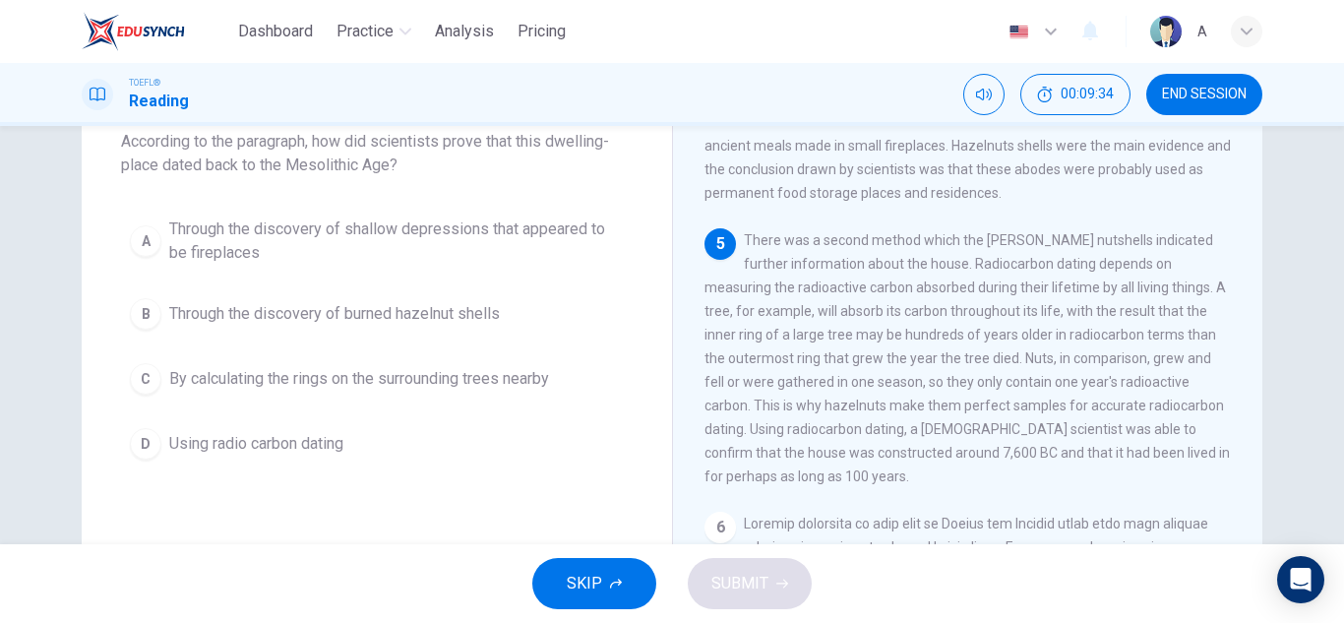
click at [599, 471] on div "Question 18 According to the paragraph, how did scientists prove that this dwel…" at bounding box center [377, 271] width 590 height 456
click at [588, 445] on button "D Using radio carbon dating" at bounding box center [376, 443] width 511 height 49
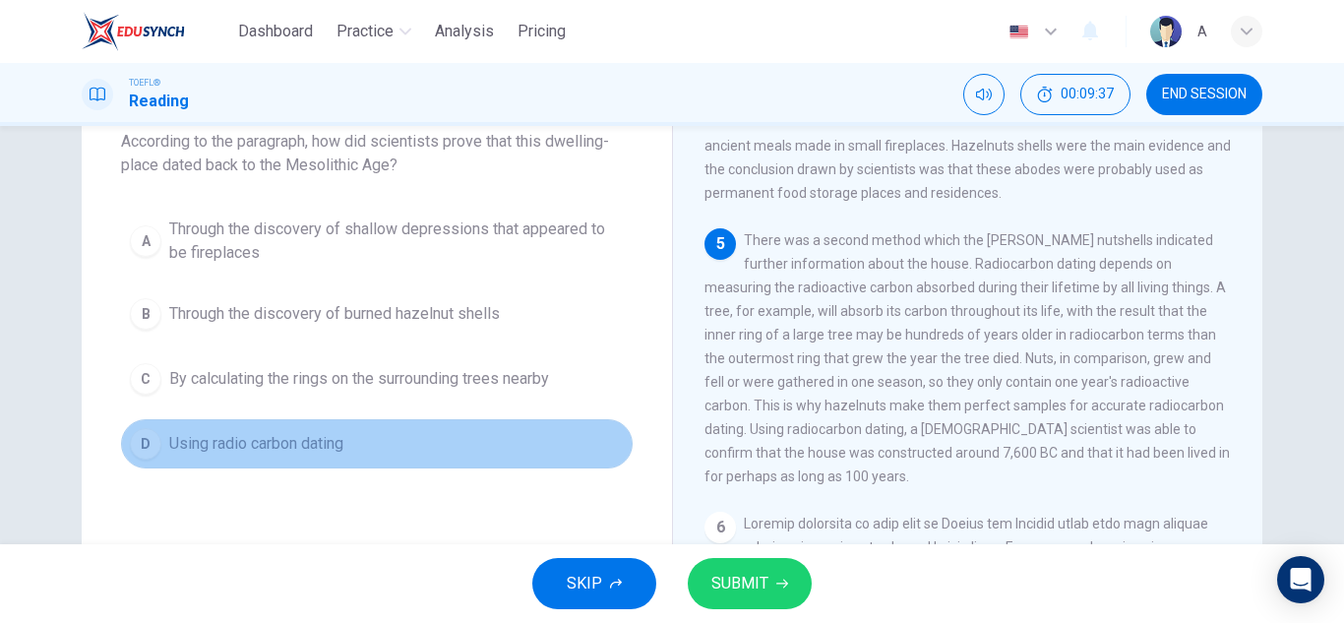
click at [581, 431] on button "D Using radio carbon dating" at bounding box center [376, 443] width 511 height 49
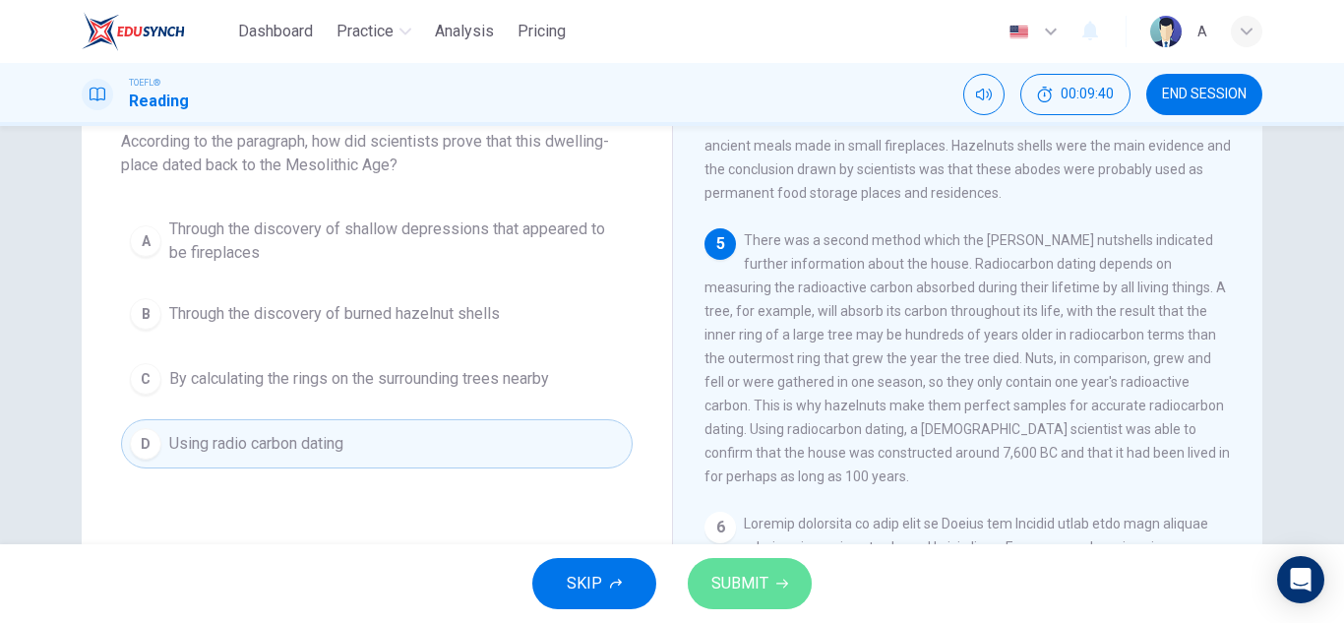
click at [729, 573] on span "SUBMIT" at bounding box center [739, 584] width 57 height 28
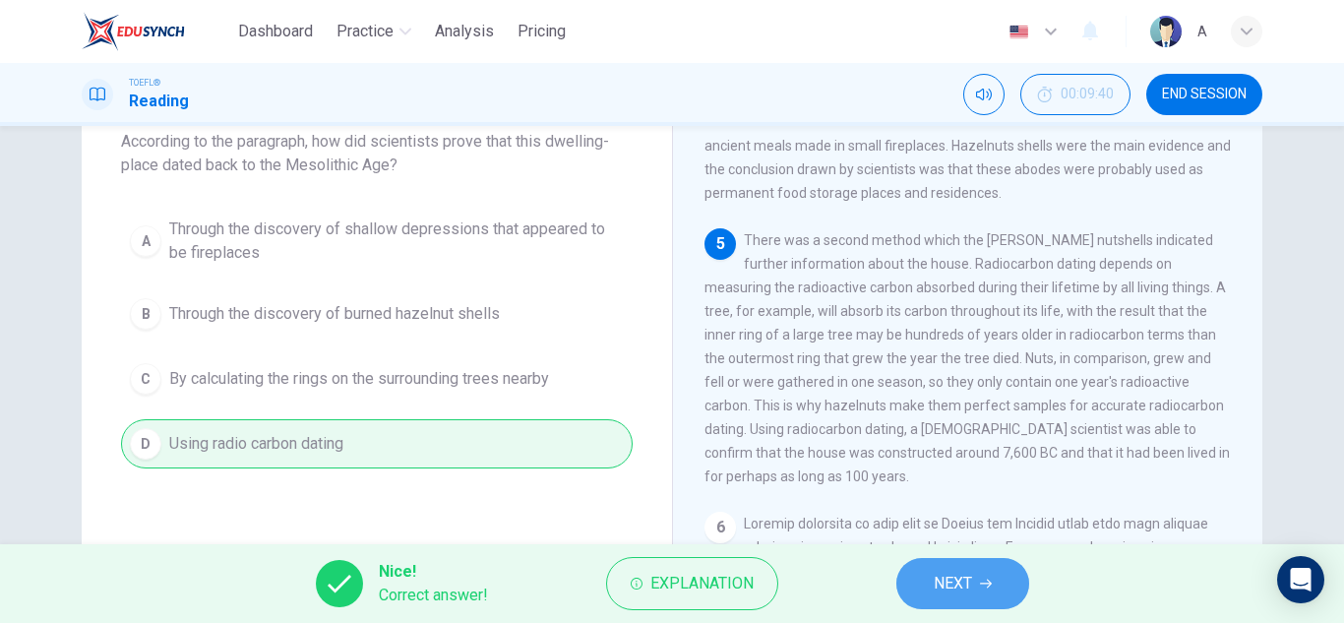
click at [910, 579] on button "NEXT" at bounding box center [962, 583] width 133 height 51
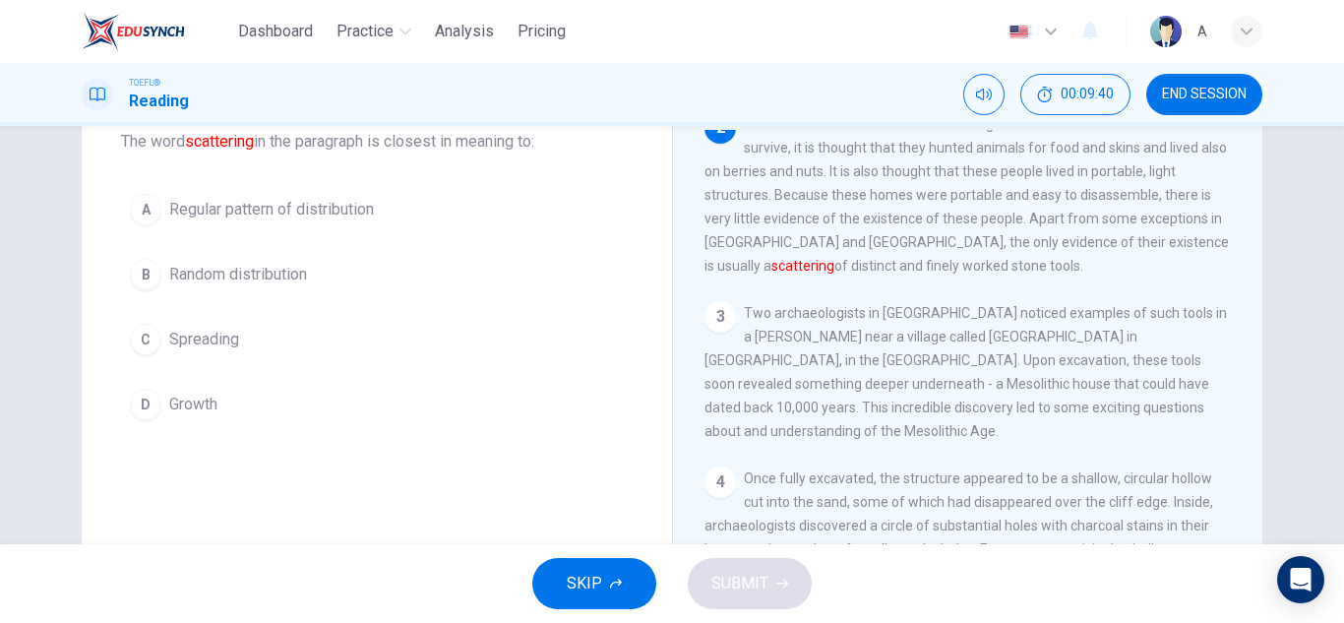
scroll to position [122, 0]
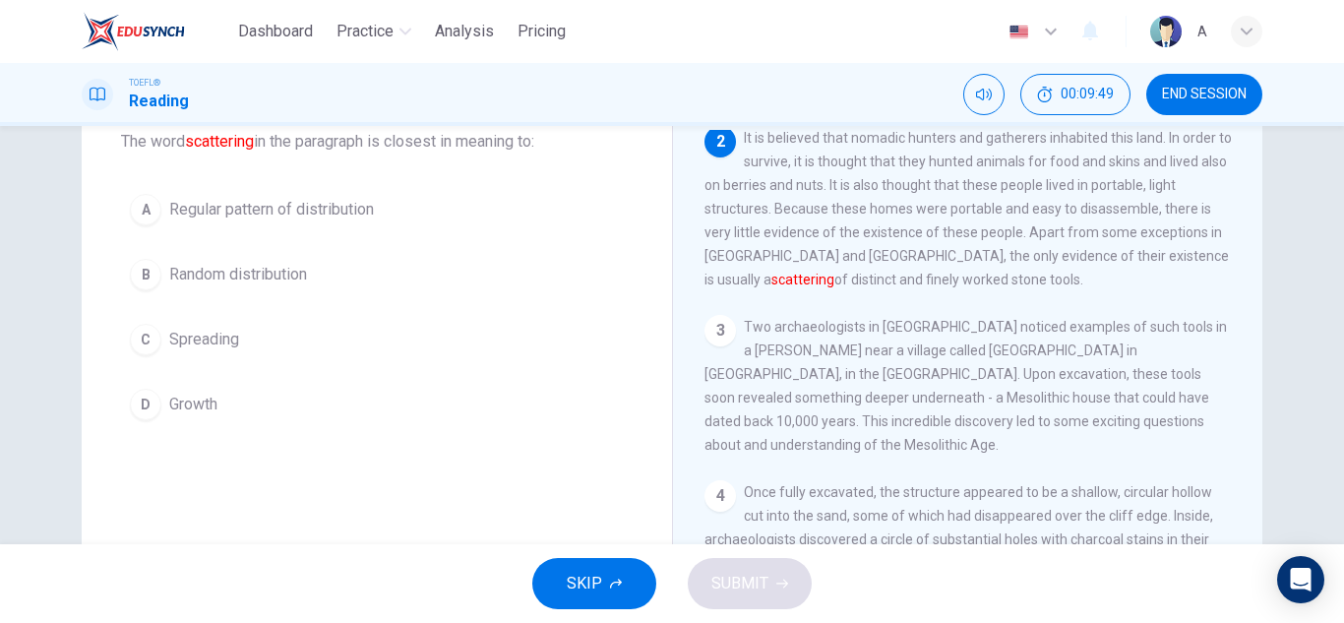
click at [328, 341] on button "C Spreading" at bounding box center [376, 339] width 511 height 49
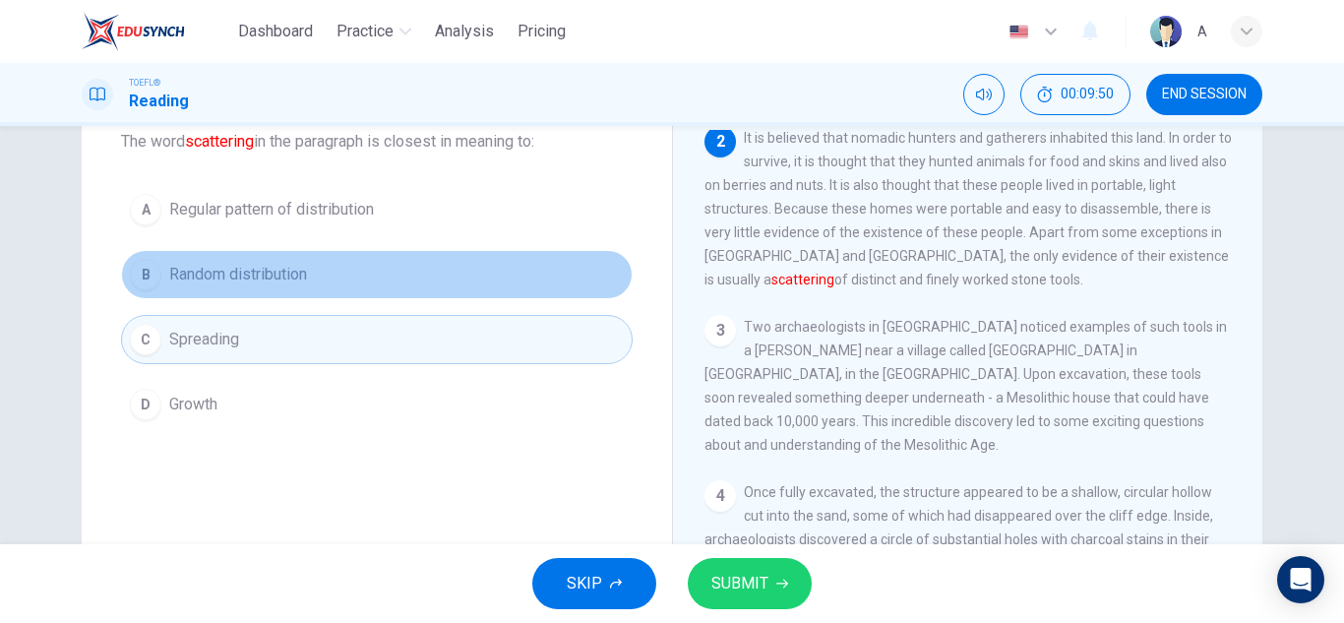
drag, startPoint x: 364, startPoint y: 269, endPoint x: 460, endPoint y: 328, distance: 113.0
click at [364, 268] on button "B Random distribution" at bounding box center [376, 274] width 511 height 49
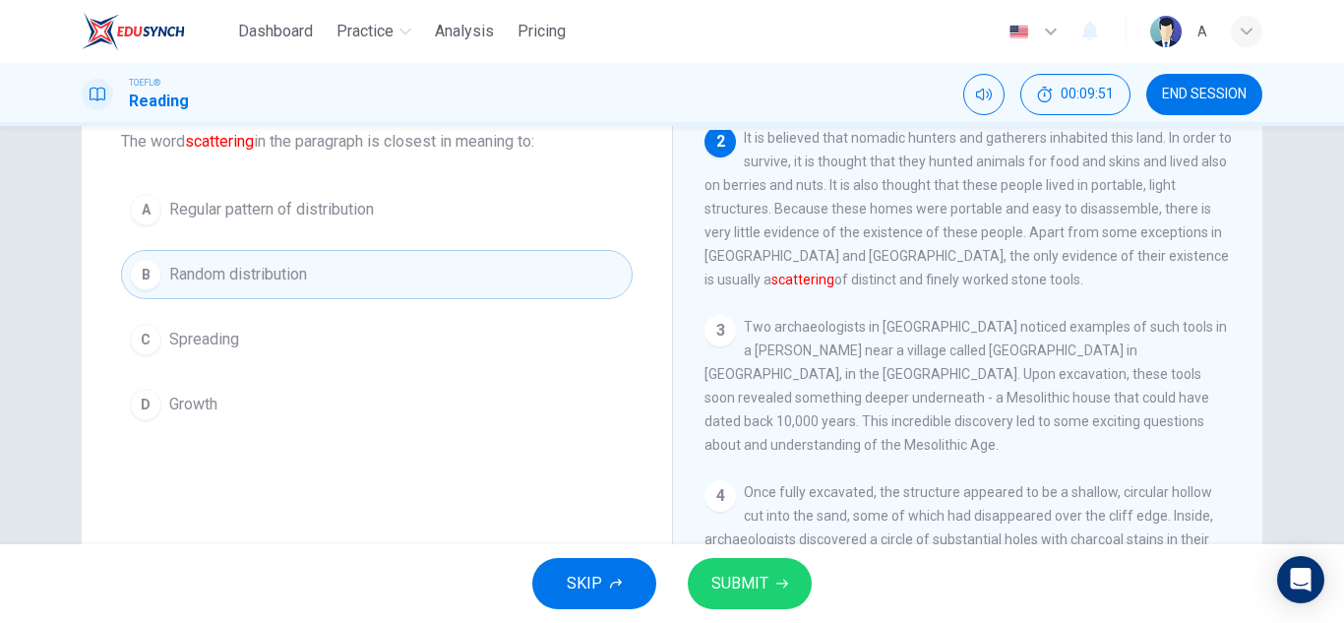
click at [751, 568] on button "SUBMIT" at bounding box center [750, 583] width 124 height 51
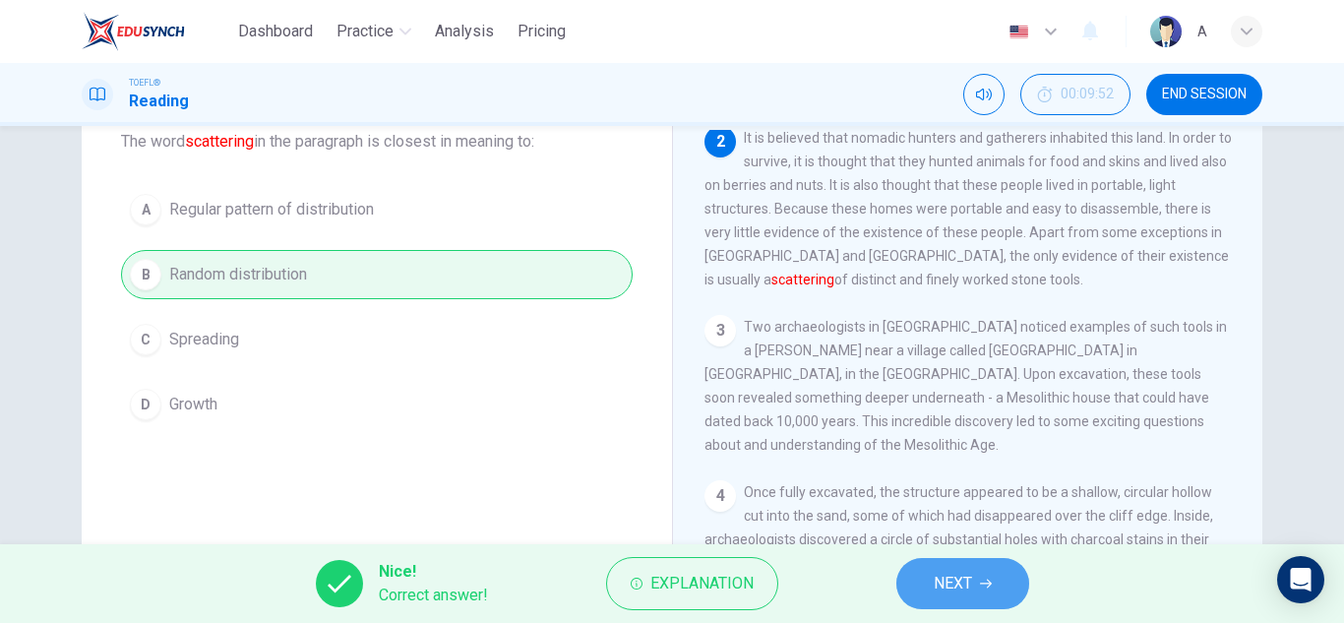
click at [1007, 568] on button "NEXT" at bounding box center [962, 583] width 133 height 51
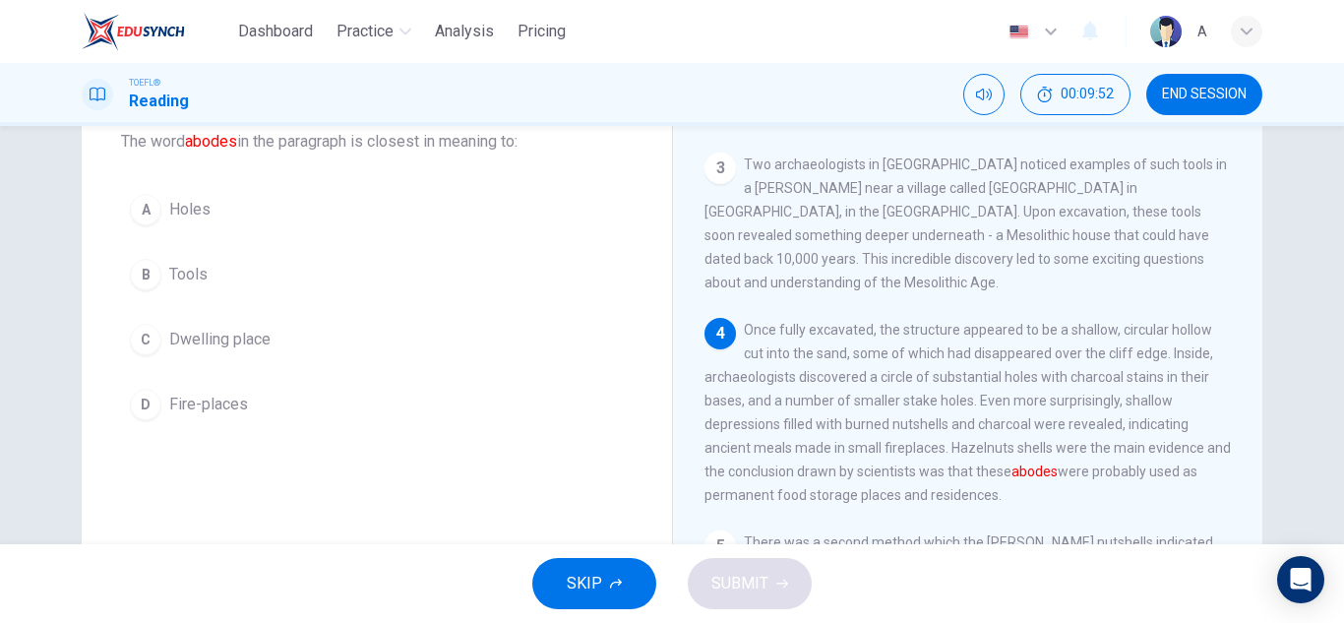
scroll to position [292, 0]
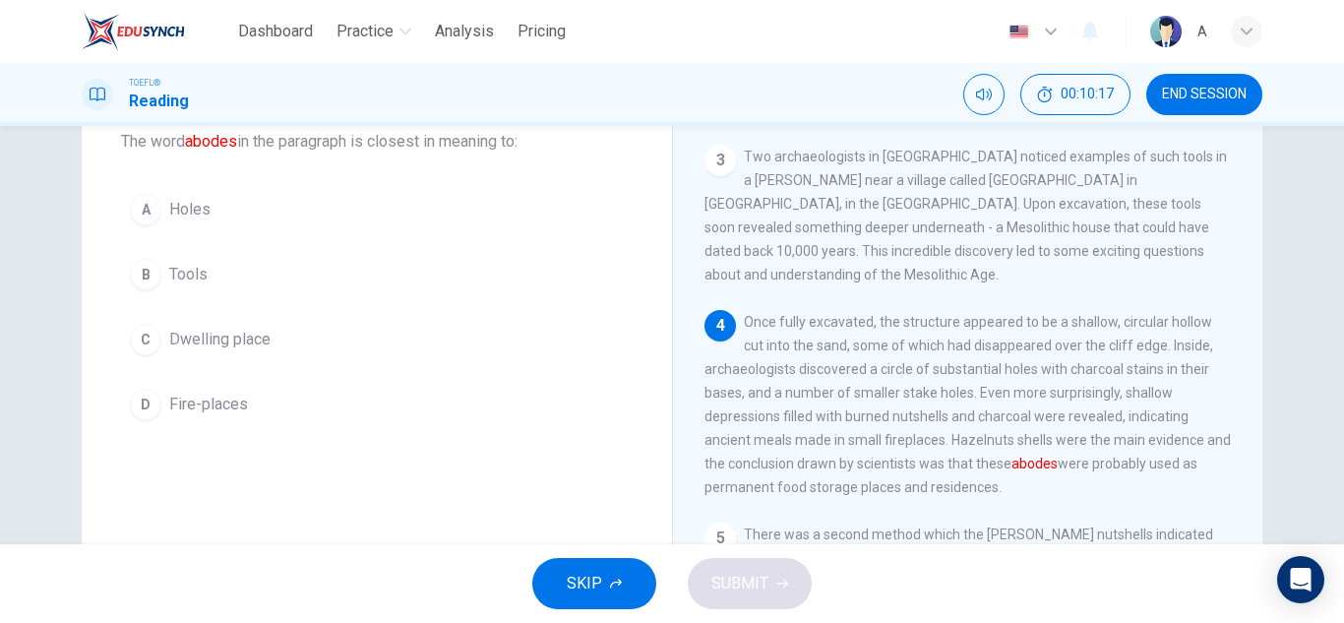
drag, startPoint x: 298, startPoint y: 330, endPoint x: 300, endPoint y: 348, distance: 18.8
click at [297, 330] on button "C Dwelling place" at bounding box center [376, 339] width 511 height 49
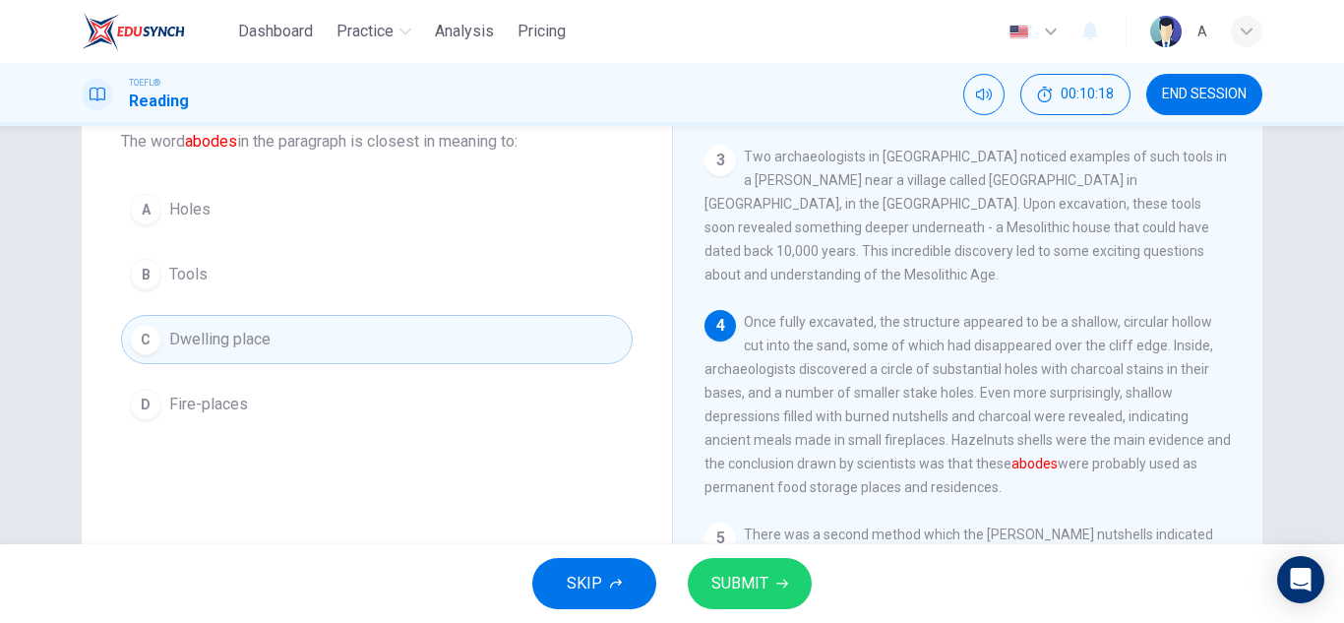
click at [748, 569] on button "SUBMIT" at bounding box center [750, 583] width 124 height 51
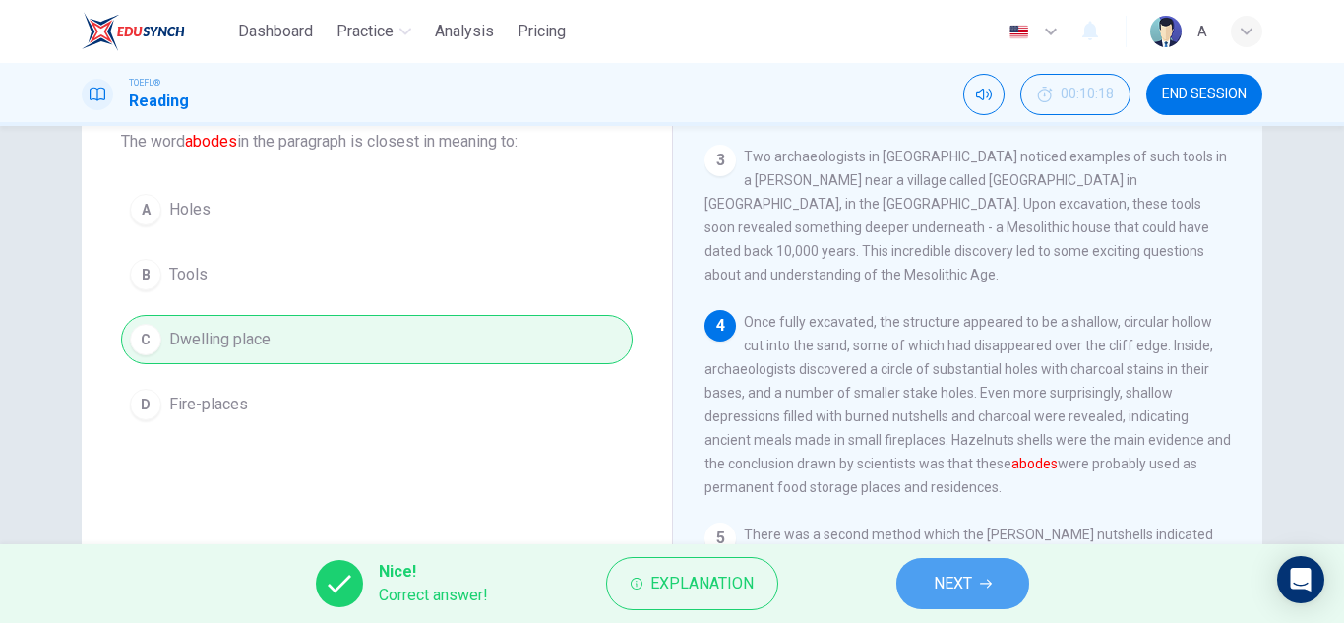
click at [1016, 598] on button "NEXT" at bounding box center [962, 583] width 133 height 51
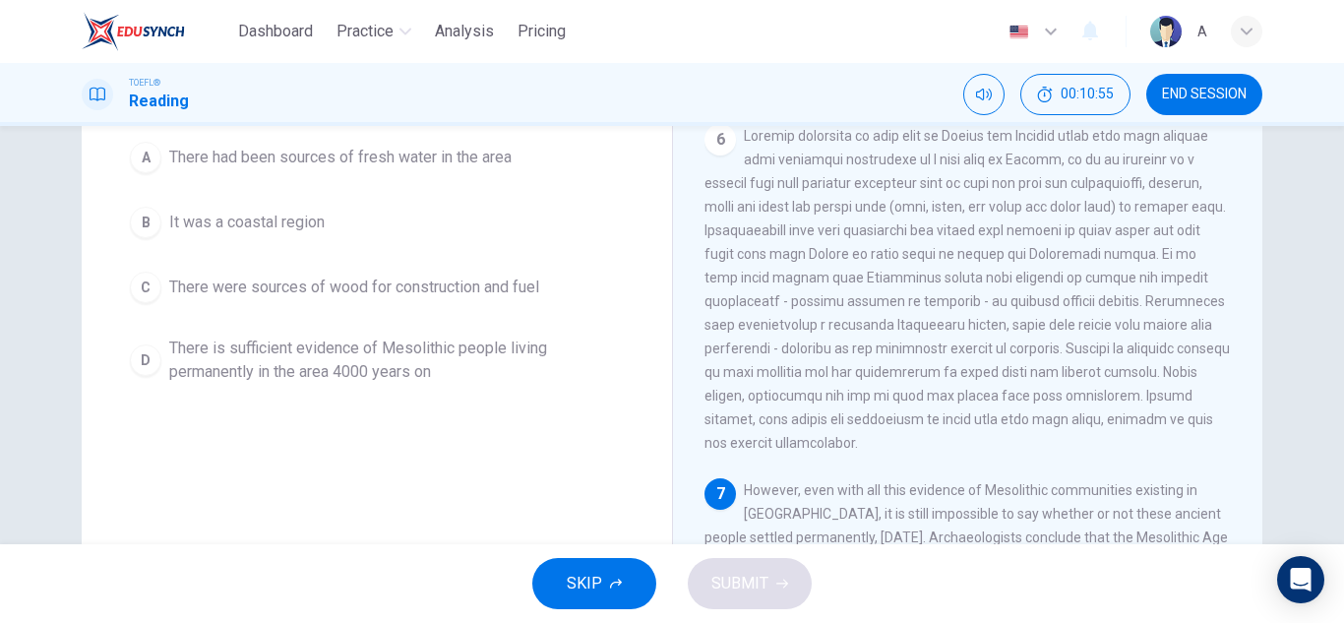
scroll to position [246, 0]
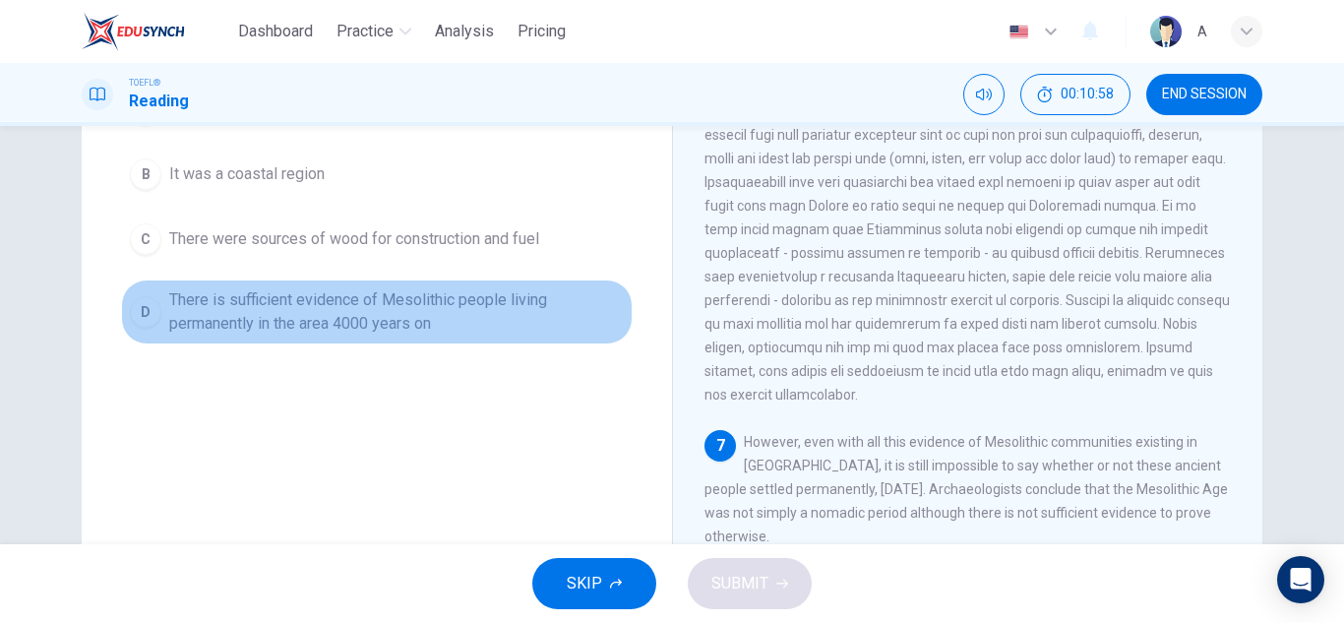
click at [475, 305] on span "There is sufficient evidence of Mesolithic people living permanently in the are…" at bounding box center [396, 311] width 454 height 47
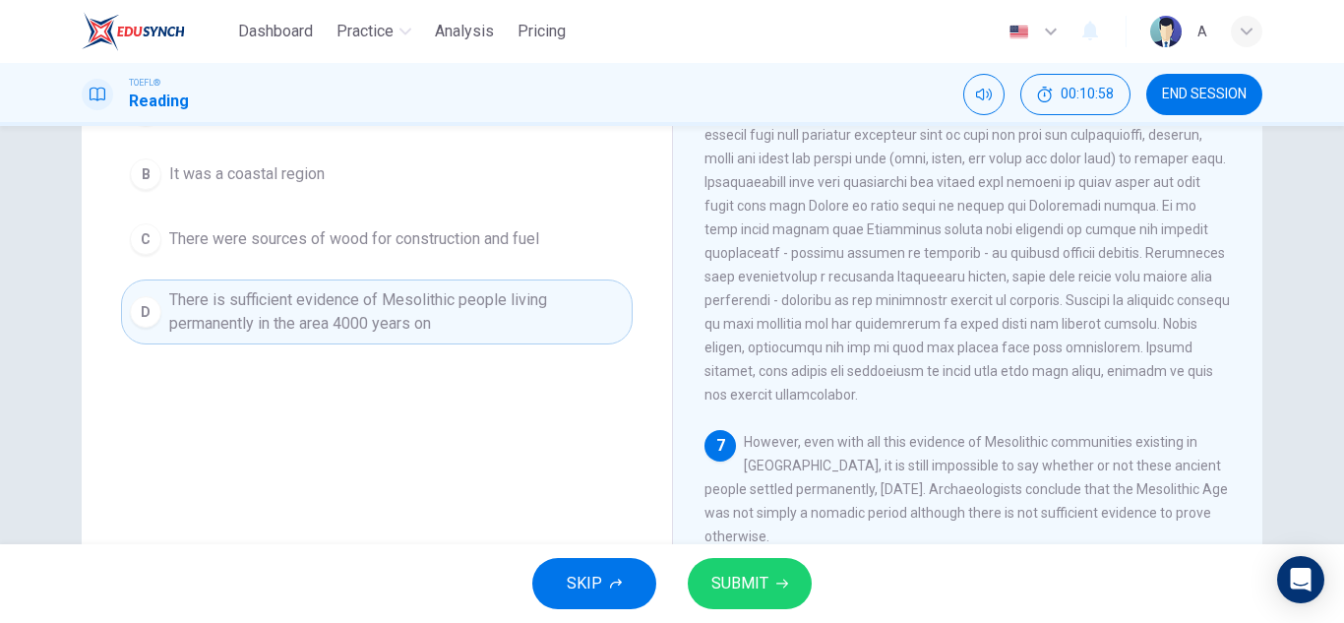
click at [739, 564] on button "SUBMIT" at bounding box center [750, 583] width 124 height 51
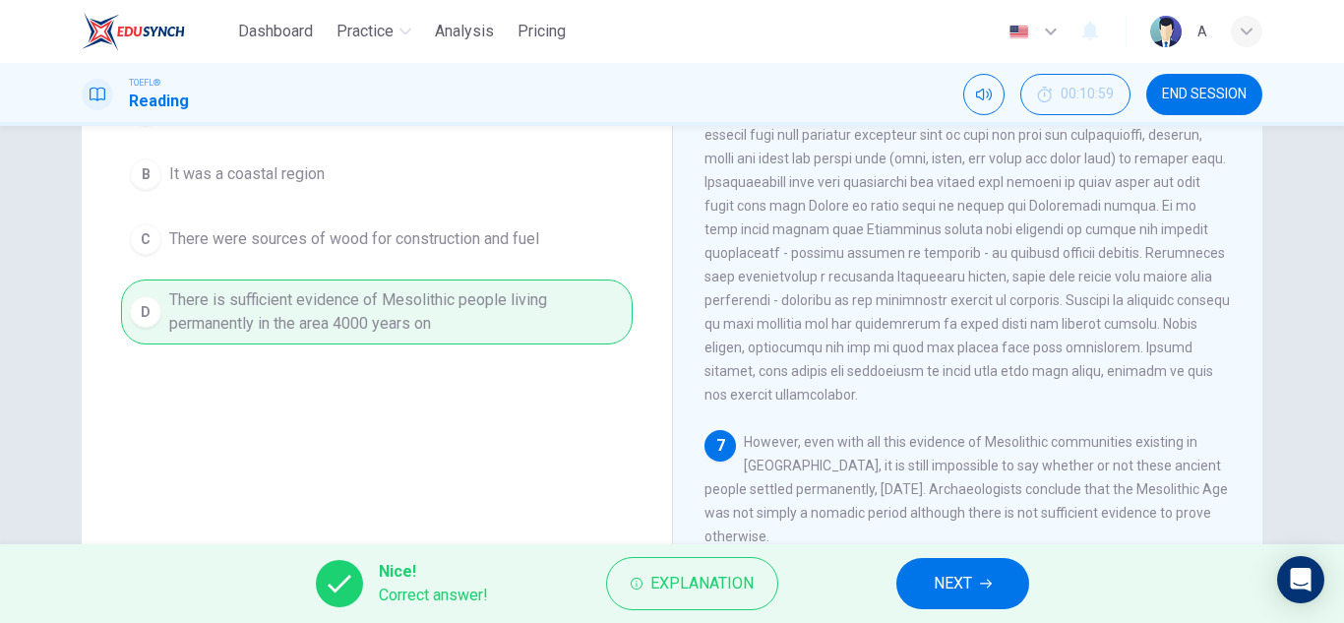
click at [960, 568] on button "NEXT" at bounding box center [962, 583] width 133 height 51
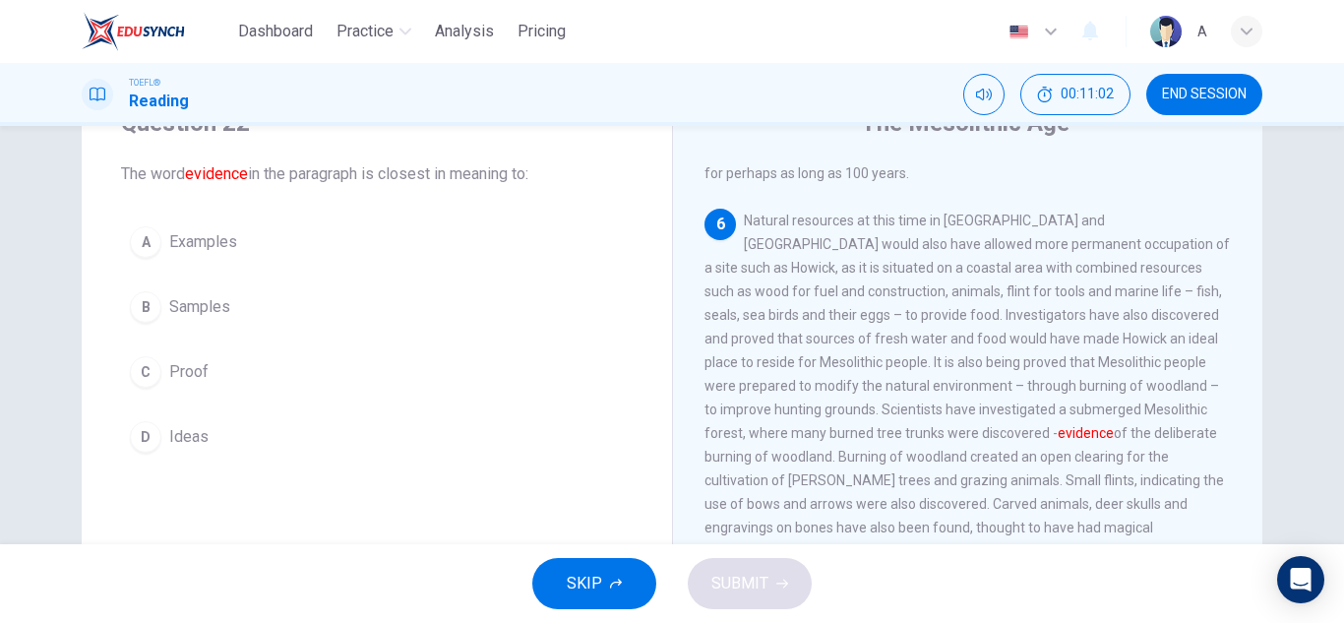
scroll to position [124, 0]
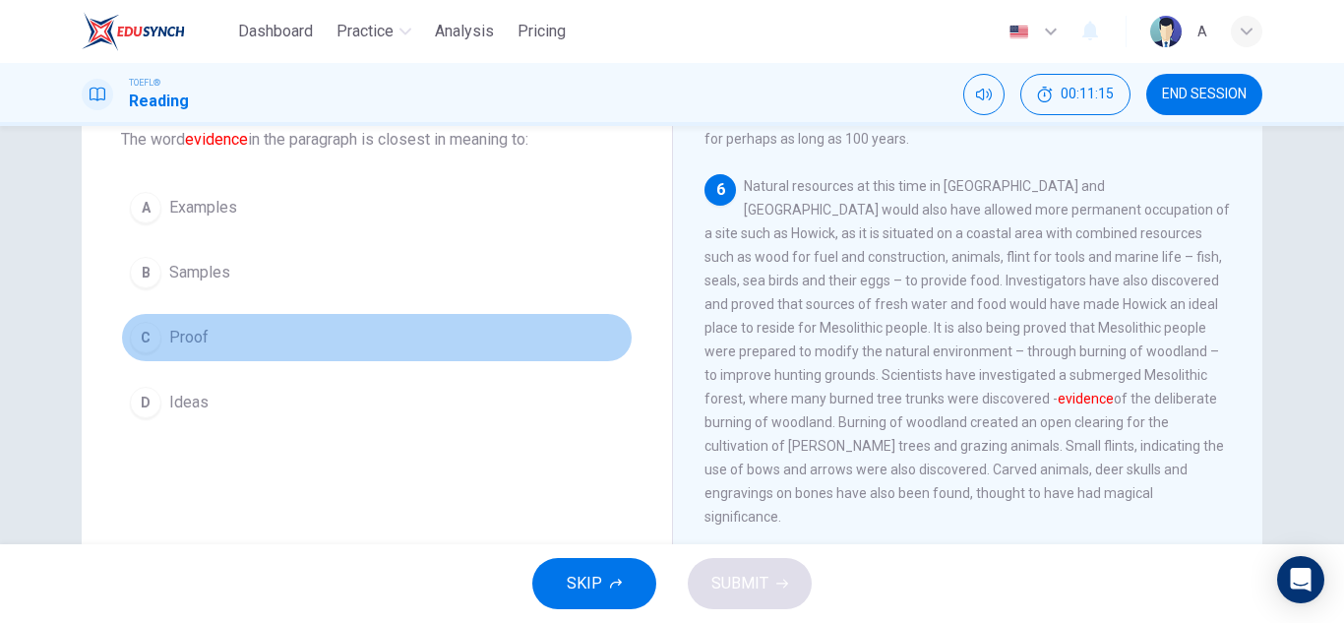
click at [250, 317] on button "C Proof" at bounding box center [376, 337] width 511 height 49
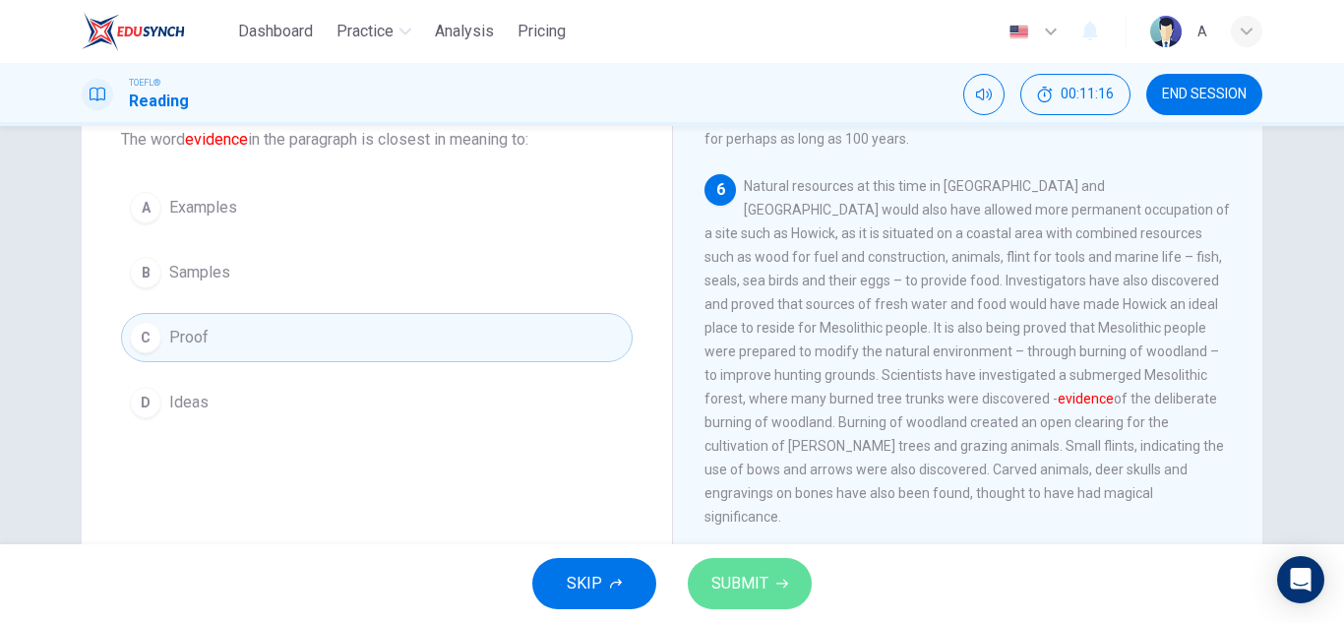
click at [726, 592] on span "SUBMIT" at bounding box center [739, 584] width 57 height 28
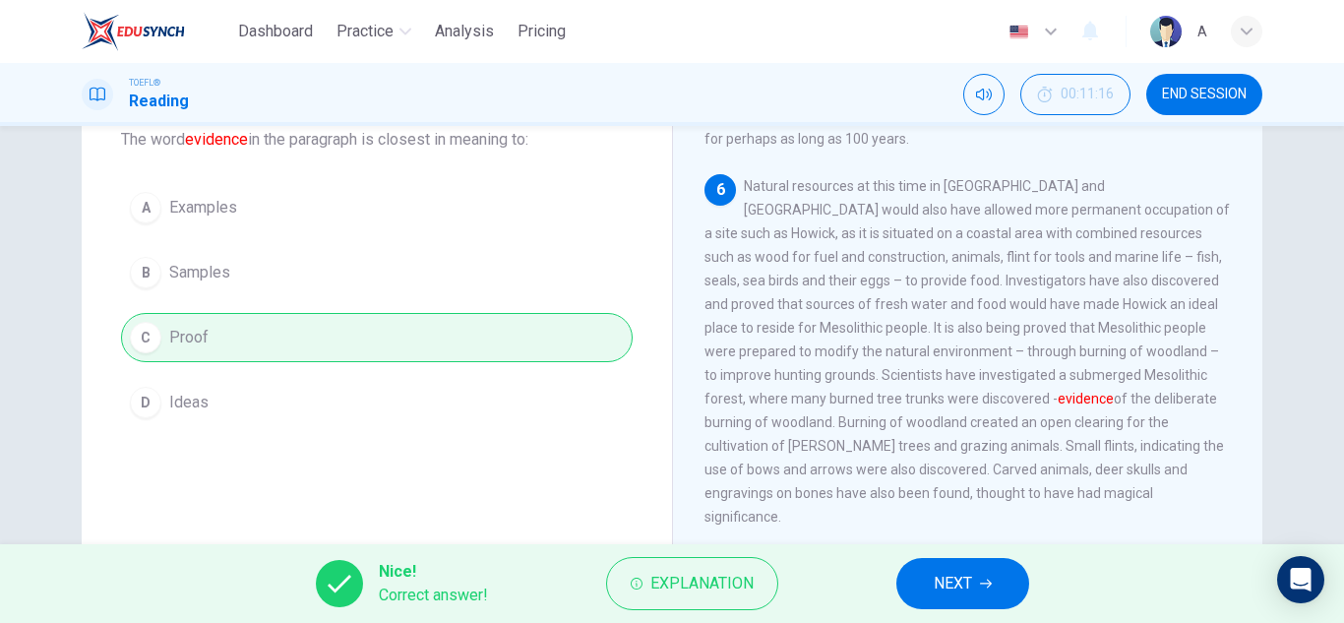
click at [915, 567] on button "NEXT" at bounding box center [962, 583] width 133 height 51
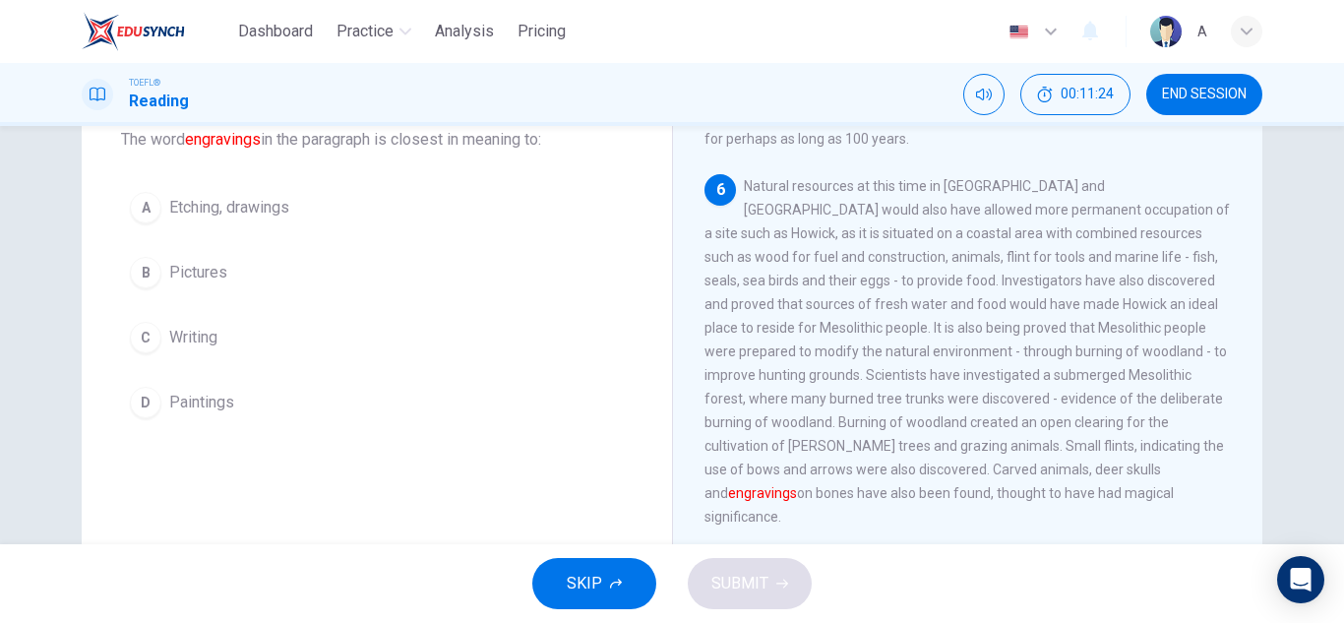
click at [285, 355] on button "C Writing" at bounding box center [376, 337] width 511 height 49
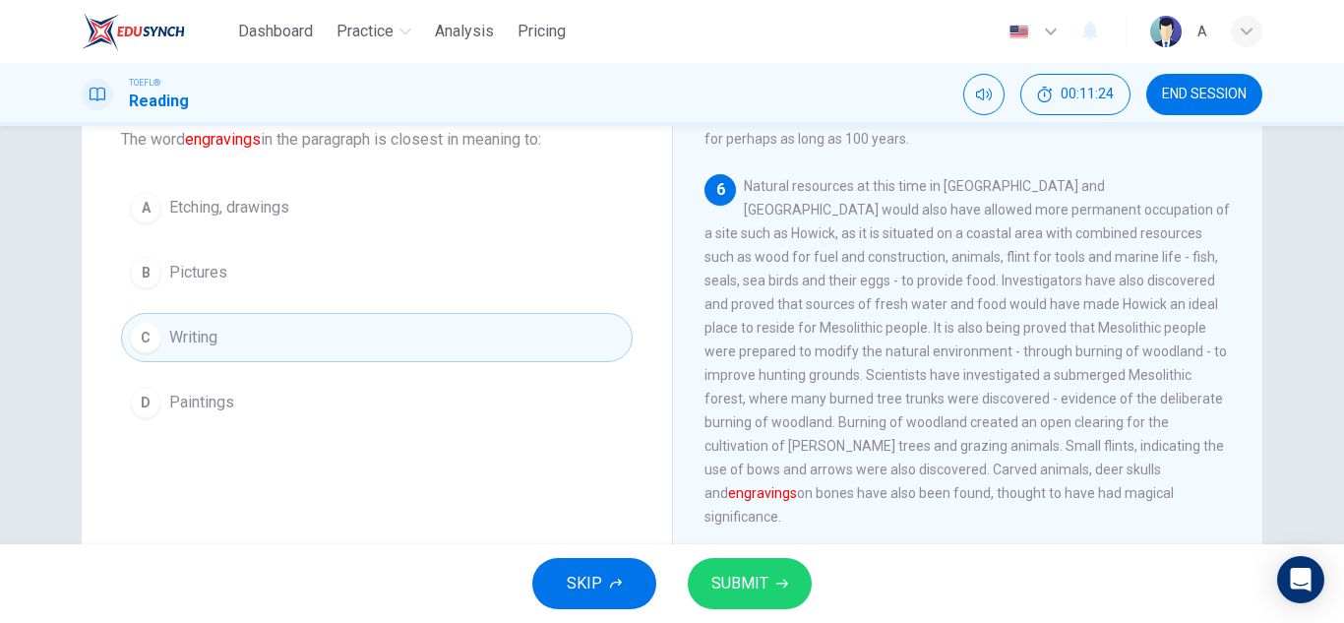
click at [767, 571] on button "SUBMIT" at bounding box center [750, 583] width 124 height 51
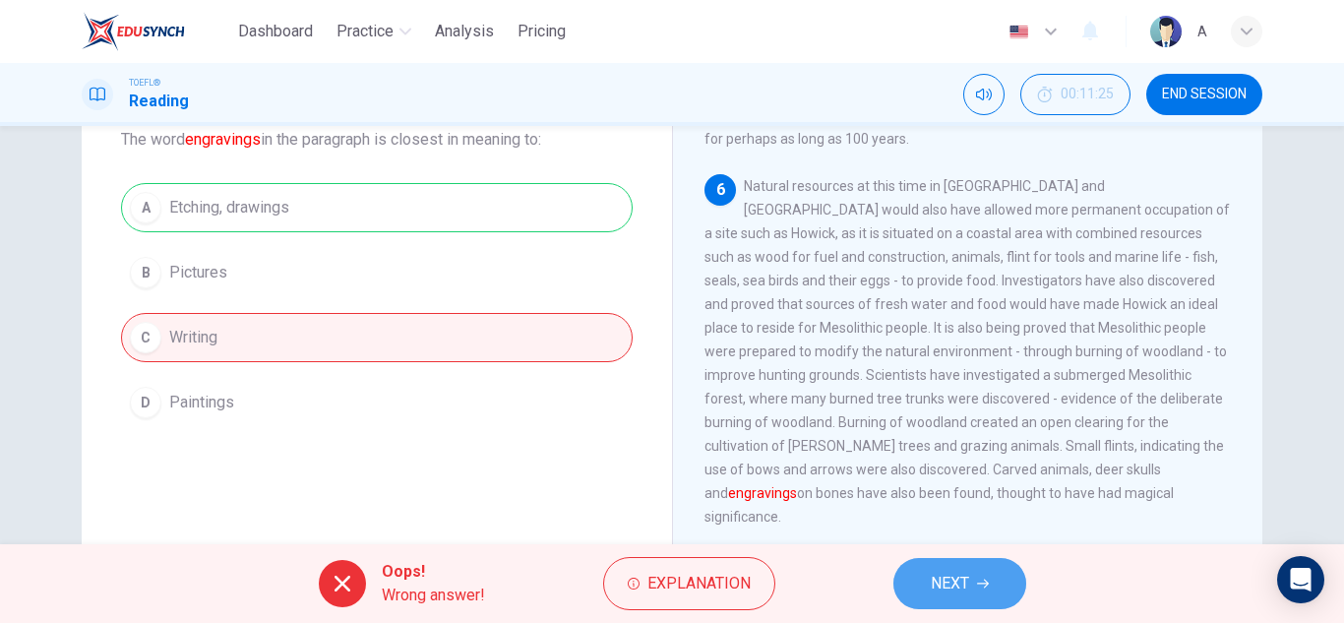
click at [942, 580] on span "NEXT" at bounding box center [949, 584] width 38 height 28
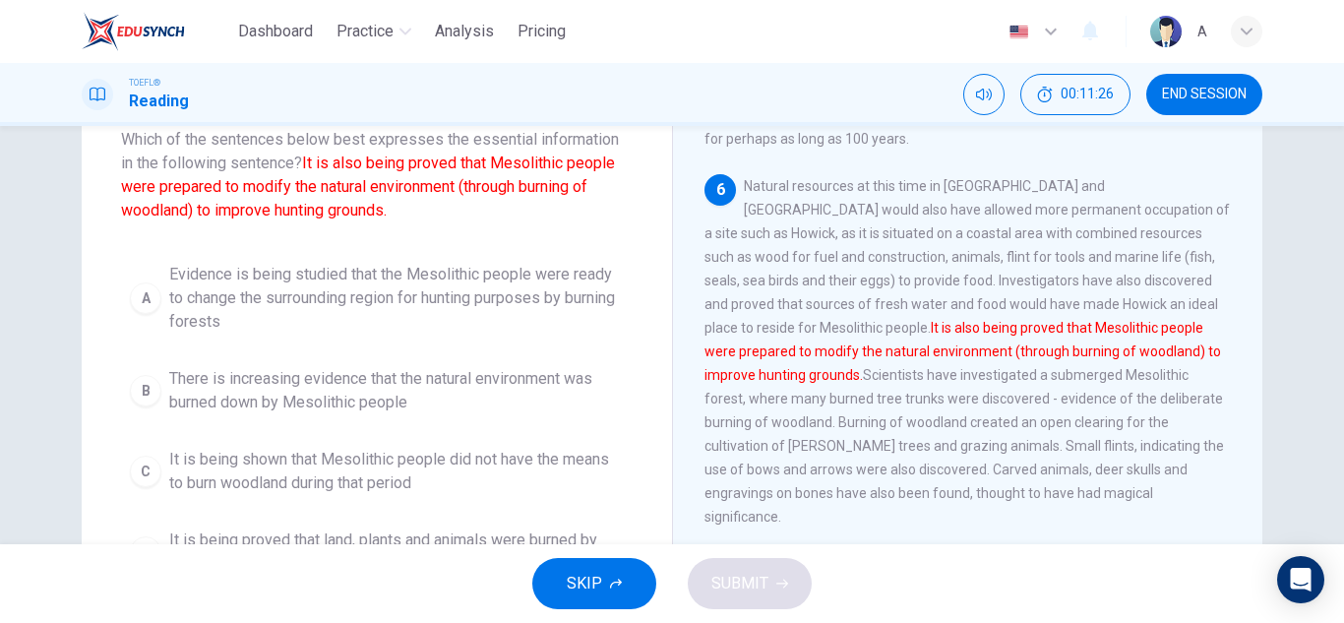
scroll to position [26, 0]
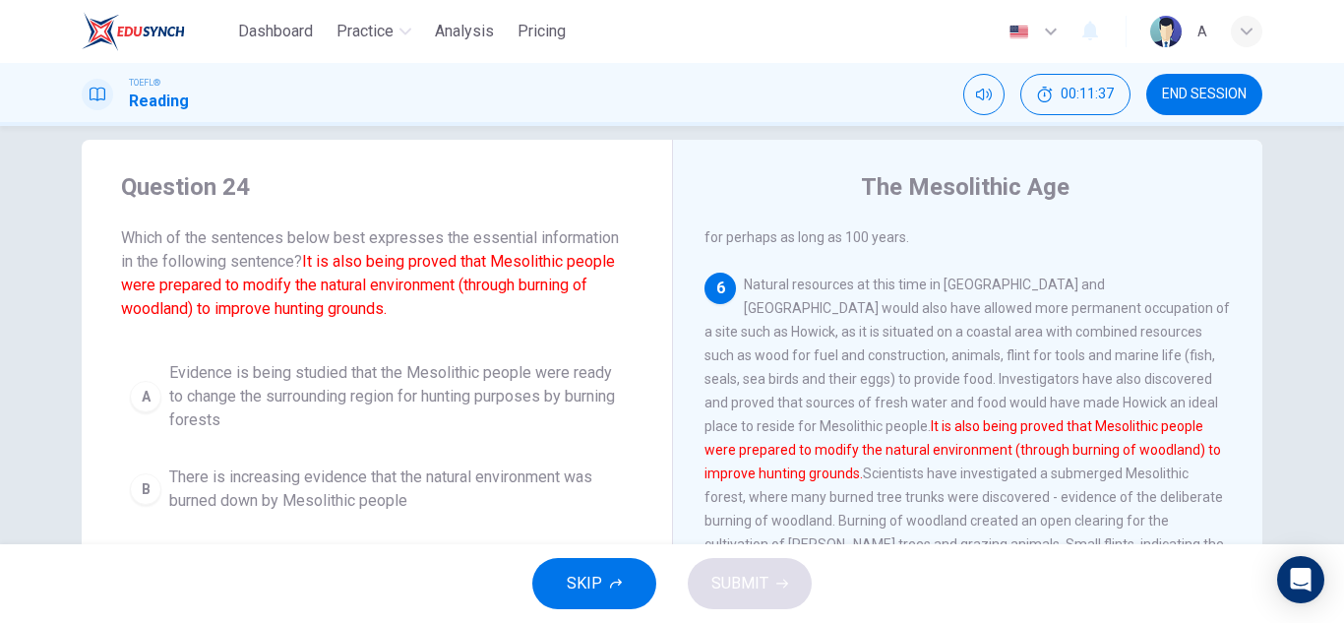
click at [399, 404] on span "Evidence is being studied that the Mesolithic people were ready to change the s…" at bounding box center [396, 396] width 454 height 71
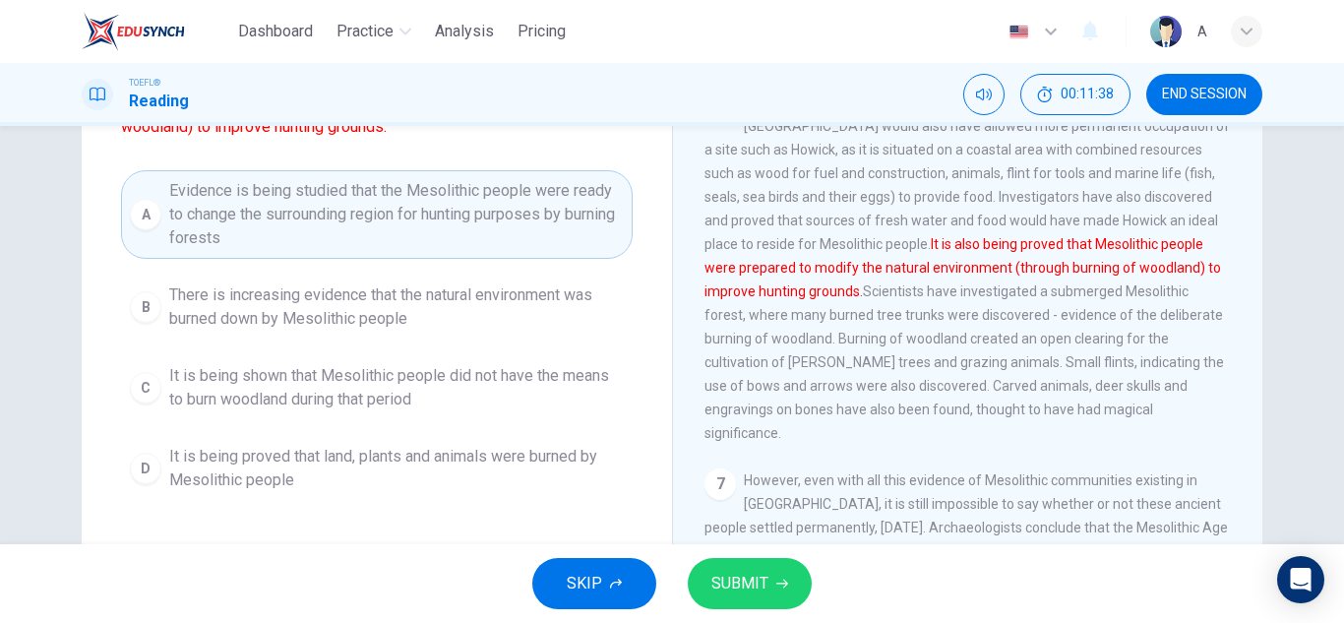
scroll to position [222, 0]
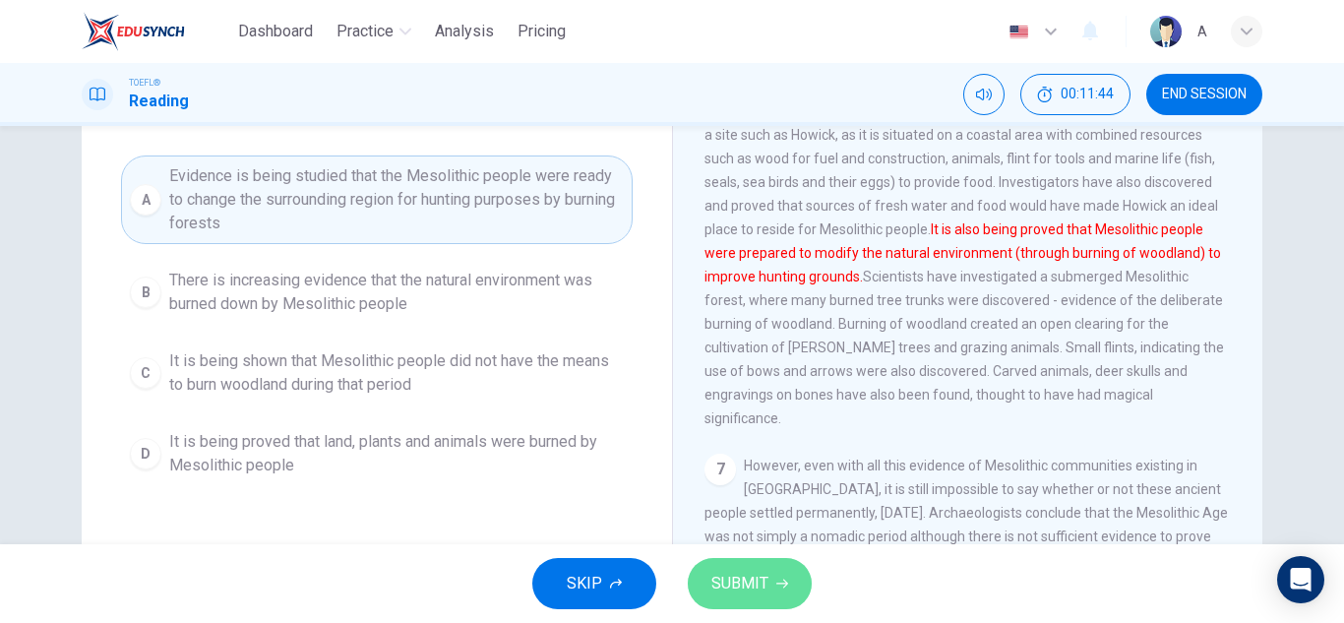
click at [702, 559] on button "SUBMIT" at bounding box center [750, 583] width 124 height 51
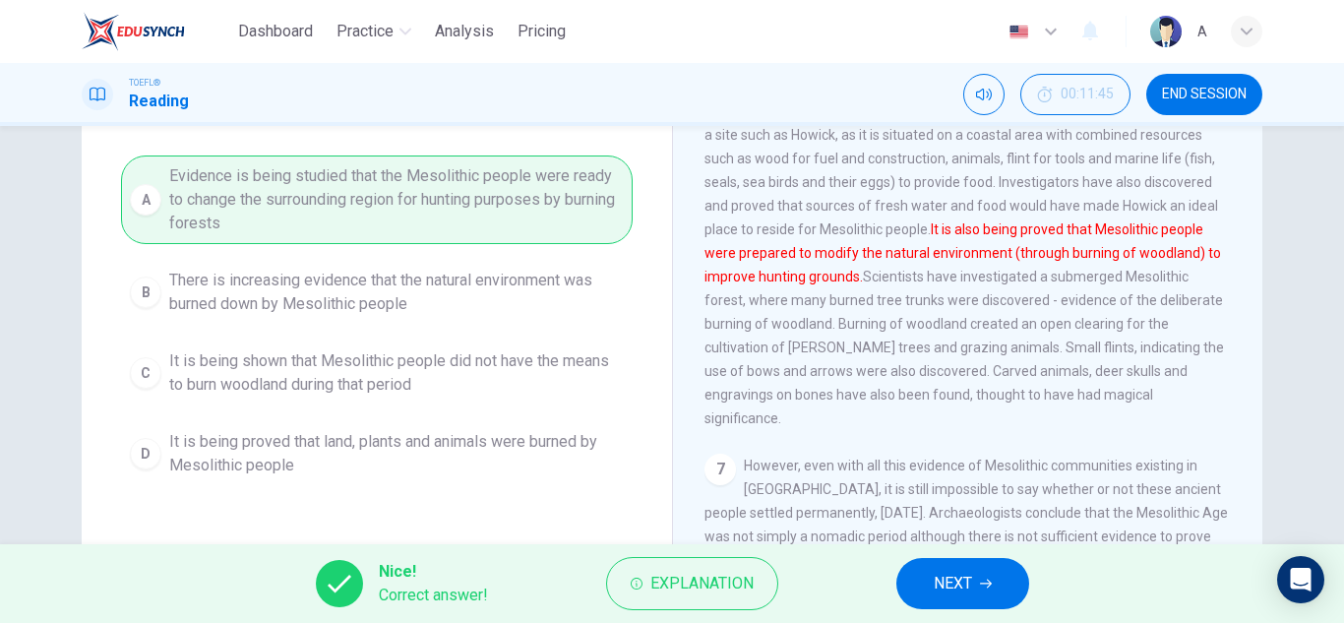
click at [919, 583] on button "NEXT" at bounding box center [962, 583] width 133 height 51
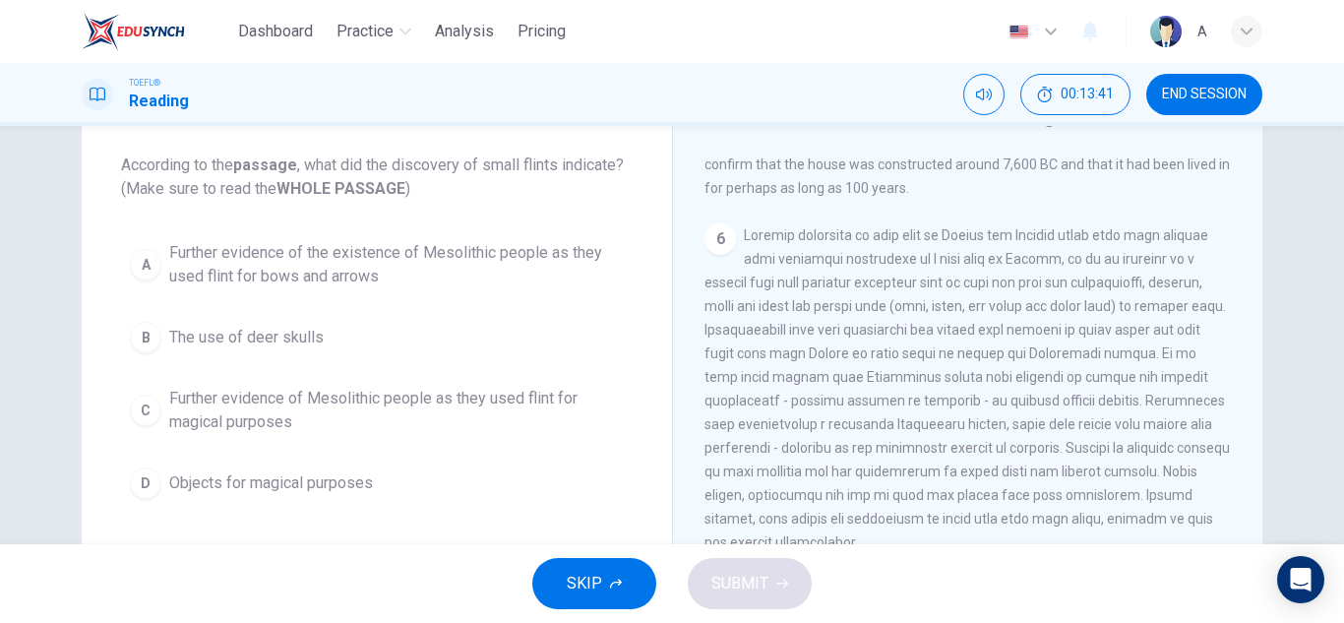
scroll to position [928, 0]
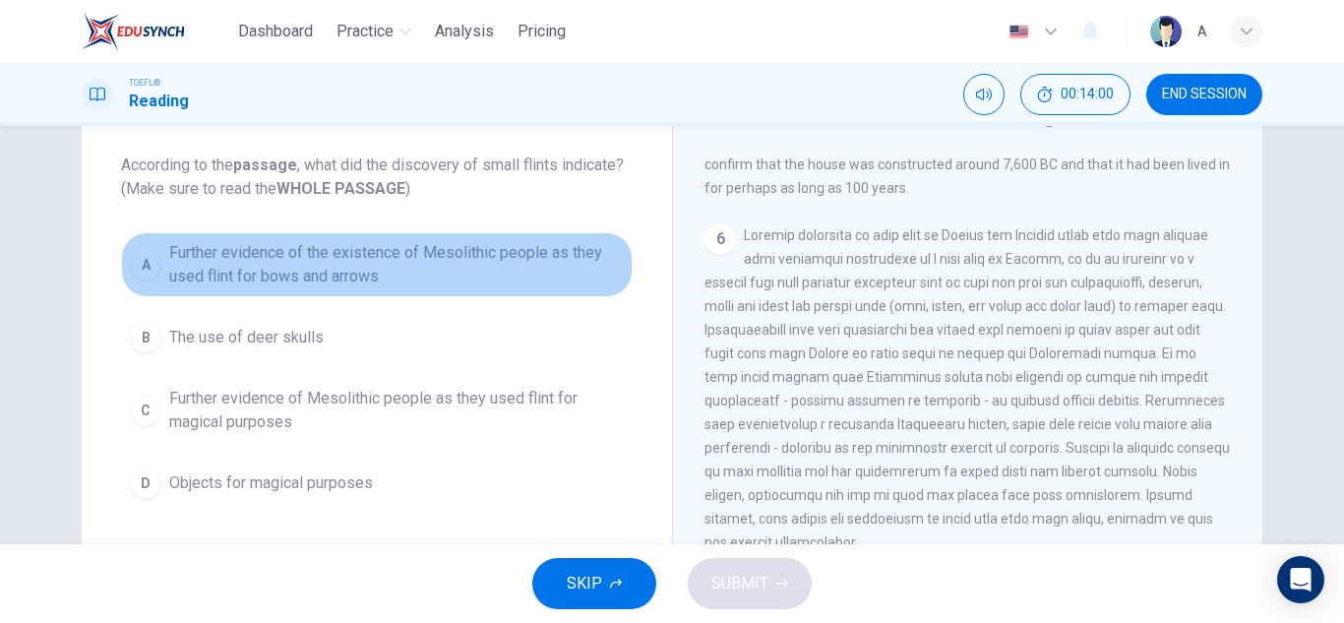
click at [520, 285] on span "Further evidence of the existence of Mesolithic people as they used flint for b…" at bounding box center [396, 264] width 454 height 47
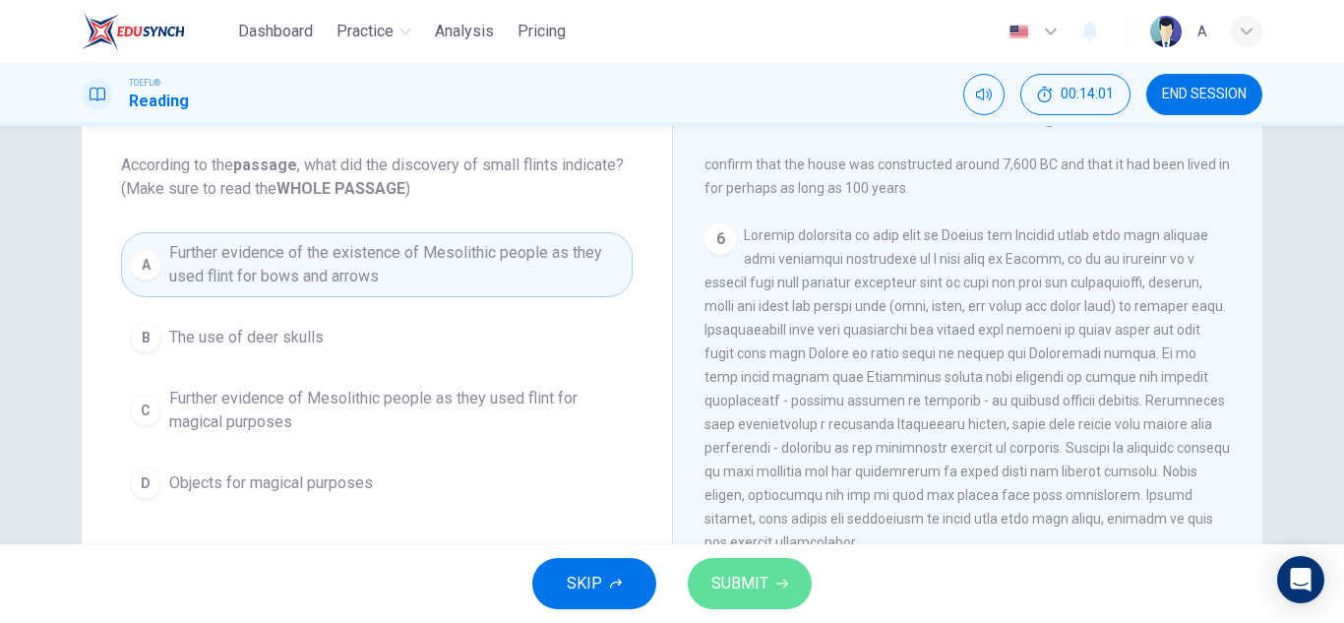
click at [753, 579] on span "SUBMIT" at bounding box center [739, 584] width 57 height 28
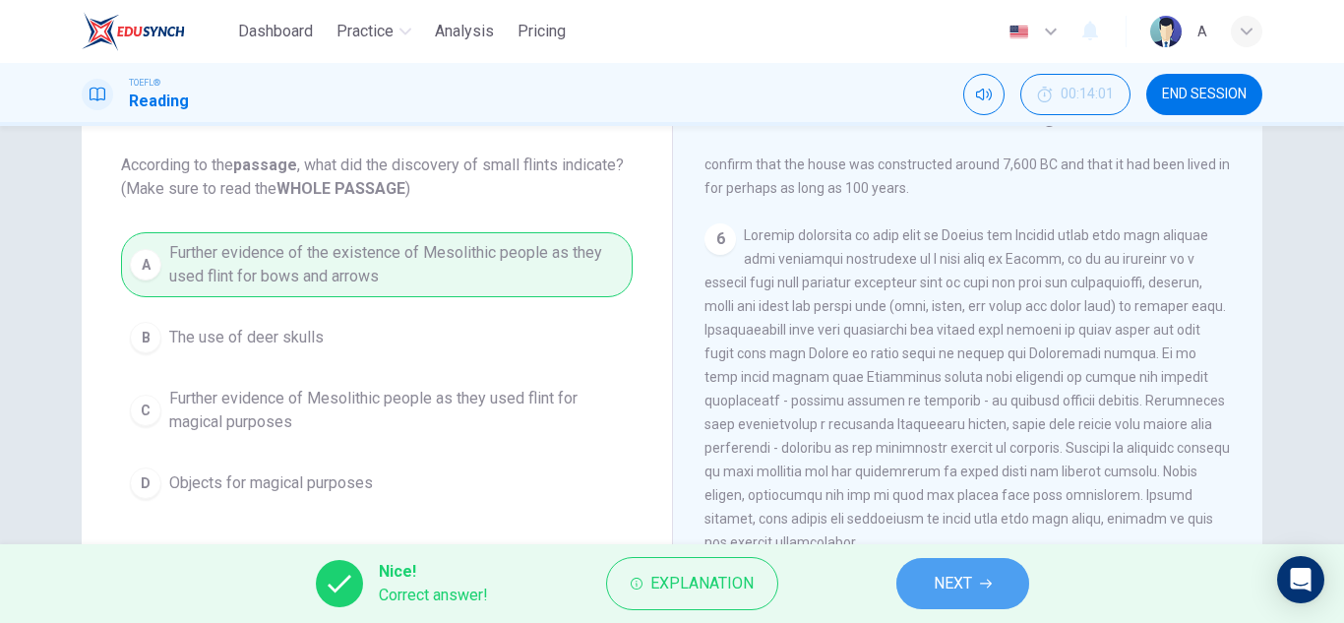
click at [917, 564] on button "NEXT" at bounding box center [962, 583] width 133 height 51
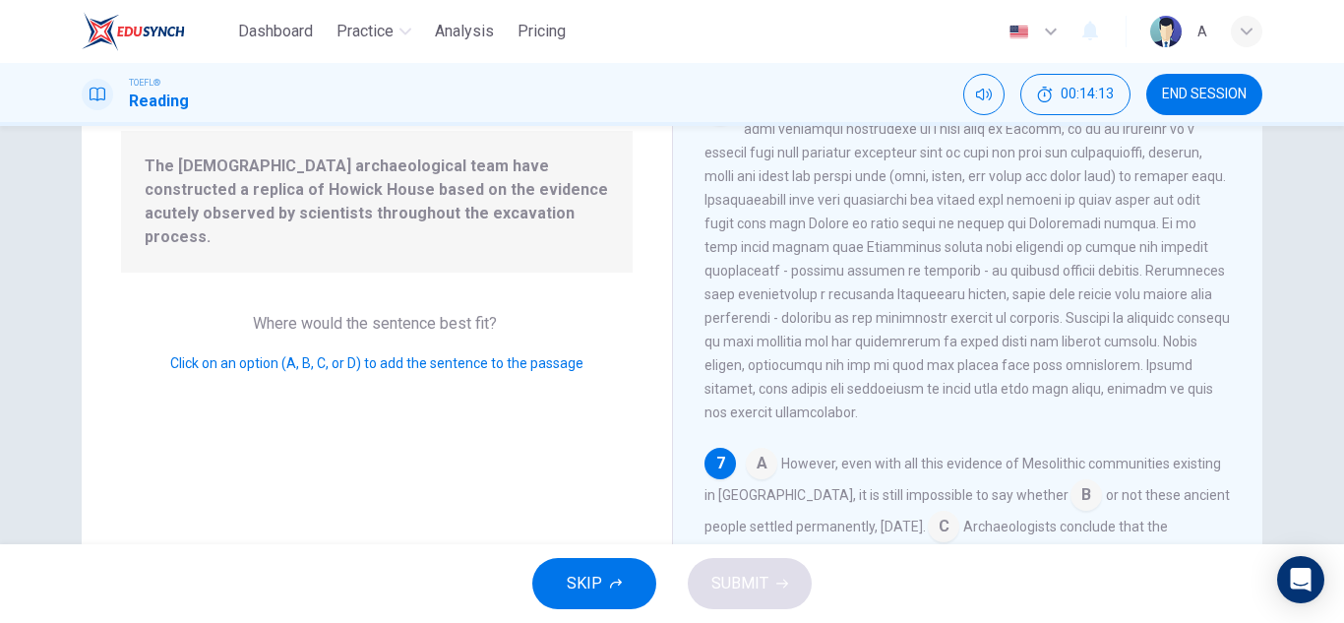
scroll to position [295, 0]
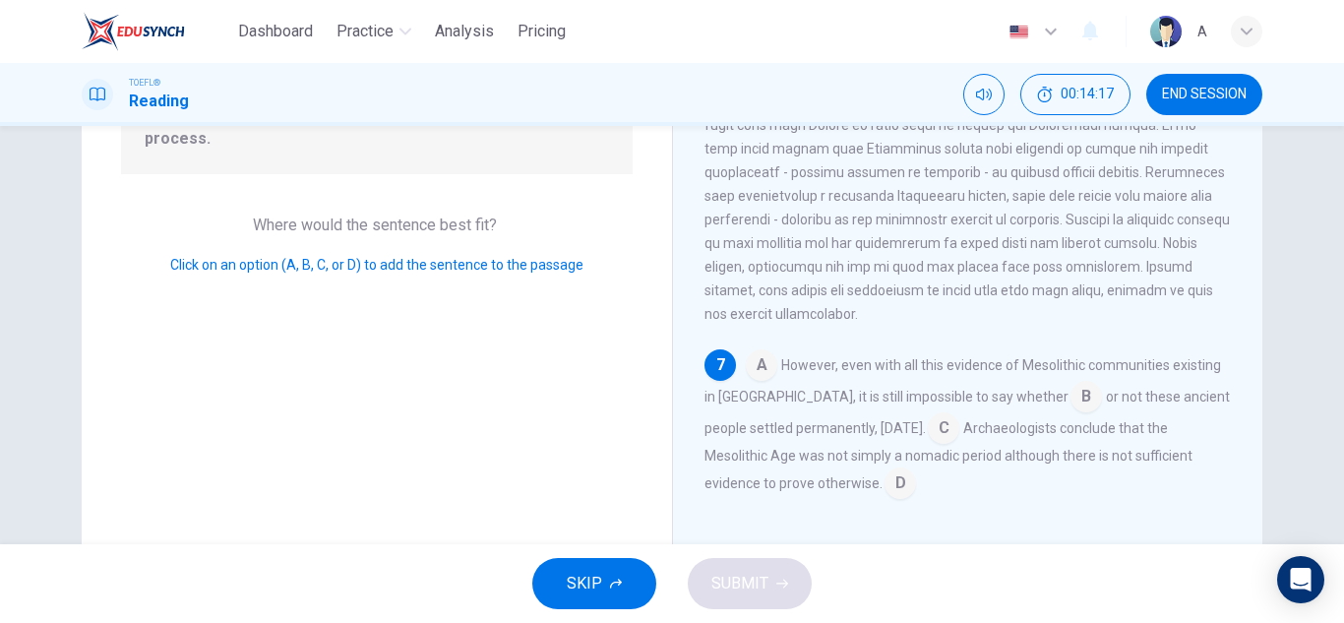
click at [747, 359] on input at bounding box center [761, 366] width 31 height 31
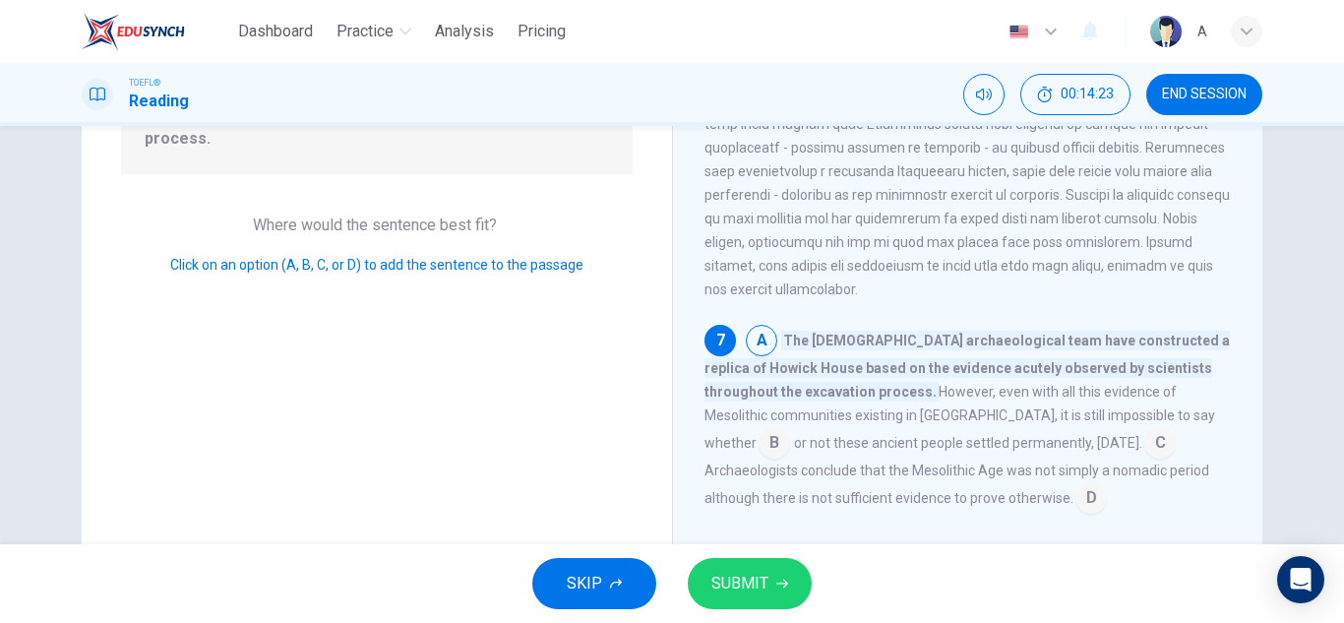
scroll to position [1001, 0]
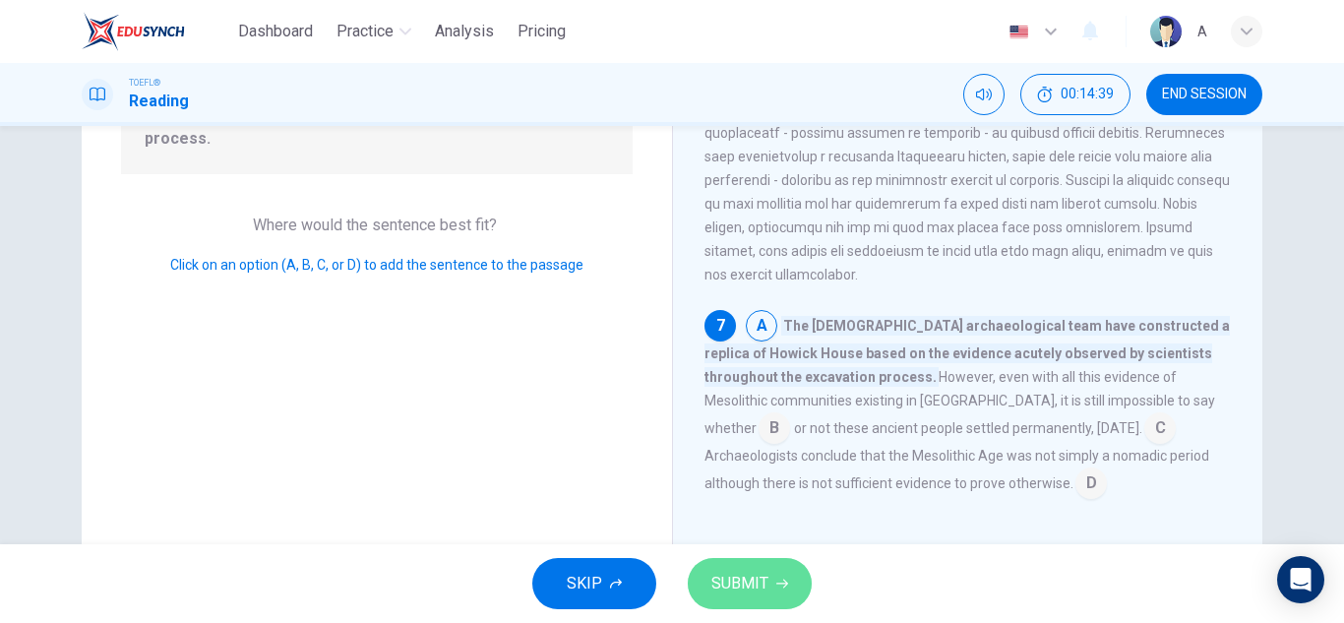
click at [775, 559] on button "SUBMIT" at bounding box center [750, 583] width 124 height 51
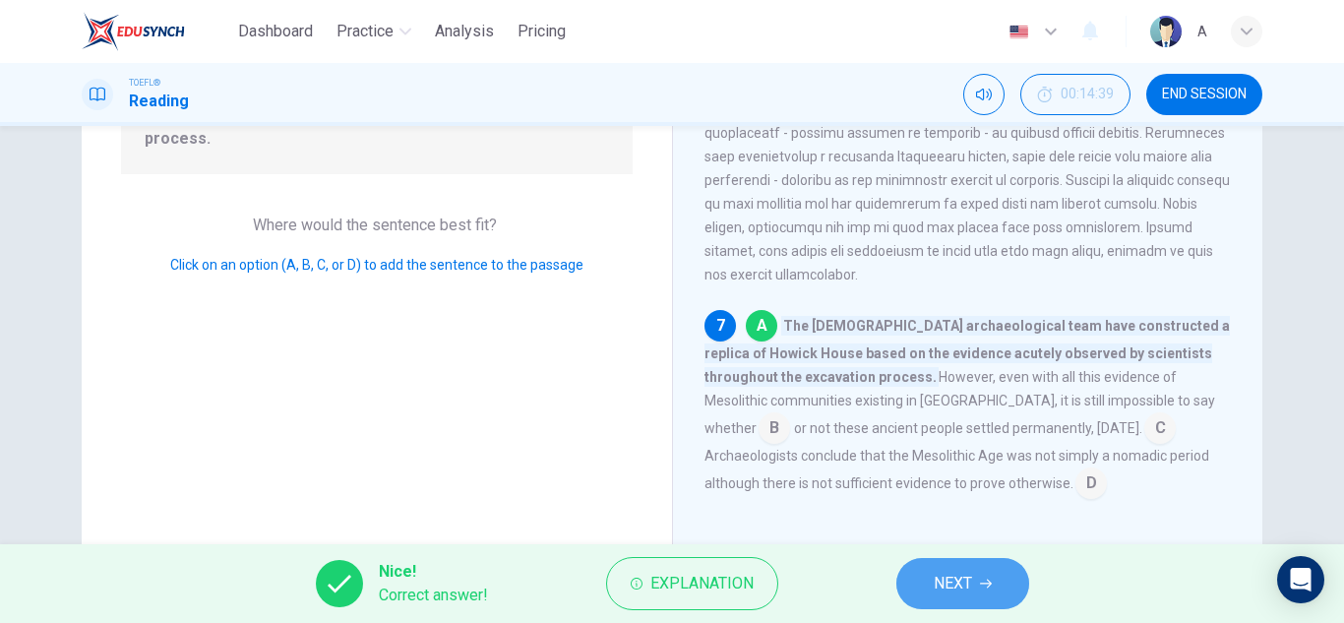
click at [908, 595] on button "NEXT" at bounding box center [962, 583] width 133 height 51
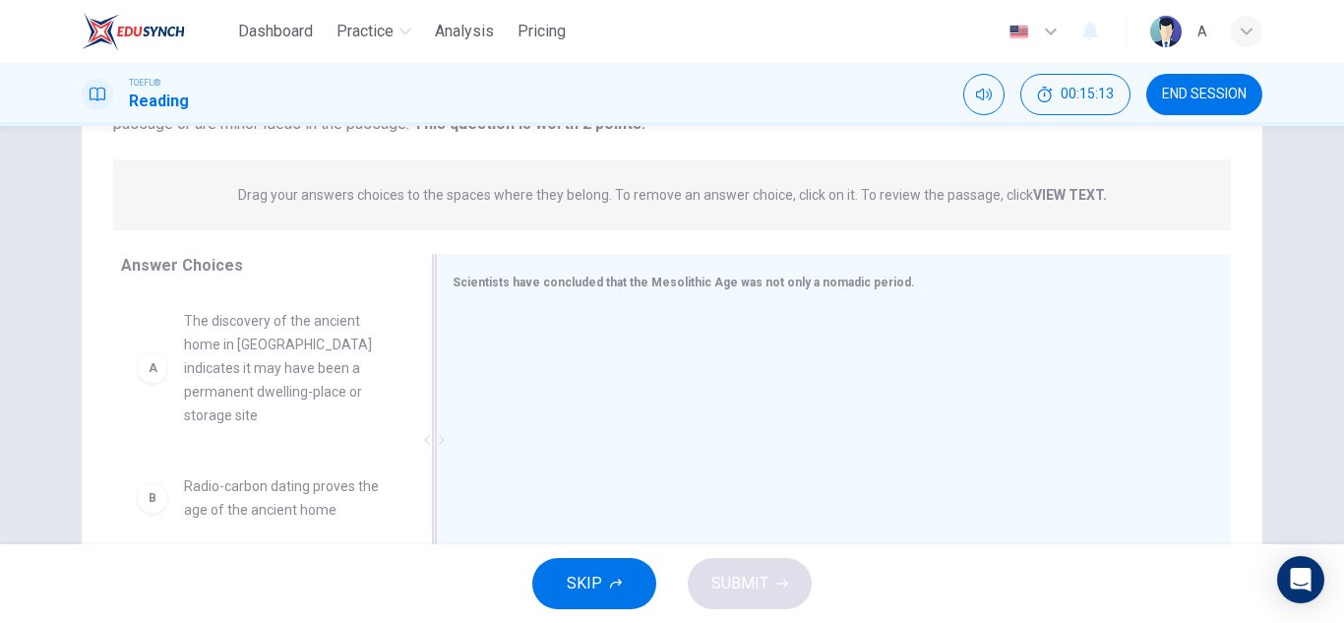
scroll to position [246, 0]
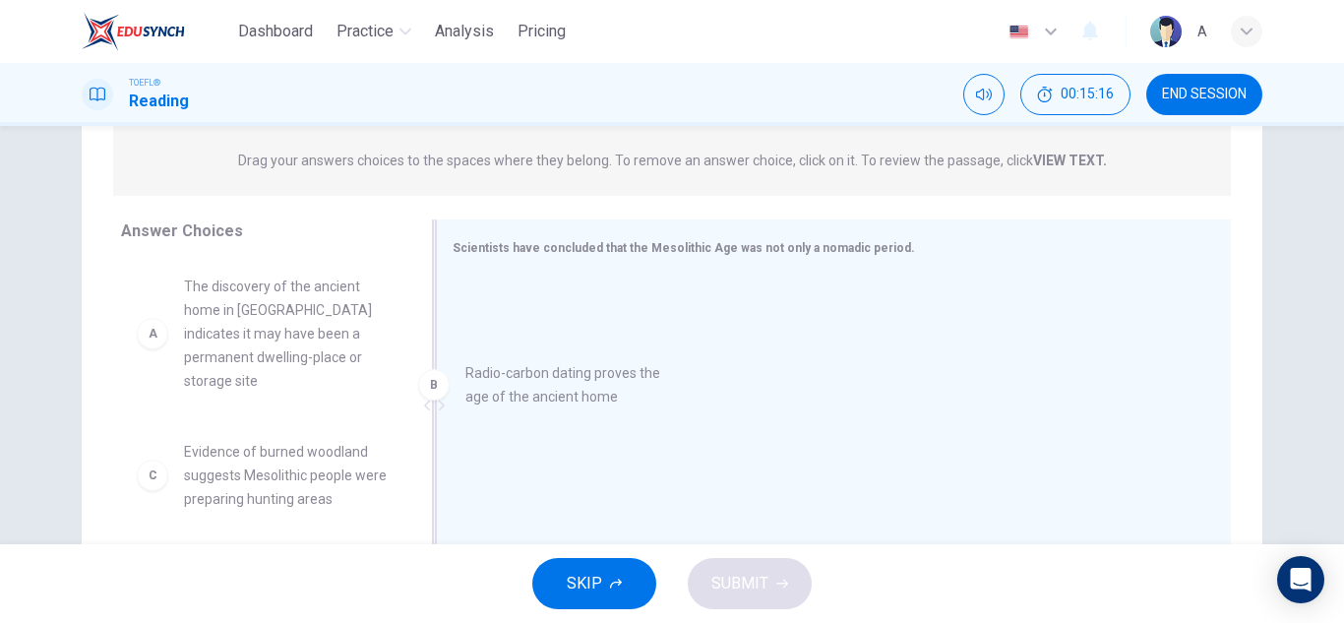
drag, startPoint x: 321, startPoint y: 466, endPoint x: 623, endPoint y: 408, distance: 307.5
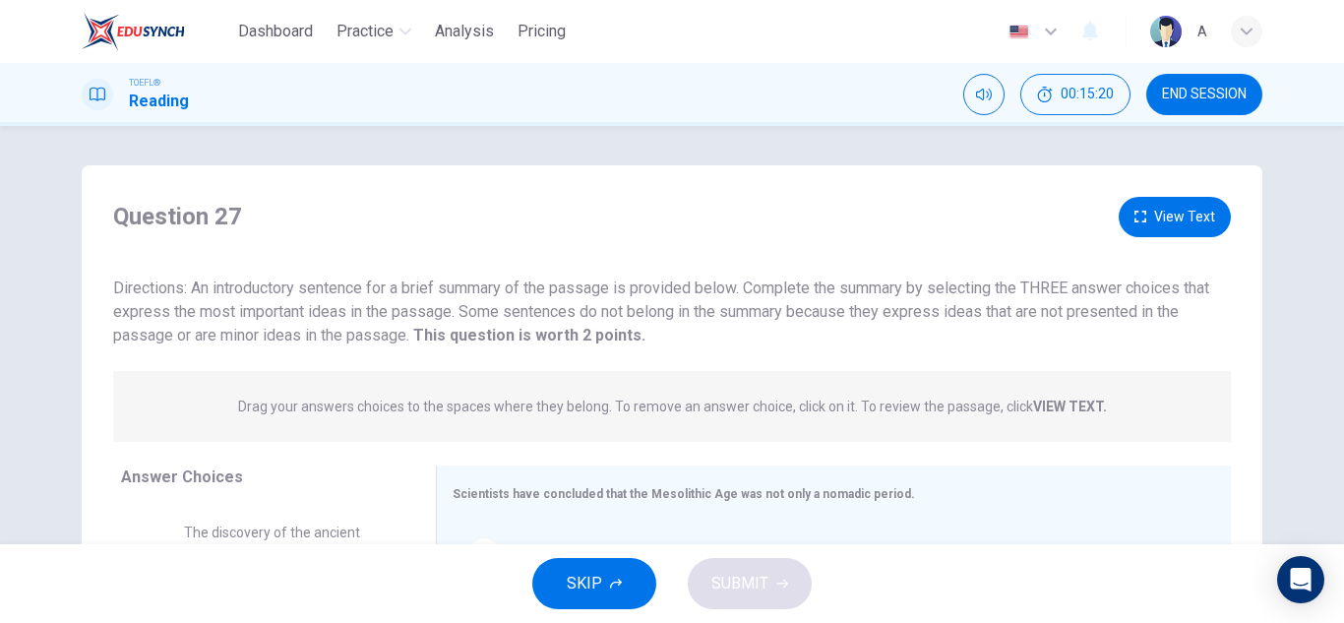
scroll to position [197, 0]
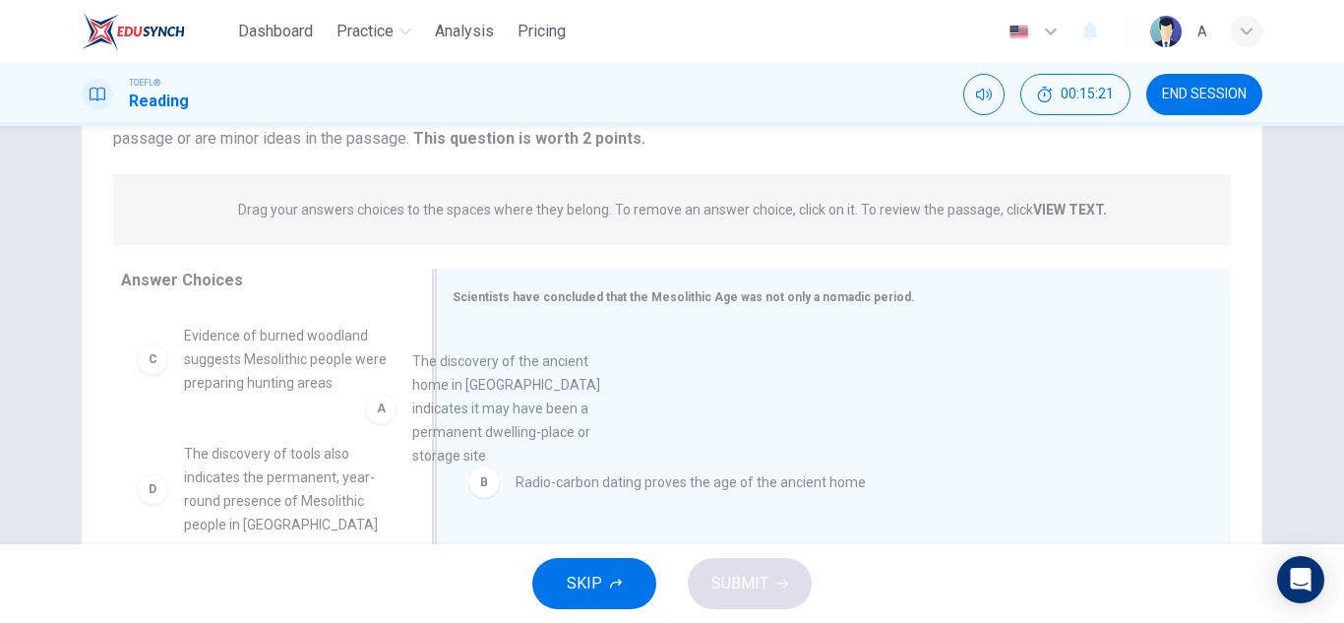
drag, startPoint x: 255, startPoint y: 363, endPoint x: 687, endPoint y: 470, distance: 444.9
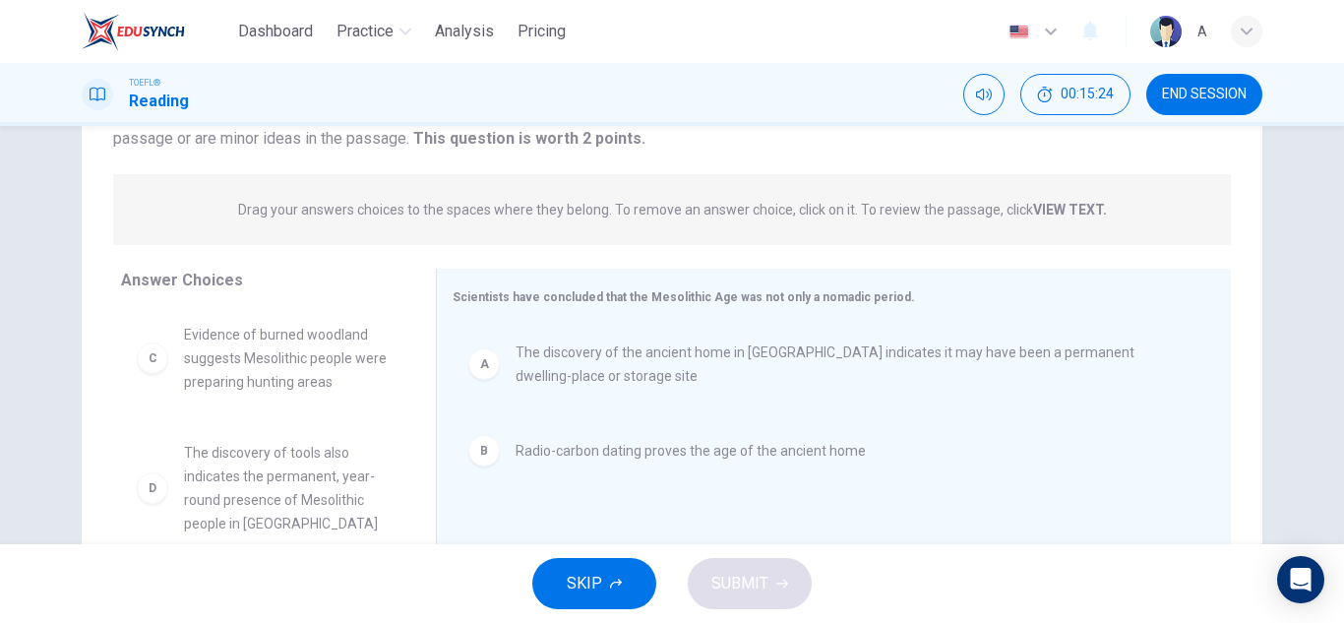
scroll to position [0, 0]
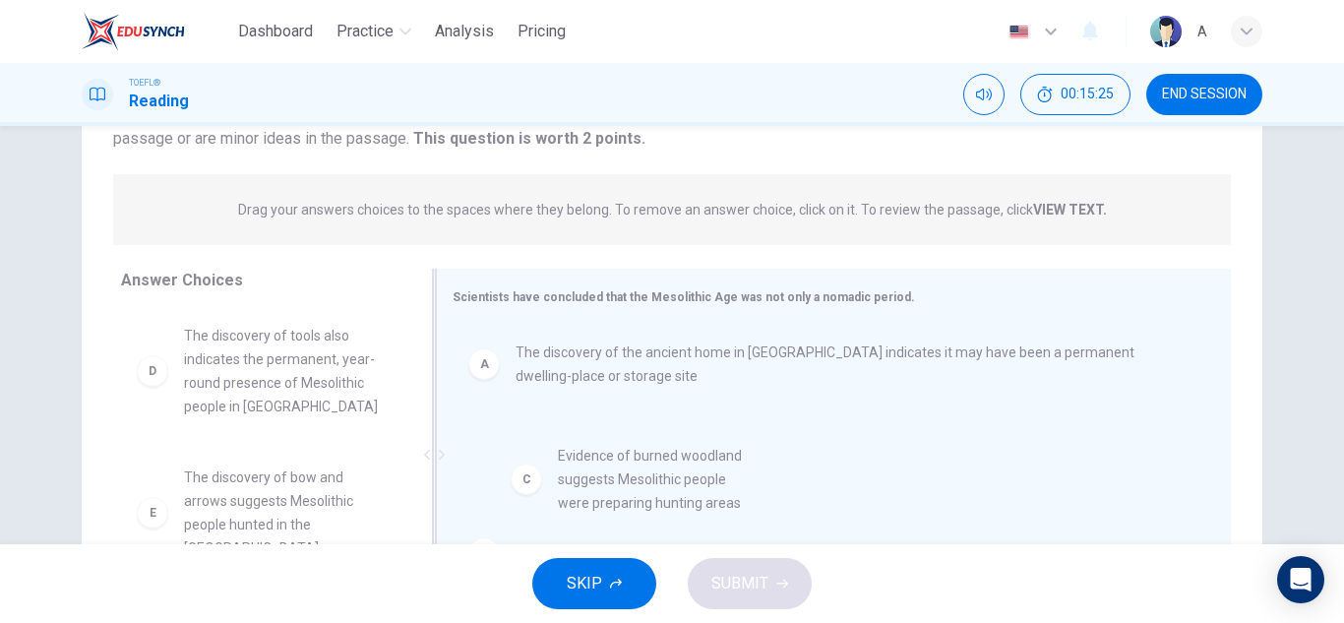
drag, startPoint x: 323, startPoint y: 375, endPoint x: 650, endPoint y: 485, distance: 345.6
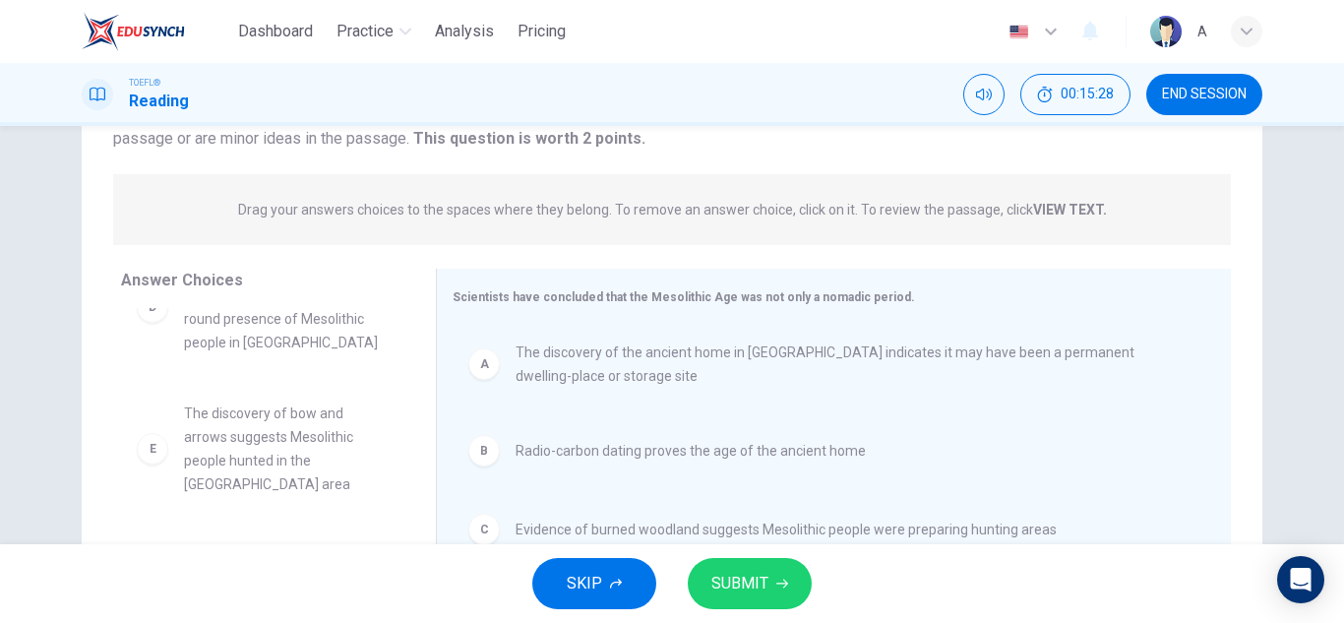
scroll to position [98, 0]
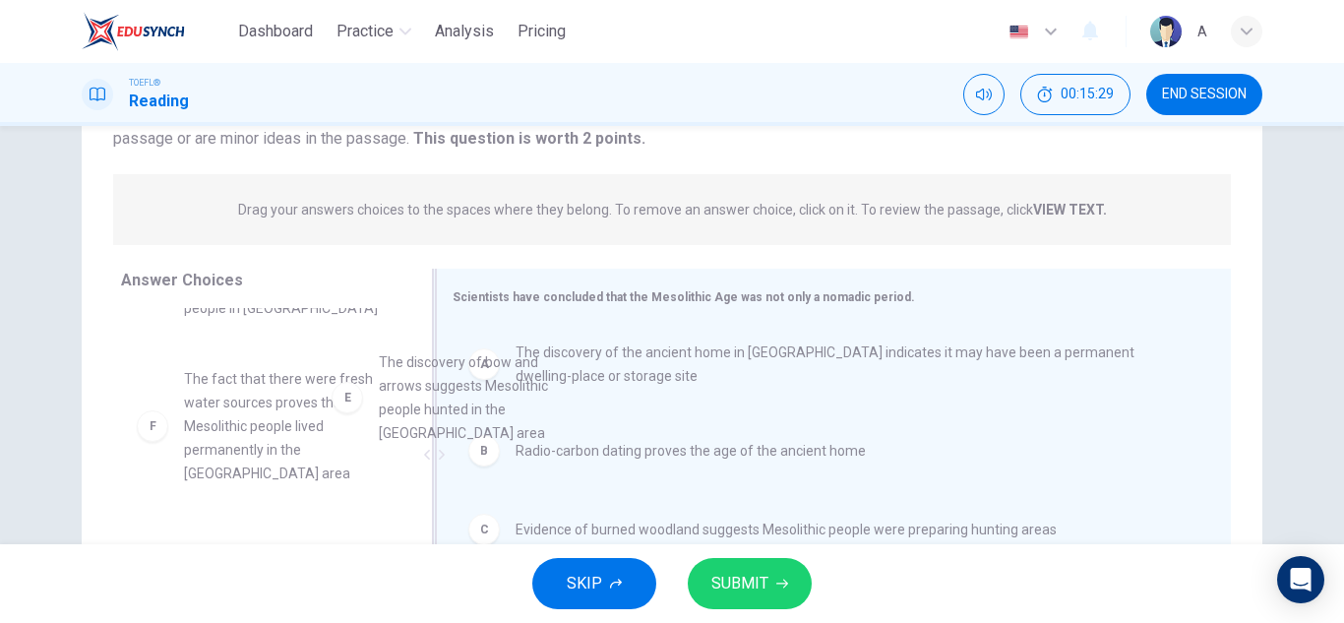
drag, startPoint x: 322, startPoint y: 416, endPoint x: 707, endPoint y: 447, distance: 386.8
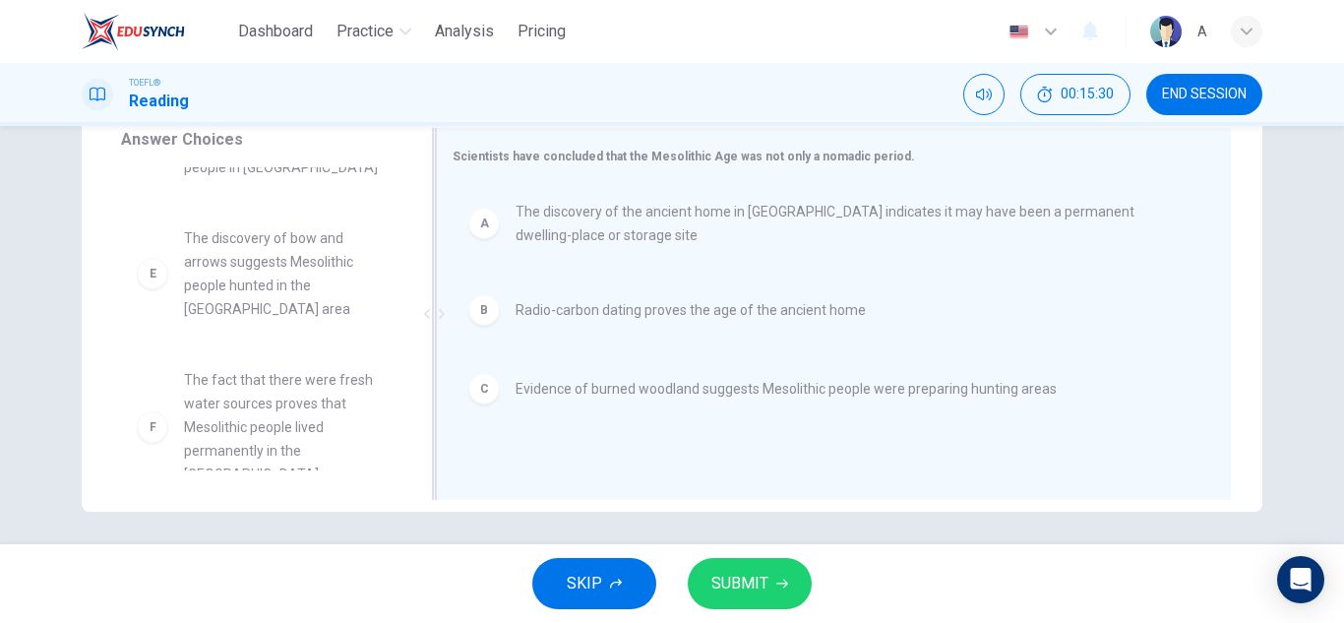
scroll to position [344, 0]
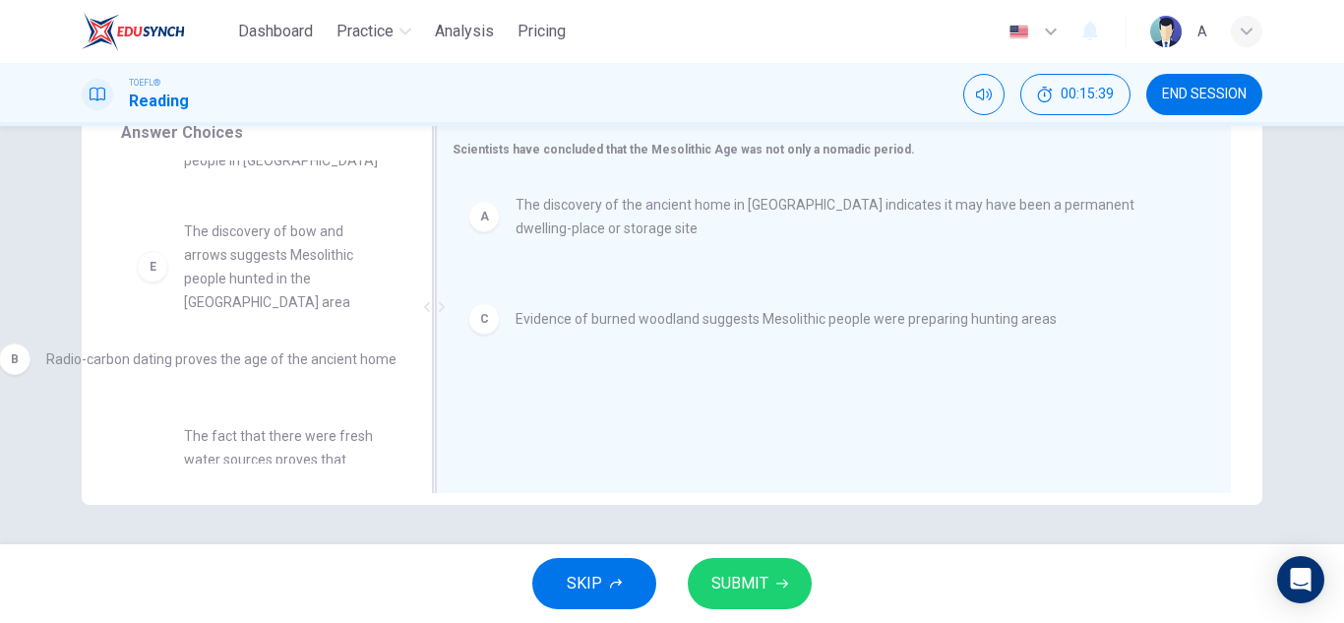
drag, startPoint x: 753, startPoint y: 317, endPoint x: 295, endPoint y: 394, distance: 464.9
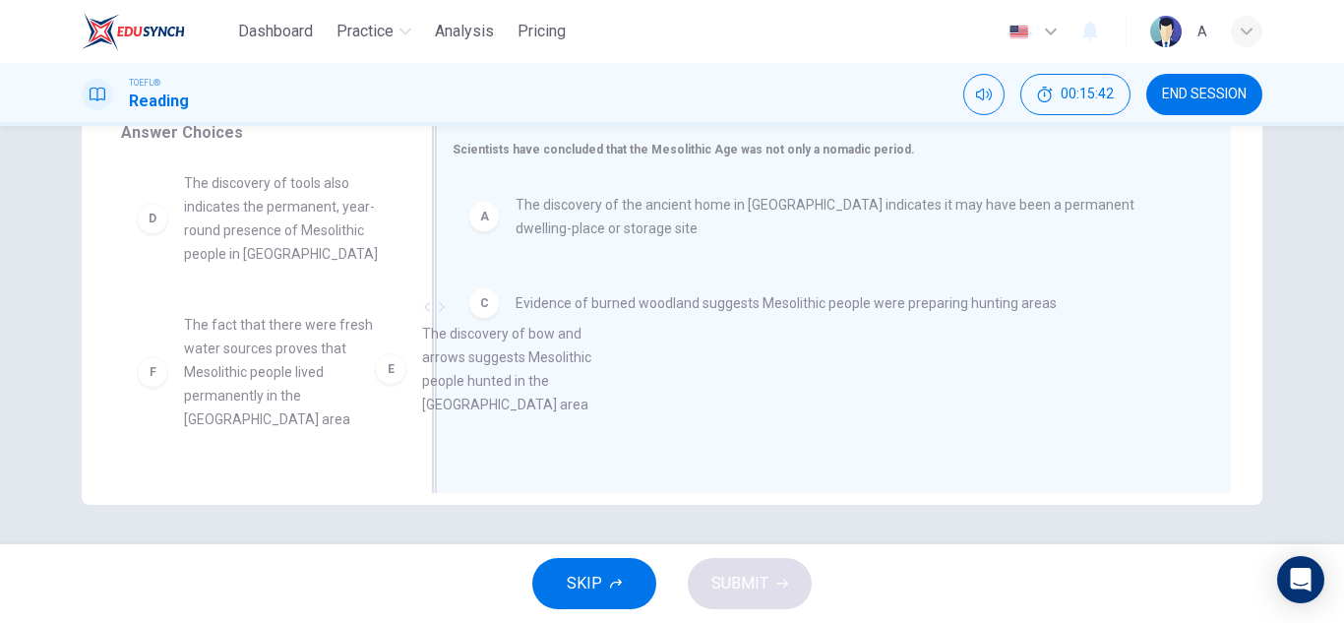
drag, startPoint x: 307, startPoint y: 393, endPoint x: 567, endPoint y: 404, distance: 259.9
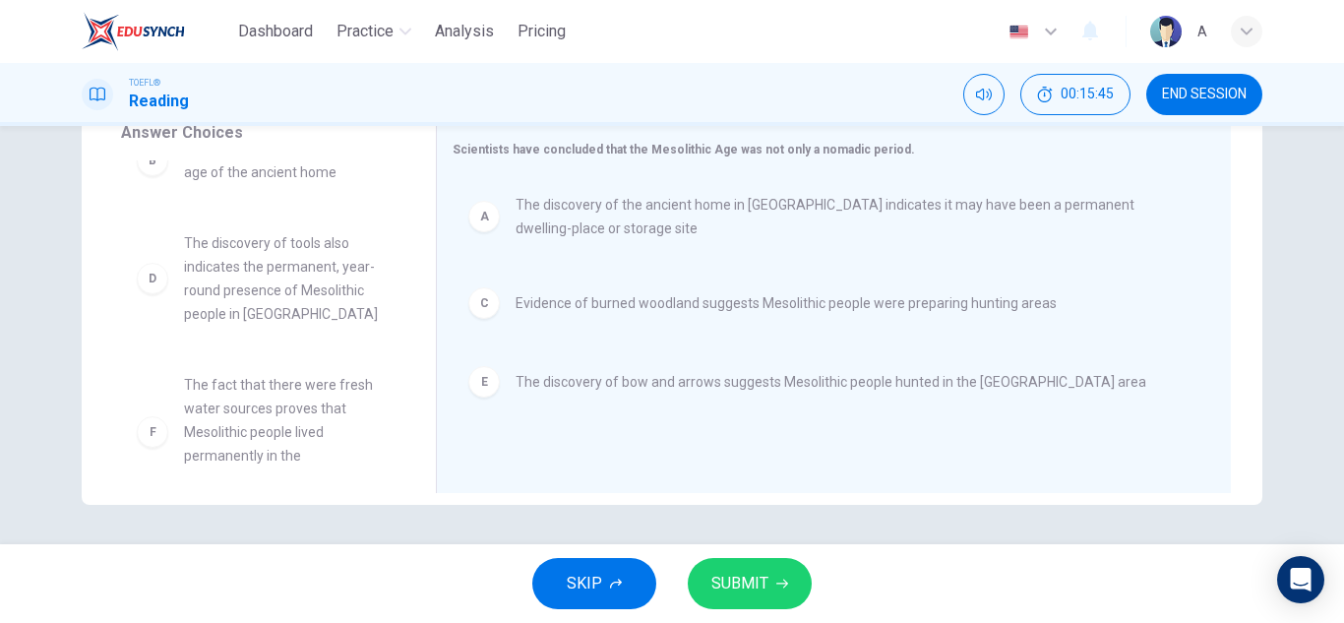
scroll to position [59, 0]
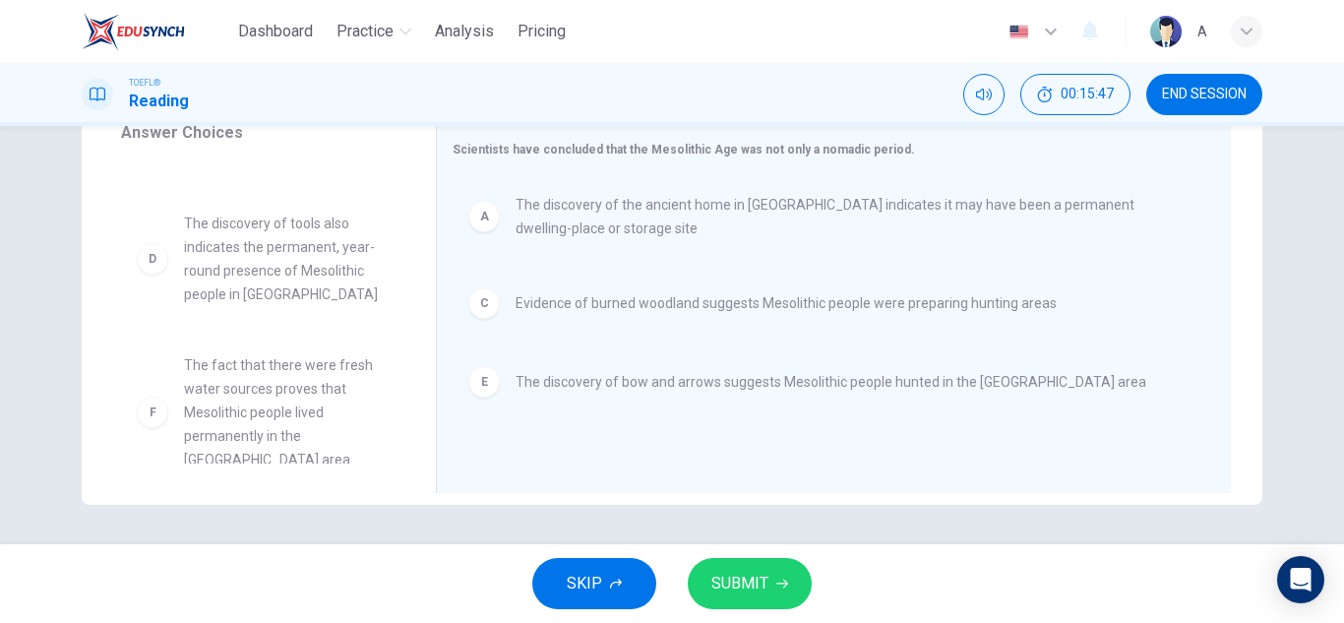
click at [757, 602] on button "SUBMIT" at bounding box center [750, 583] width 124 height 51
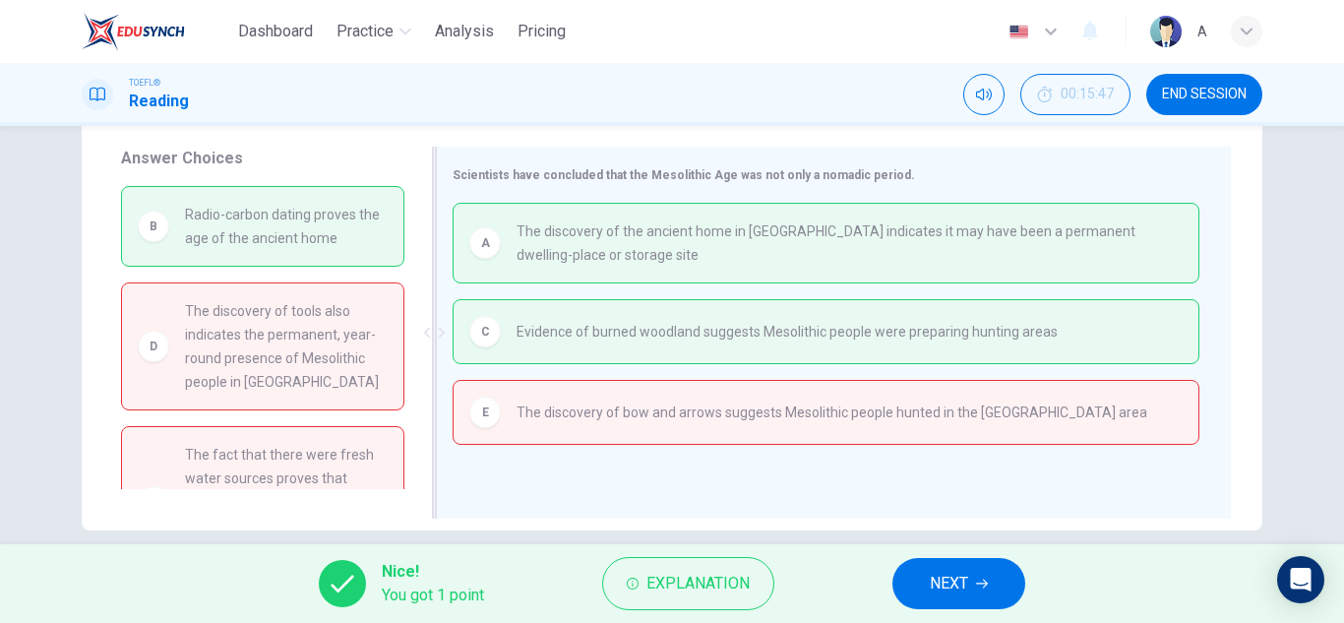
scroll to position [344, 0]
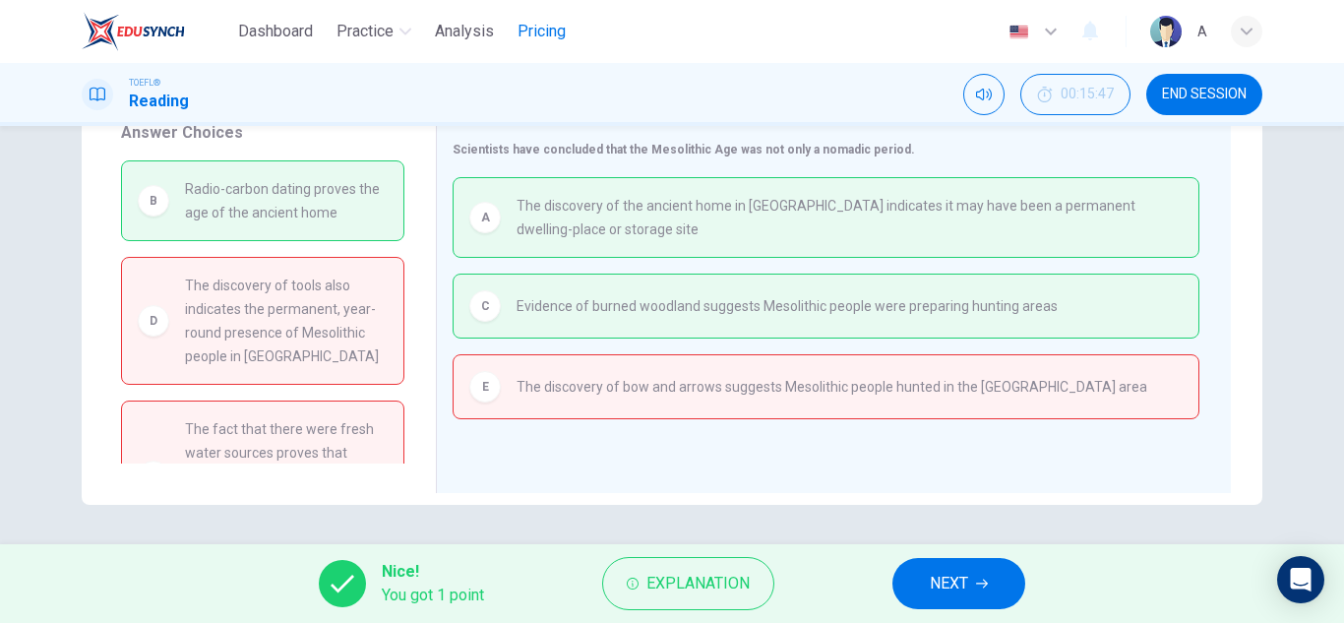
click at [550, 20] on span "Pricing" at bounding box center [541, 32] width 48 height 24
drag, startPoint x: 959, startPoint y: 592, endPoint x: 981, endPoint y: 534, distance: 61.9
click at [981, 534] on div "Dashboard Practice Analysis Pricing English en ​ A TOEFL® Reading 00:15:47 END …" at bounding box center [672, 311] width 1344 height 623
click at [981, 574] on button "NEXT" at bounding box center [958, 583] width 133 height 51
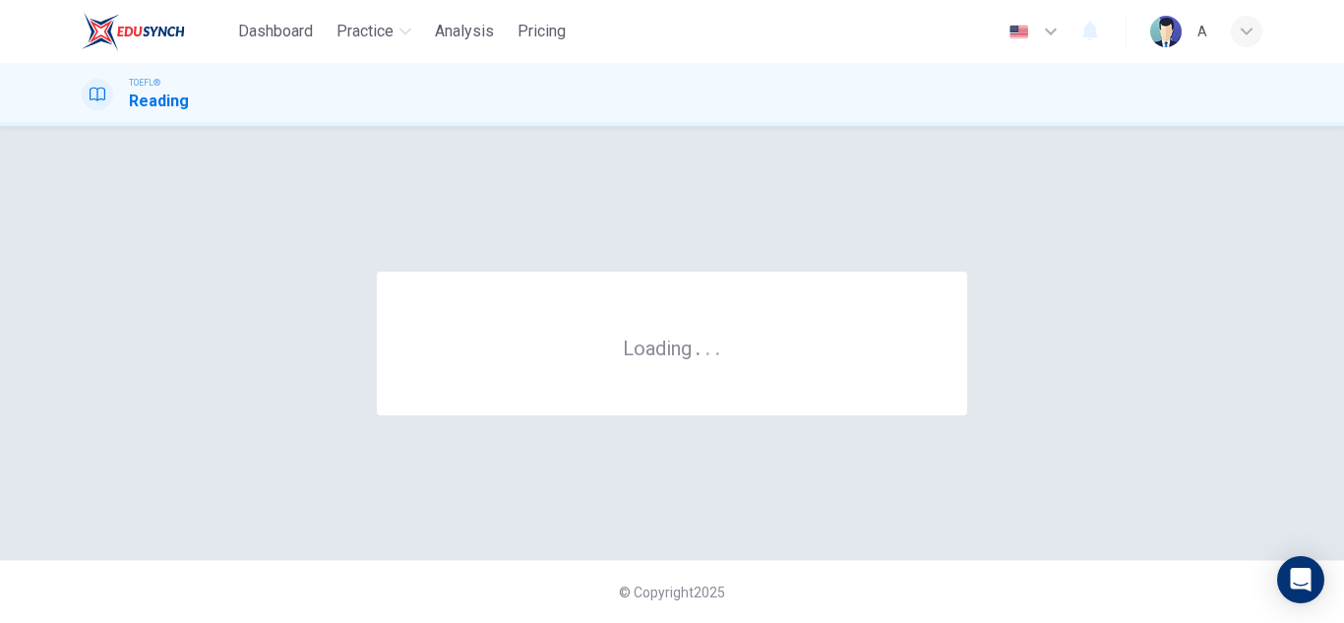
scroll to position [0, 0]
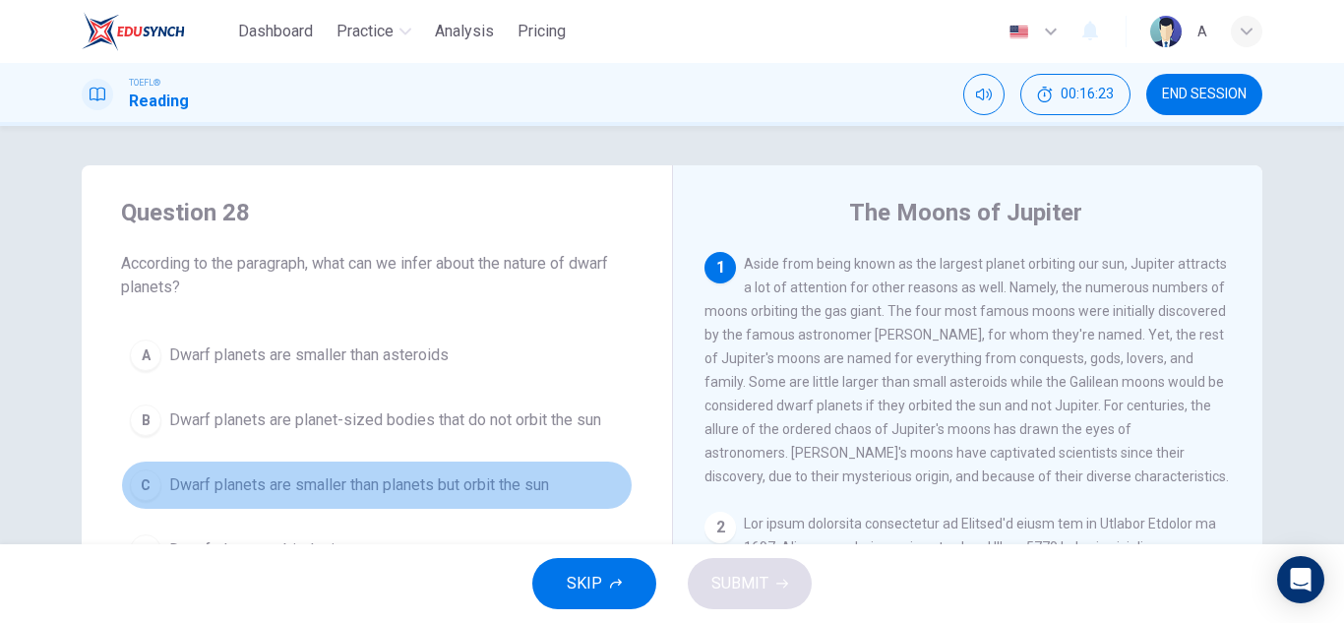
drag, startPoint x: 554, startPoint y: 475, endPoint x: 570, endPoint y: 478, distance: 16.0
click at [552, 475] on button "C Dwarf planets are smaller than planets but orbit the sun" at bounding box center [376, 484] width 511 height 49
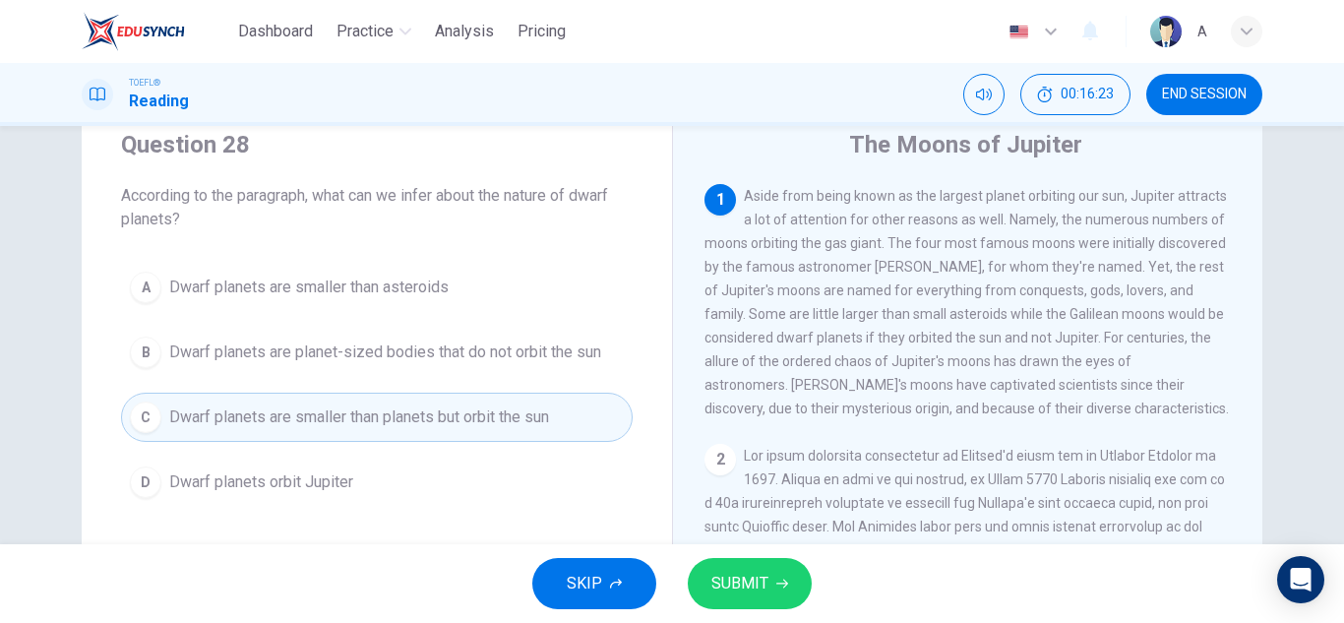
scroll to position [98, 0]
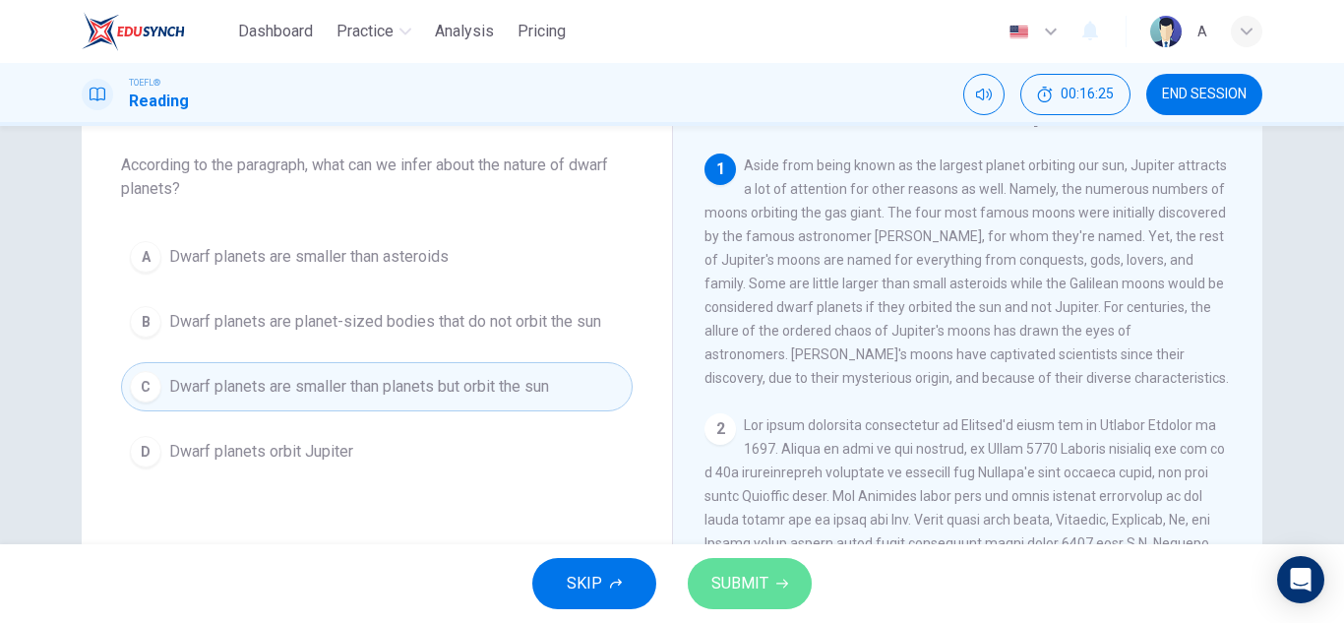
click at [741, 572] on span "SUBMIT" at bounding box center [739, 584] width 57 height 28
